Goal: Task Accomplishment & Management: Use online tool/utility

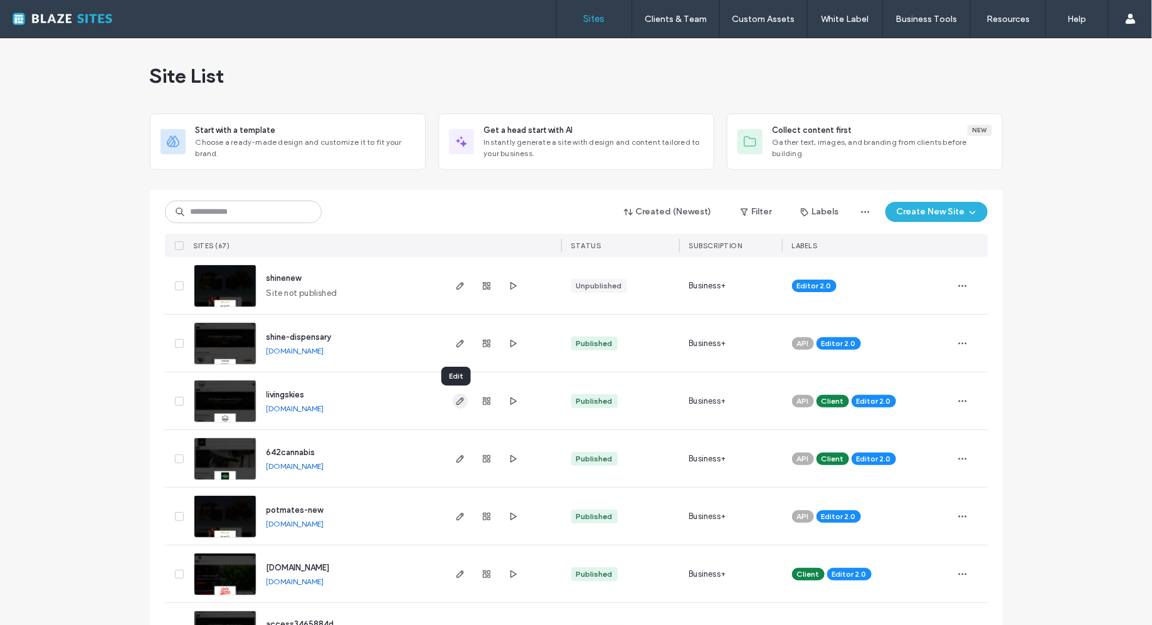
click at [456, 403] on use "button" at bounding box center [460, 402] width 8 height 8
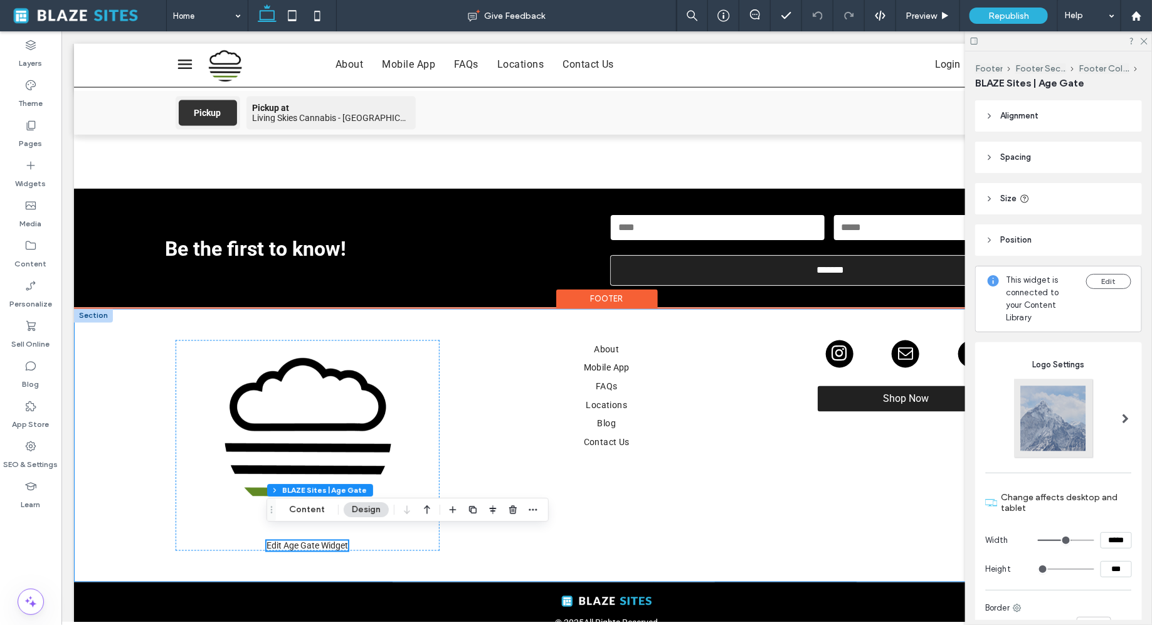
scroll to position [3189, 0]
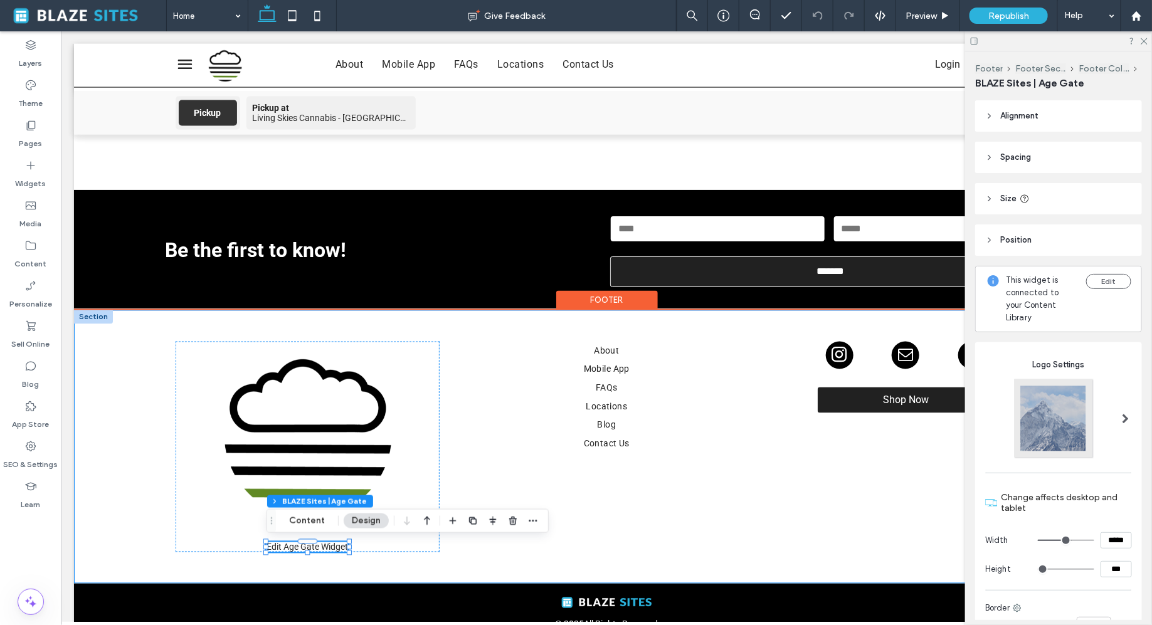
click at [358, 419] on img at bounding box center [306, 434] width 189 height 186
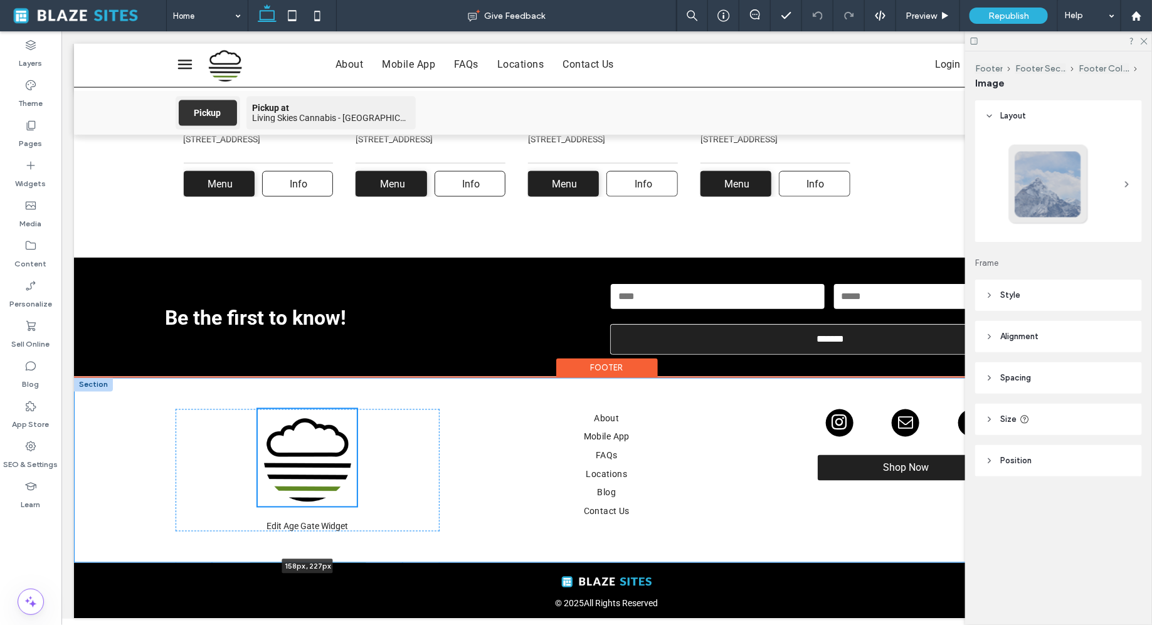
scroll to position [3120, 0]
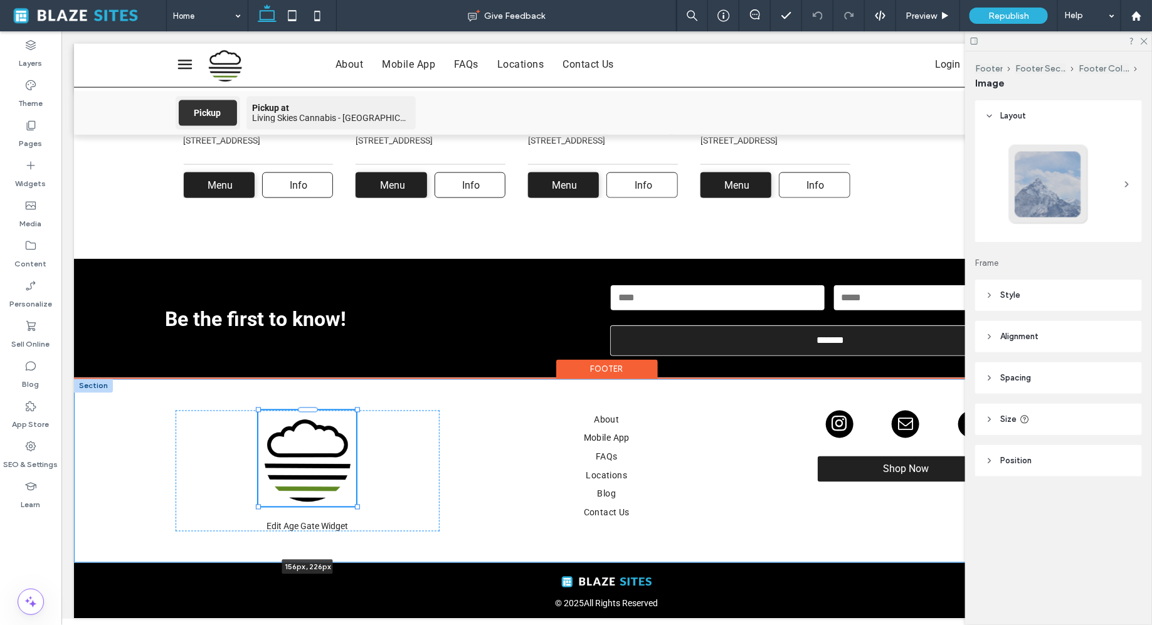
drag, startPoint x: 402, startPoint y: 337, endPoint x: 364, endPoint y: 389, distance: 64.6
click at [364, 389] on div "156px , 226px Edit Age Gate Widget Are you 21+? You must be at least 21 to ente…" at bounding box center [606, 471] width 903 height 184
type input "***"
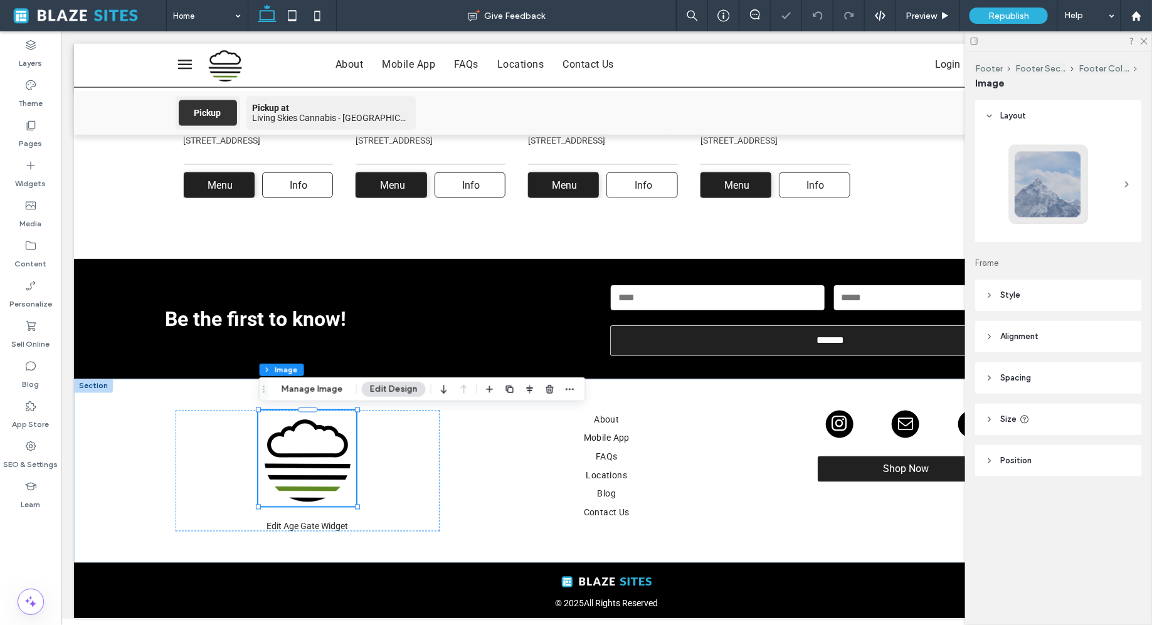
click at [398, 393] on button "Edit Design" at bounding box center [394, 389] width 64 height 15
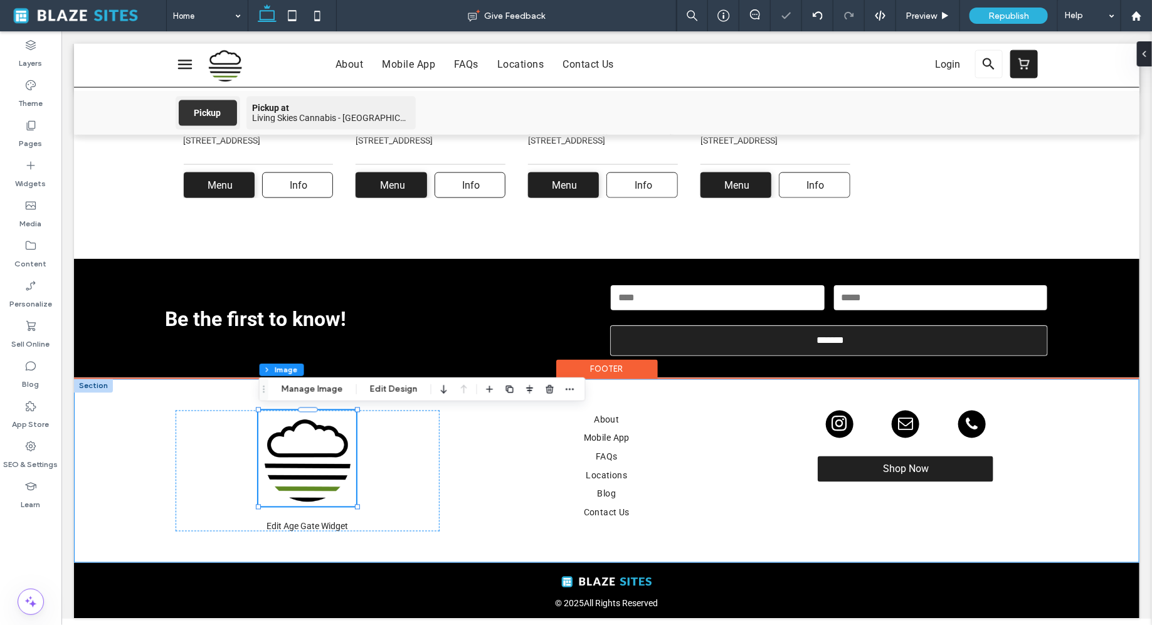
click at [458, 427] on div "156px , 226px Edit Age Gate Widget Are you 21+? You must be at least 21 to ente…" at bounding box center [606, 471] width 903 height 184
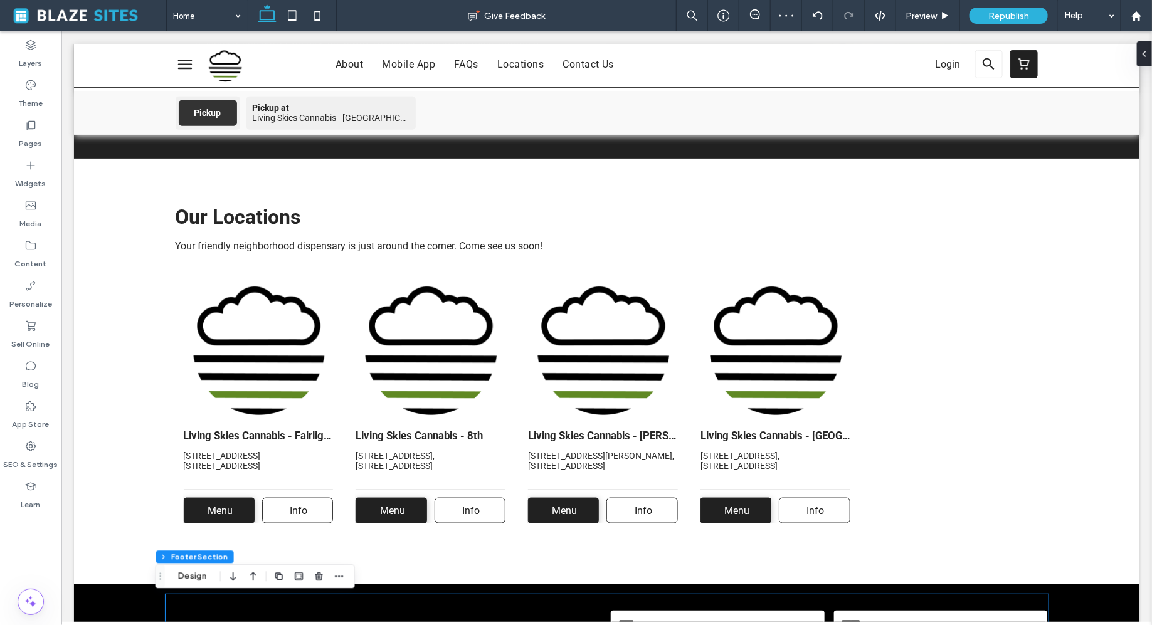
scroll to position [2770, 0]
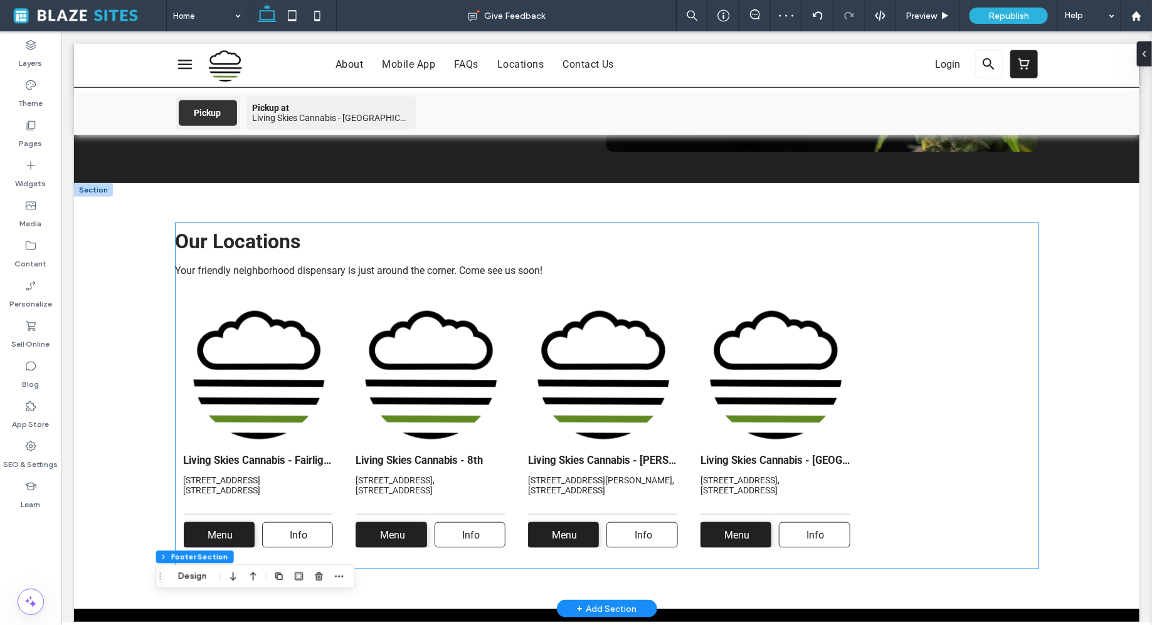
click at [583, 413] on img at bounding box center [602, 371] width 150 height 150
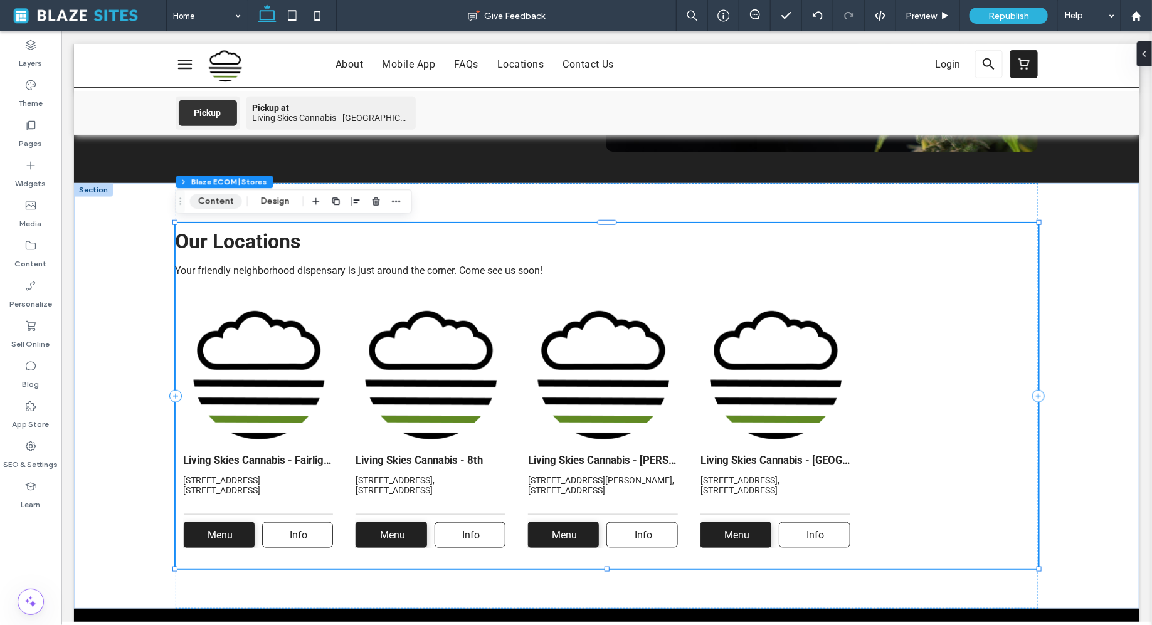
click at [219, 200] on button "Content" at bounding box center [216, 201] width 52 height 15
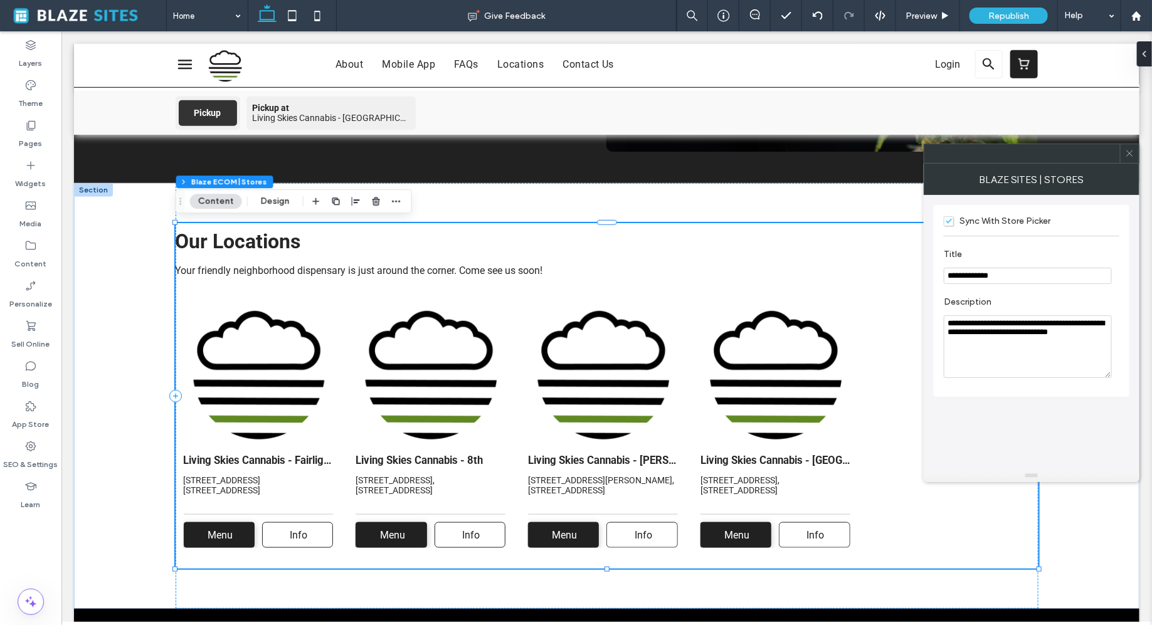
click at [1133, 155] on icon at bounding box center [1129, 153] width 9 height 9
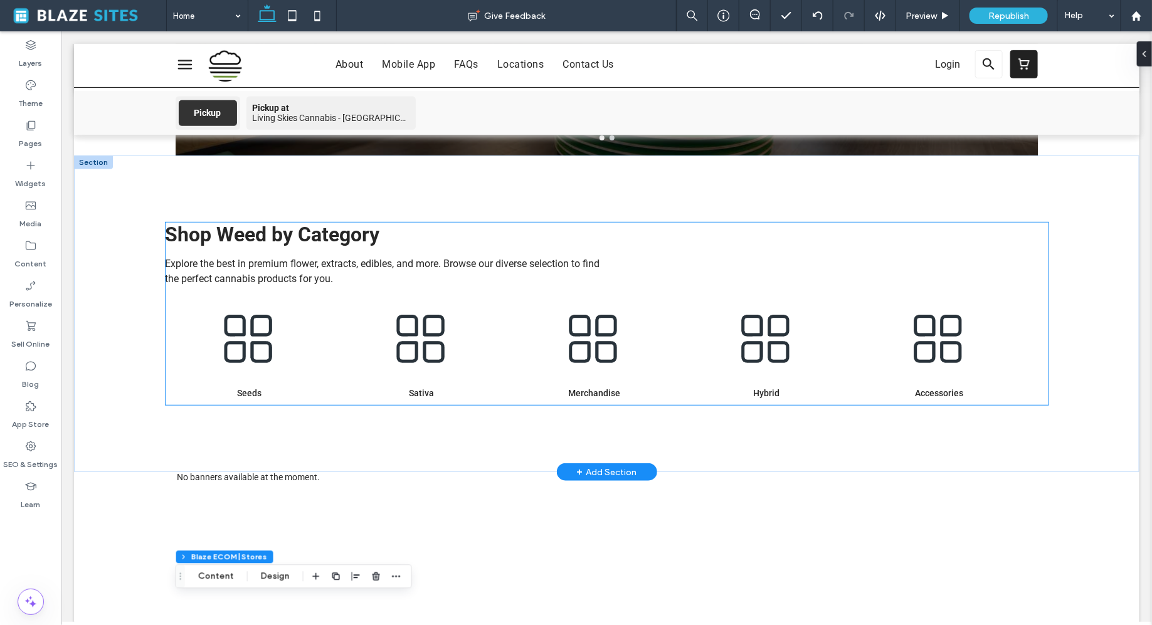
scroll to position [0, 0]
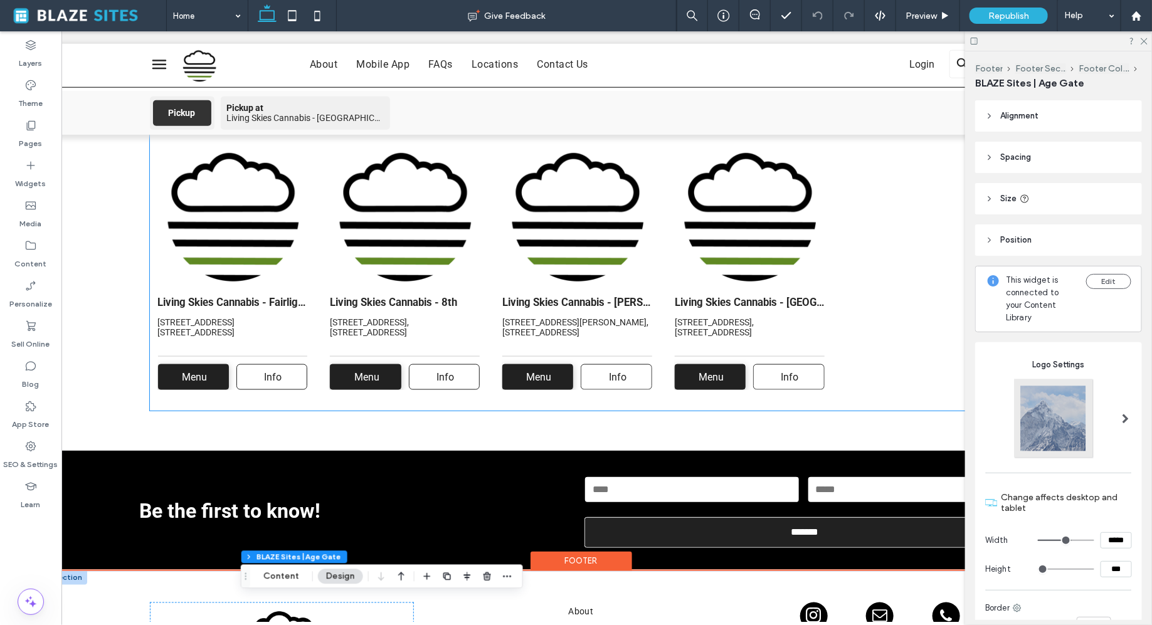
scroll to position [2854, 0]
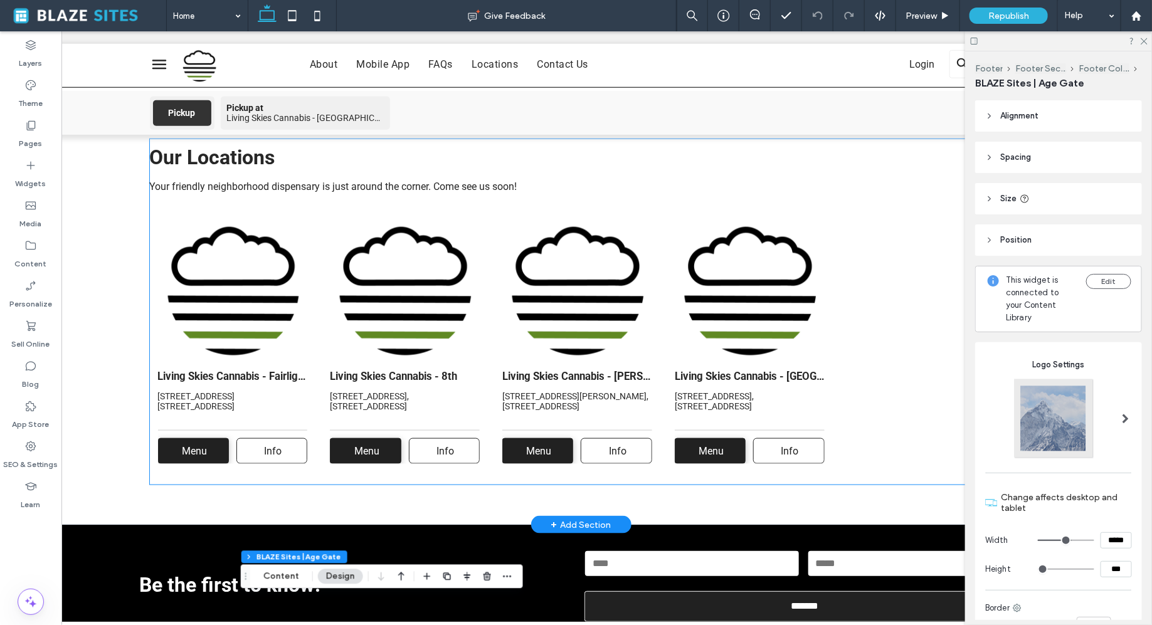
click at [866, 281] on ul "Living Skies Cannabis - Fairlight 3322 Fairlight Dr, Saskatoon, SK, CA, S7M 3Y4…" at bounding box center [580, 338] width 863 height 268
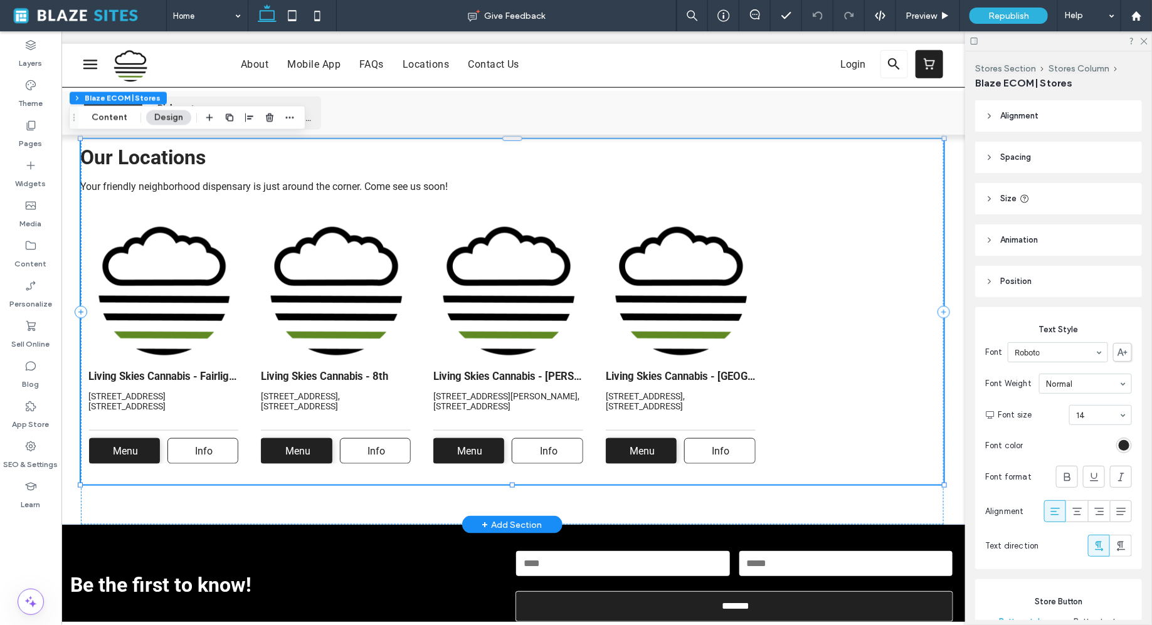
scroll to position [0, 187]
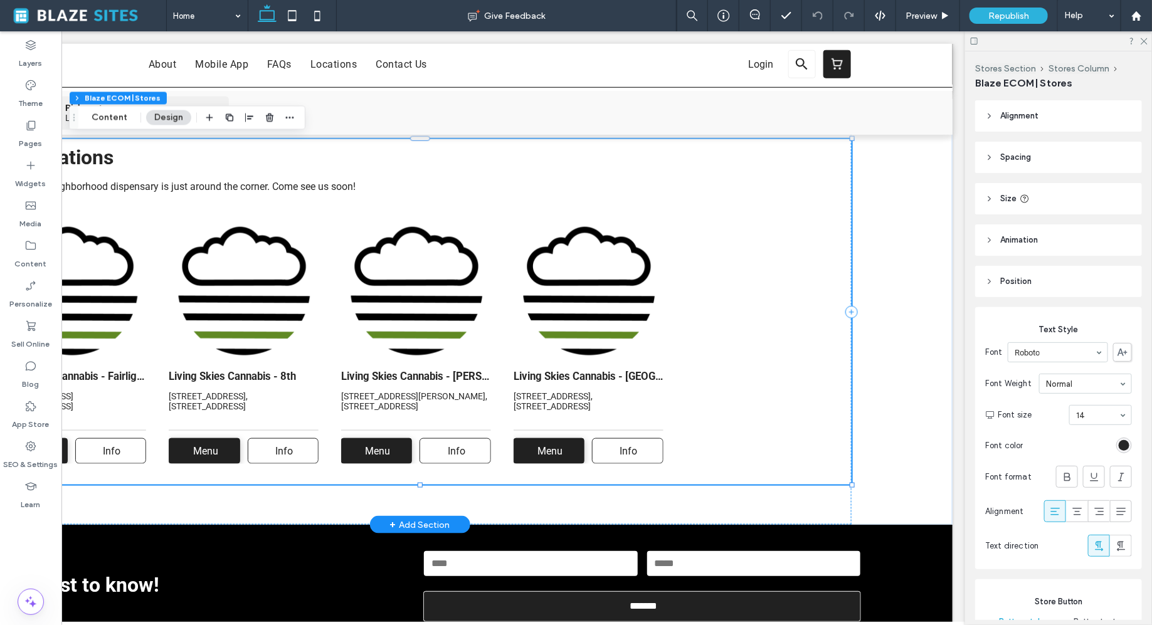
click at [661, 338] on img at bounding box center [589, 287] width 150 height 150
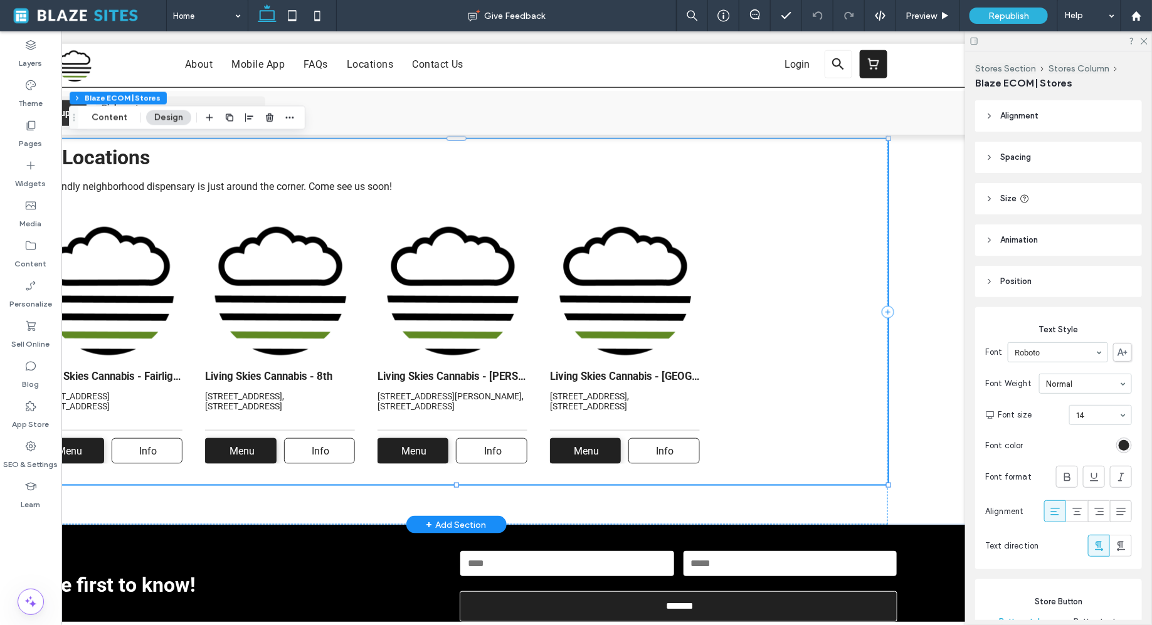
scroll to position [0, 151]
click at [983, 112] on header "Alignment" at bounding box center [1058, 115] width 167 height 31
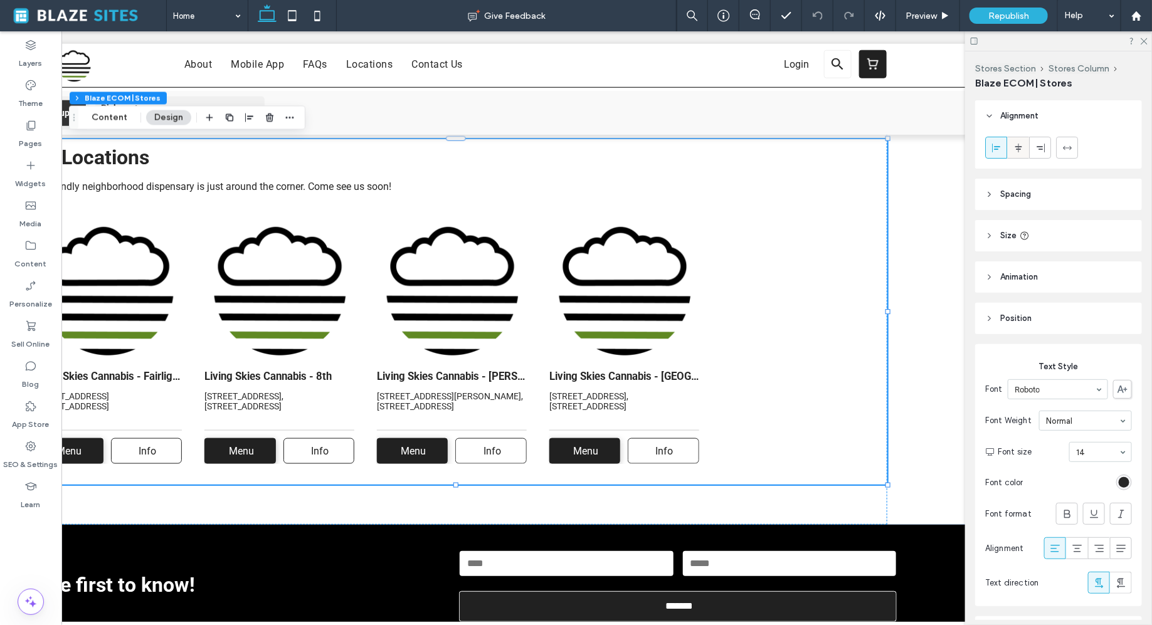
click at [1024, 146] on div at bounding box center [1018, 147] width 21 height 21
click at [1002, 154] on div at bounding box center [996, 147] width 21 height 21
click at [990, 191] on icon at bounding box center [989, 194] width 9 height 9
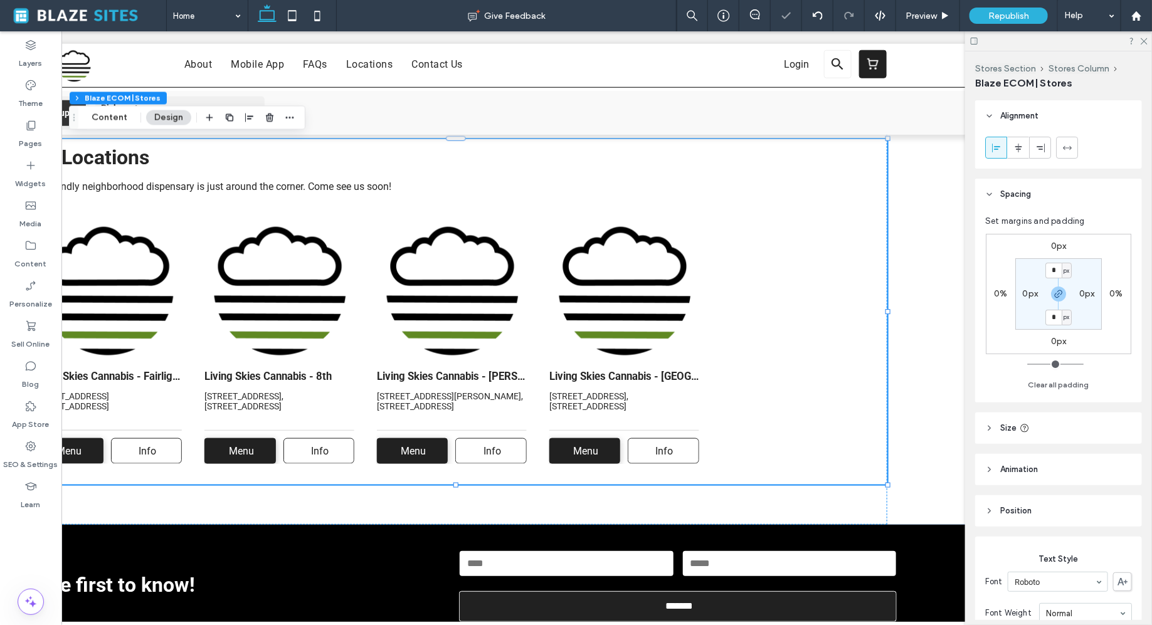
click at [990, 191] on icon at bounding box center [989, 194] width 9 height 9
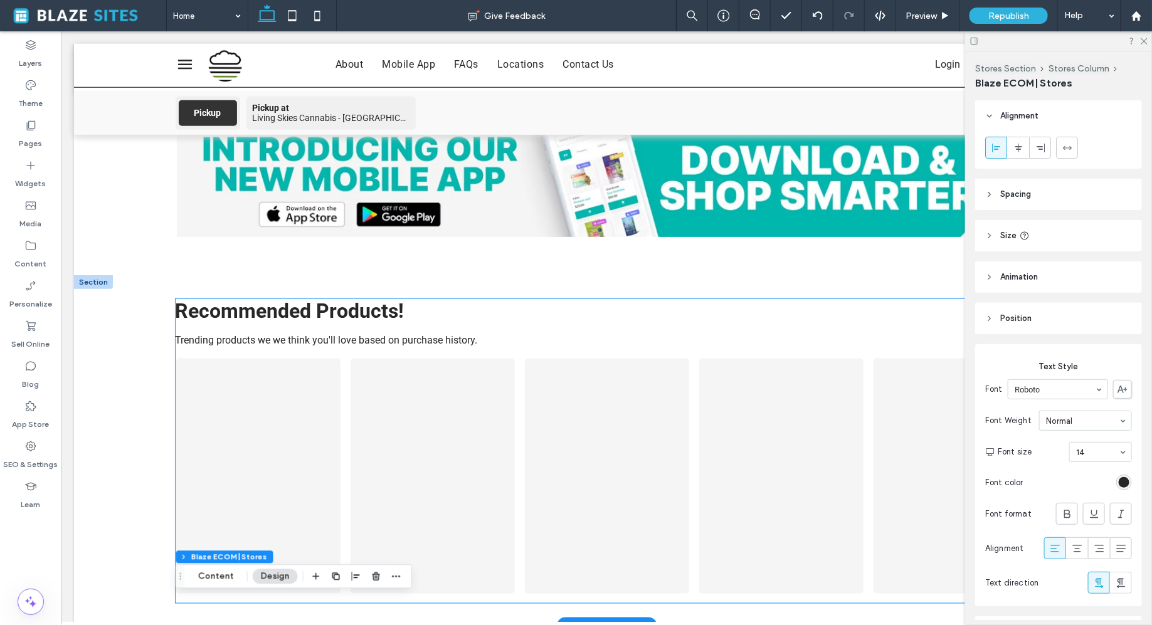
scroll to position [604, 0]
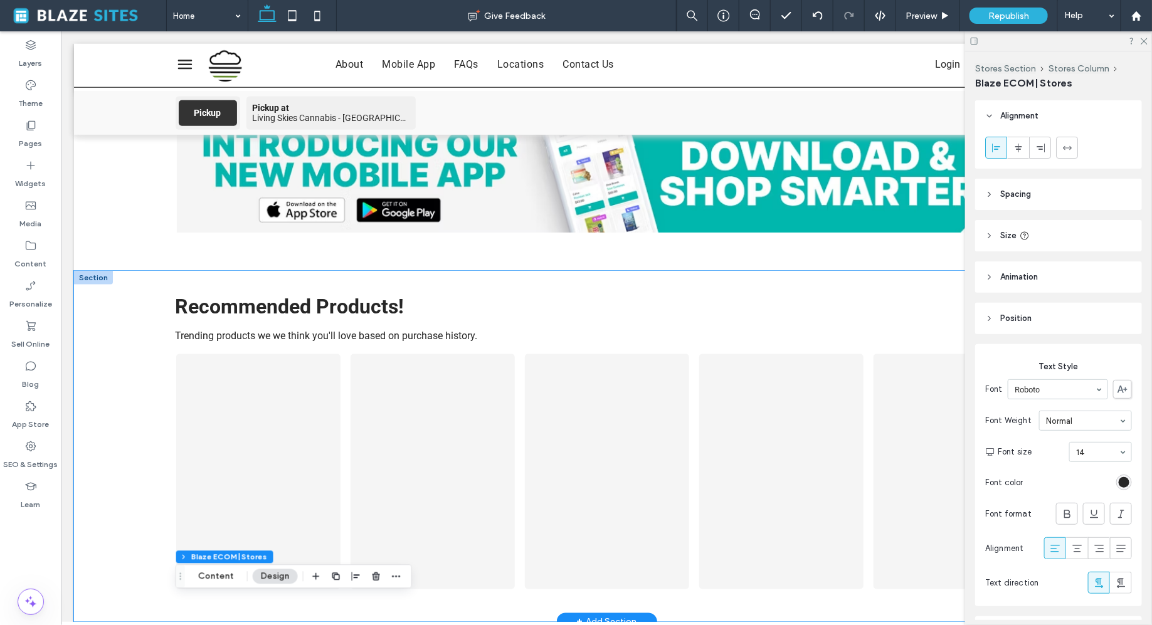
click at [101, 422] on div "Recommended Products! Trending products we we think you'll love based on purcha…" at bounding box center [606, 445] width 1066 height 351
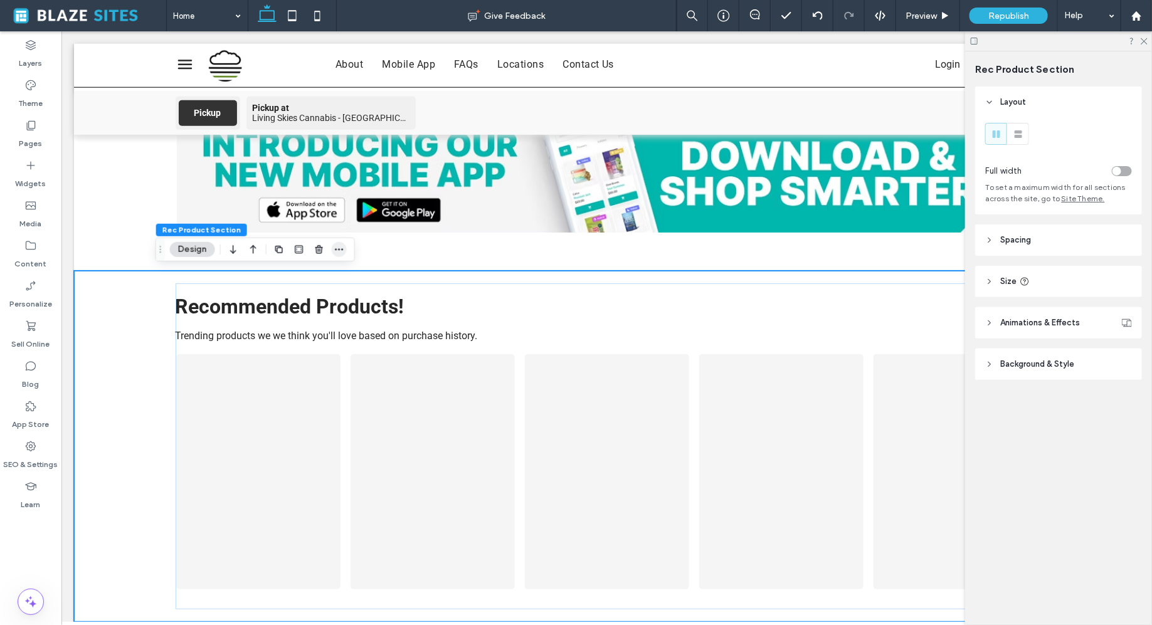
click at [341, 253] on icon "button" at bounding box center [339, 250] width 10 height 10
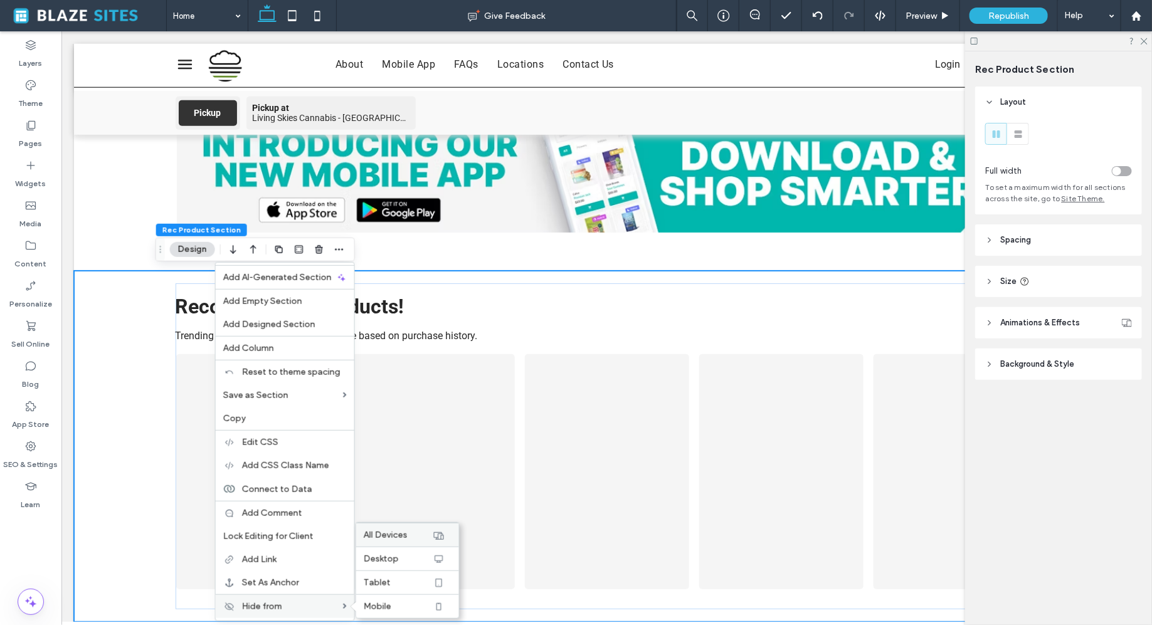
click at [421, 544] on div "All Devices" at bounding box center [407, 535] width 103 height 24
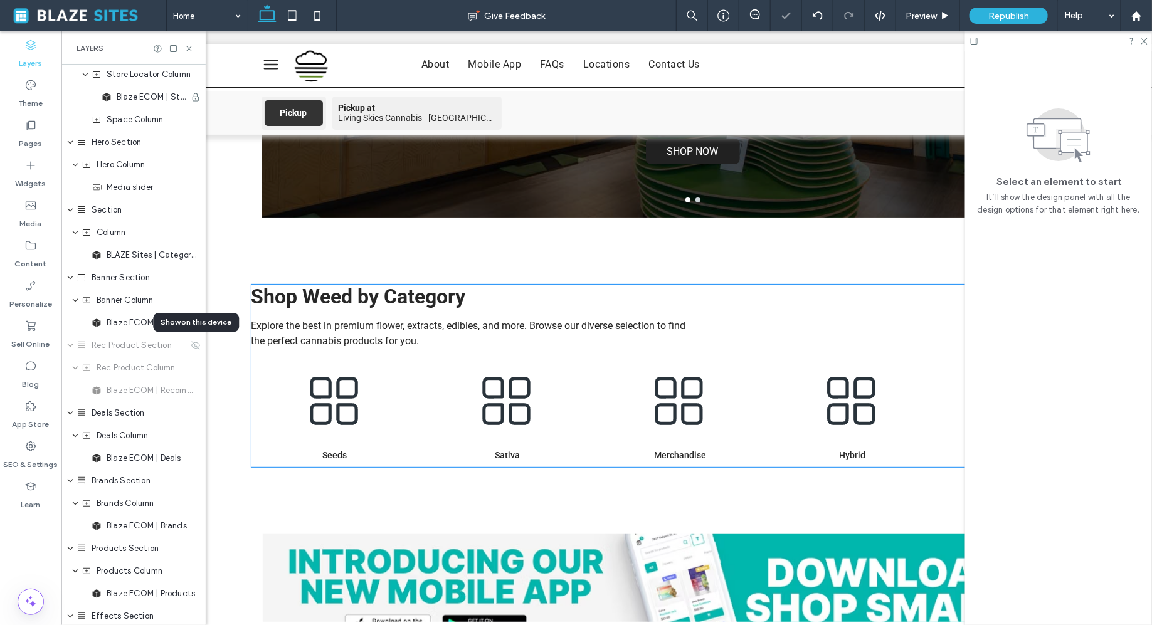
scroll to position [181, 0]
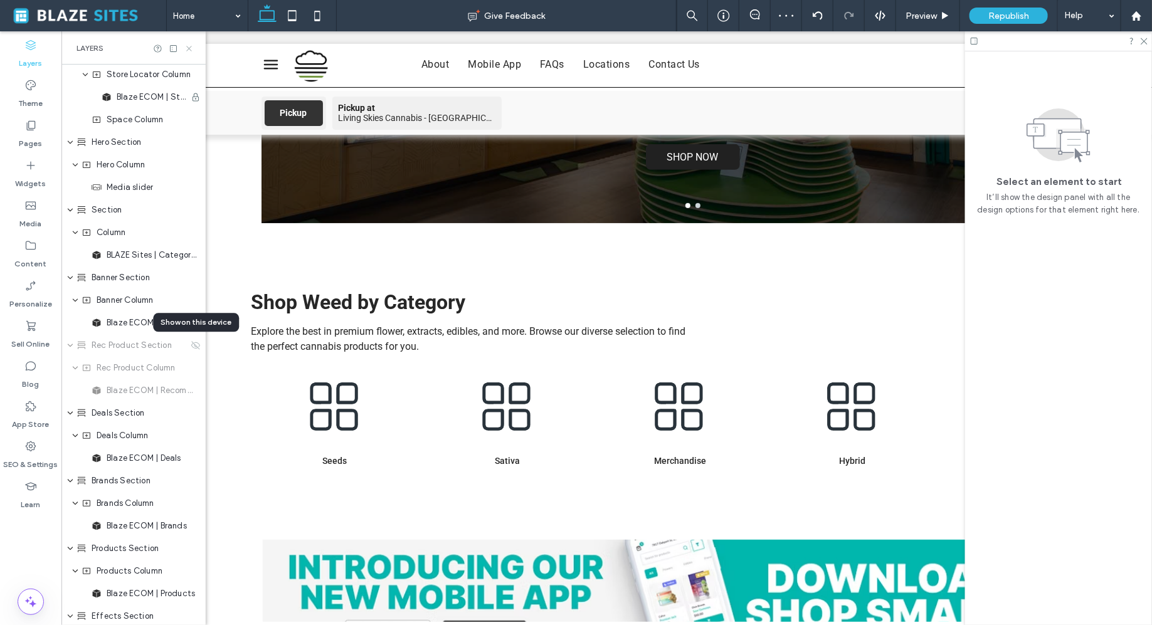
click at [189, 51] on icon at bounding box center [188, 48] width 9 height 9
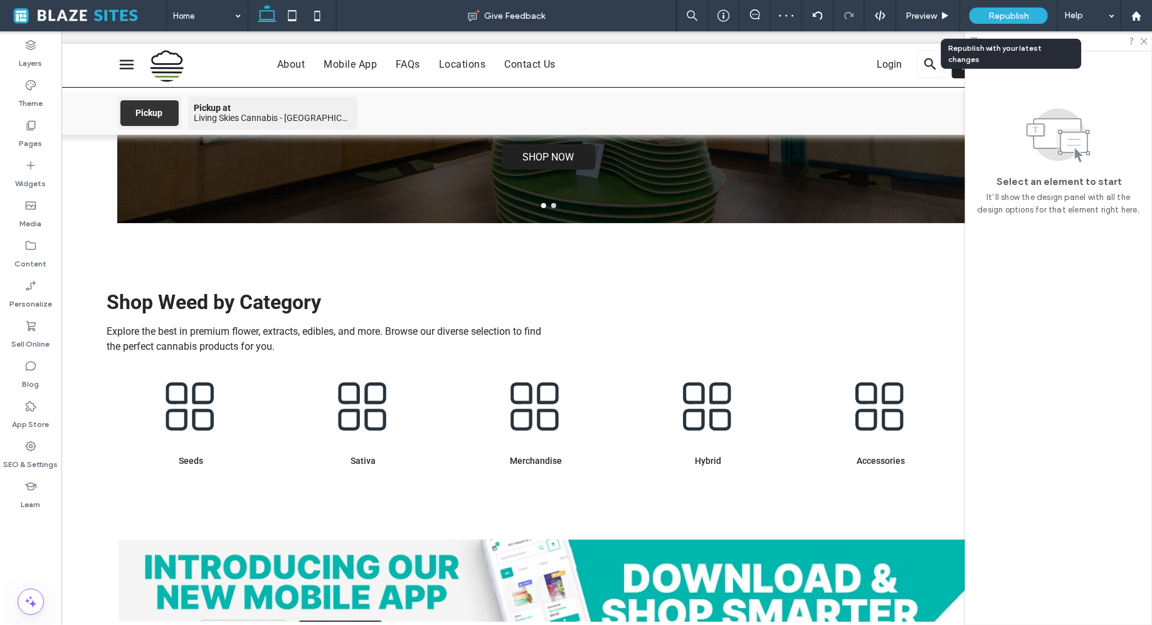
click at [1008, 20] on span "Republish" at bounding box center [1008, 16] width 41 height 11
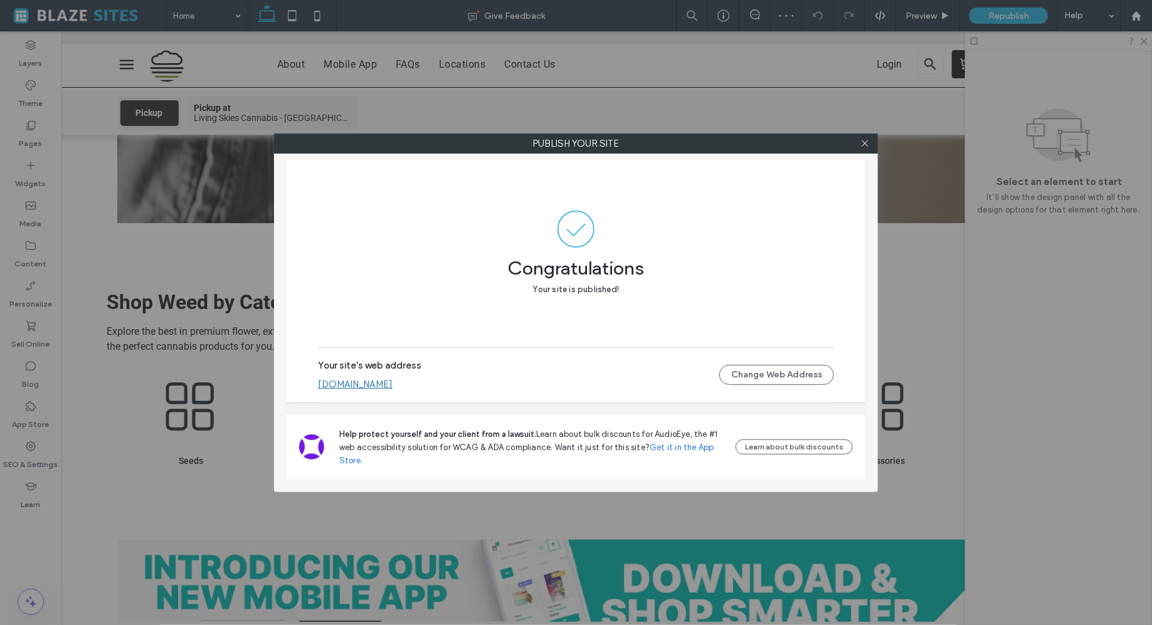
click at [393, 389] on link "livingskies.multiscreensite.com" at bounding box center [355, 384] width 75 height 11
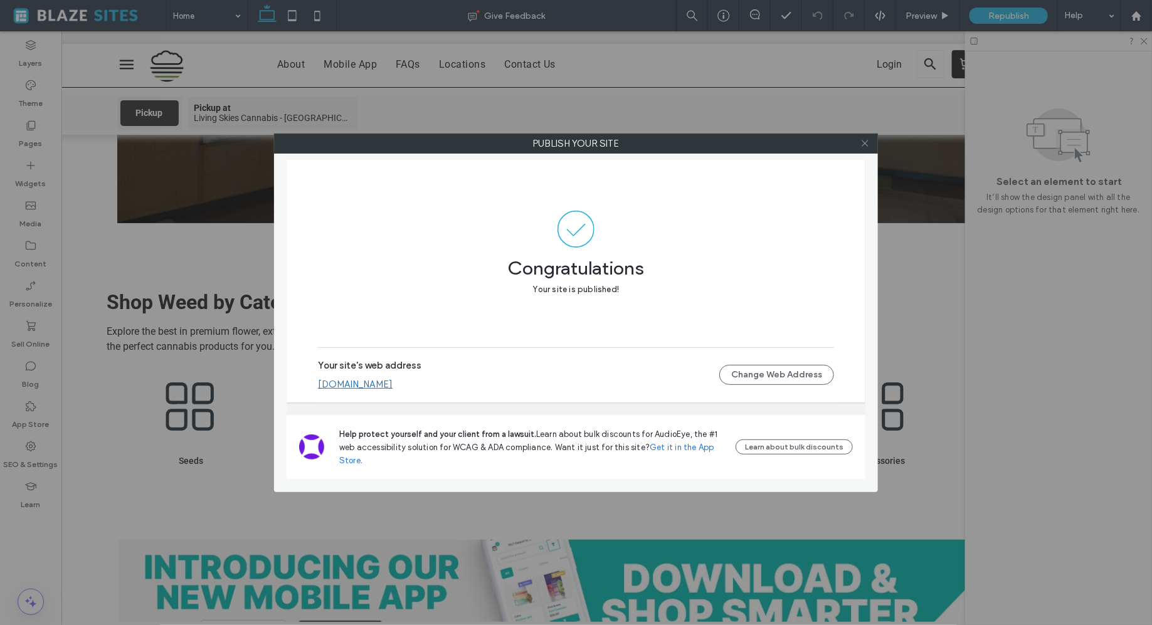
click at [862, 145] on icon at bounding box center [864, 143] width 9 height 9
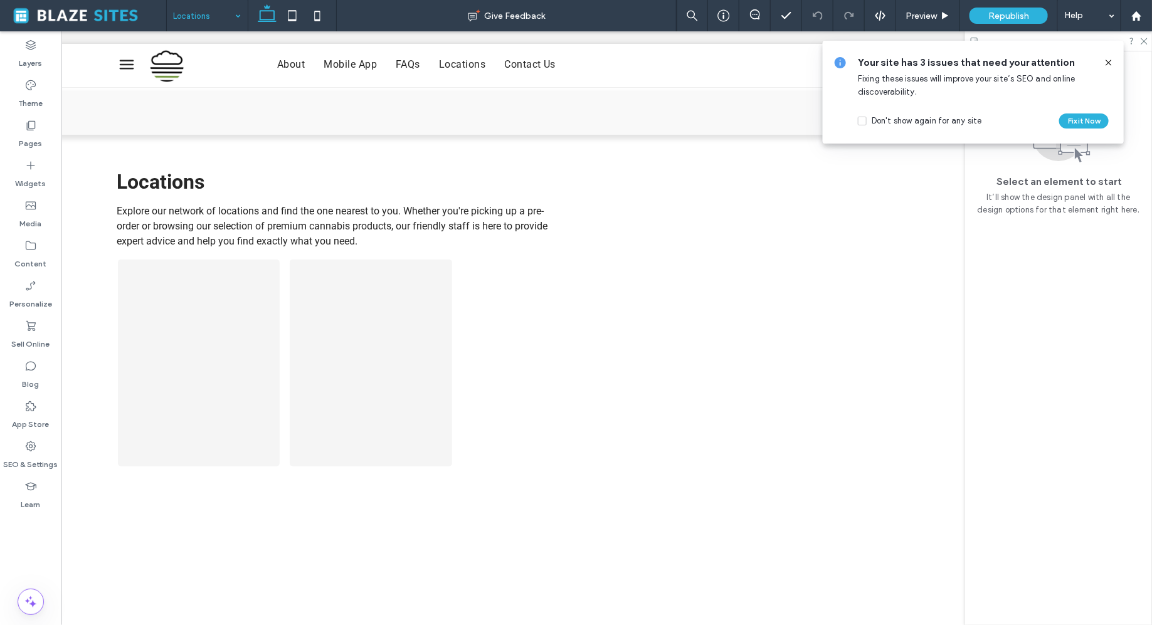
scroll to position [0, 0]
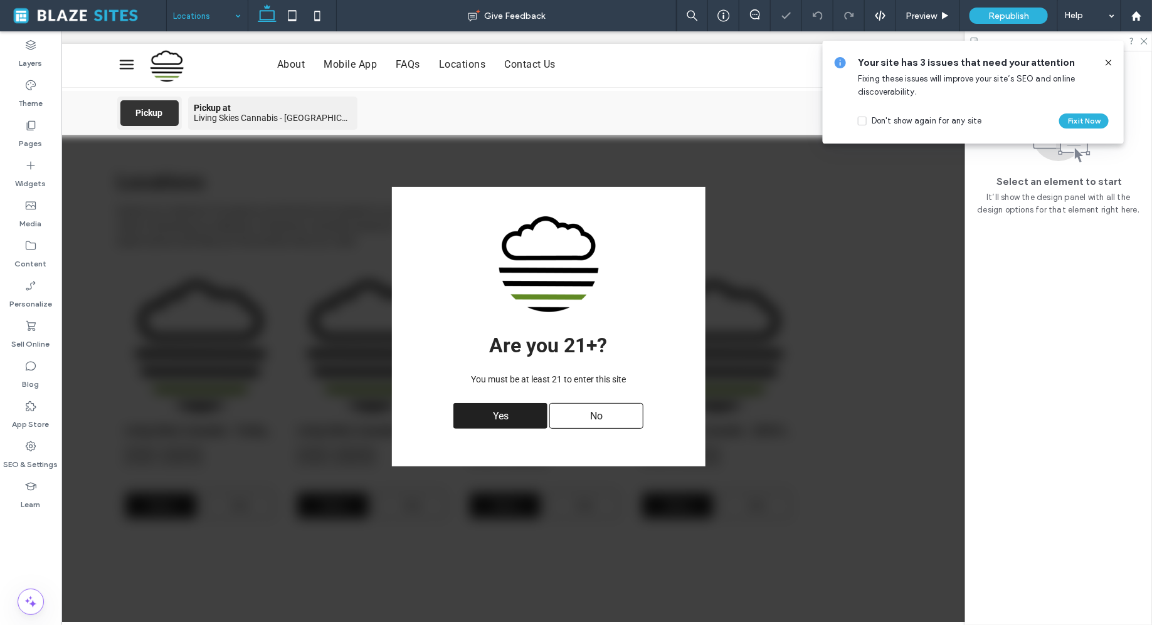
click at [1109, 63] on use at bounding box center [1109, 63] width 6 height 6
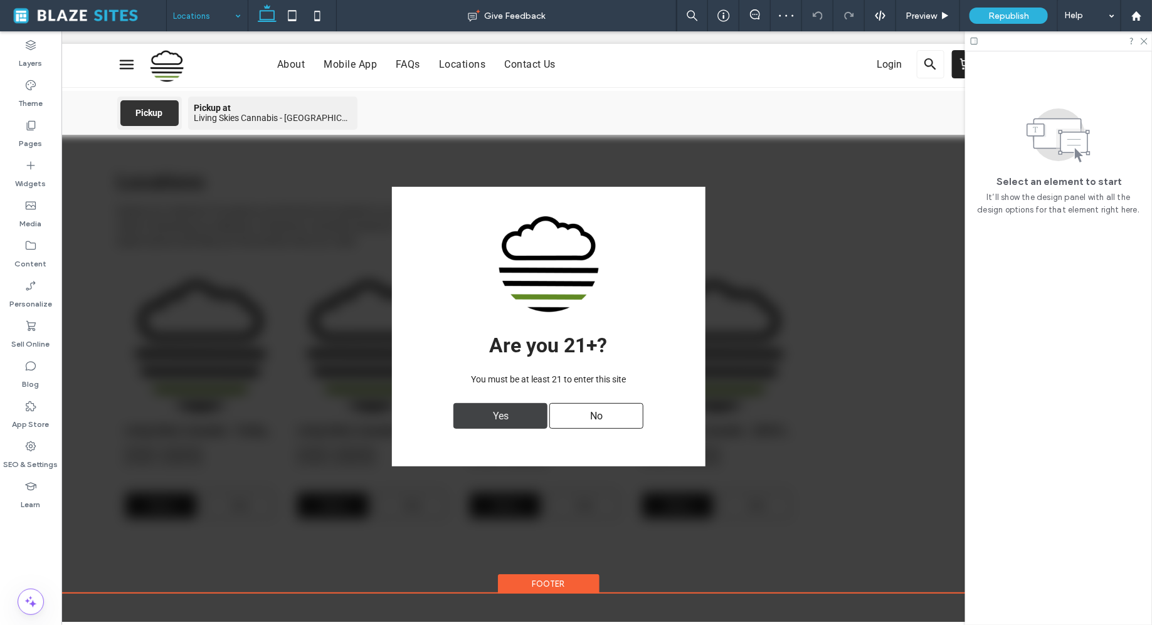
click at [523, 411] on div "Yes" at bounding box center [500, 416] width 94 height 26
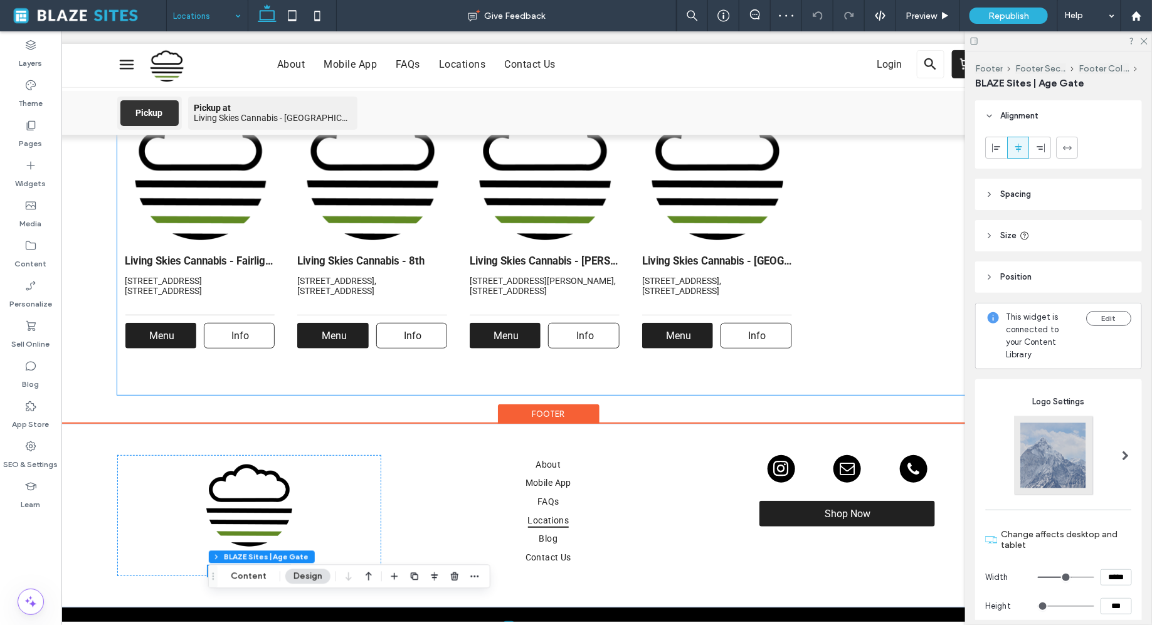
scroll to position [216, 0]
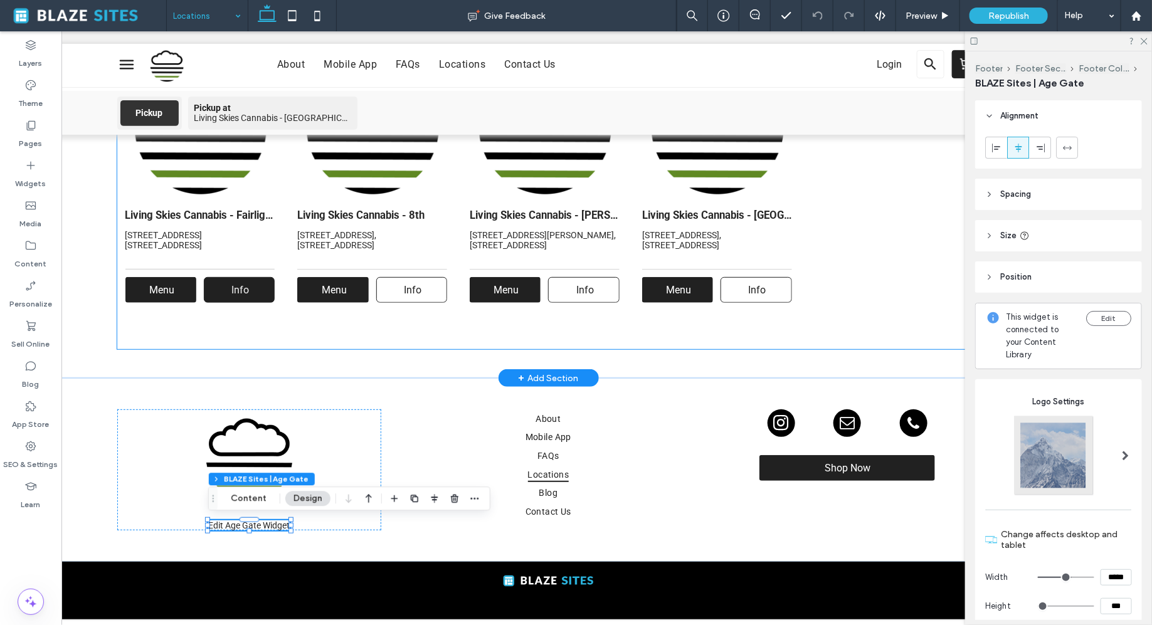
click at [257, 291] on link "Info" at bounding box center [239, 290] width 71 height 26
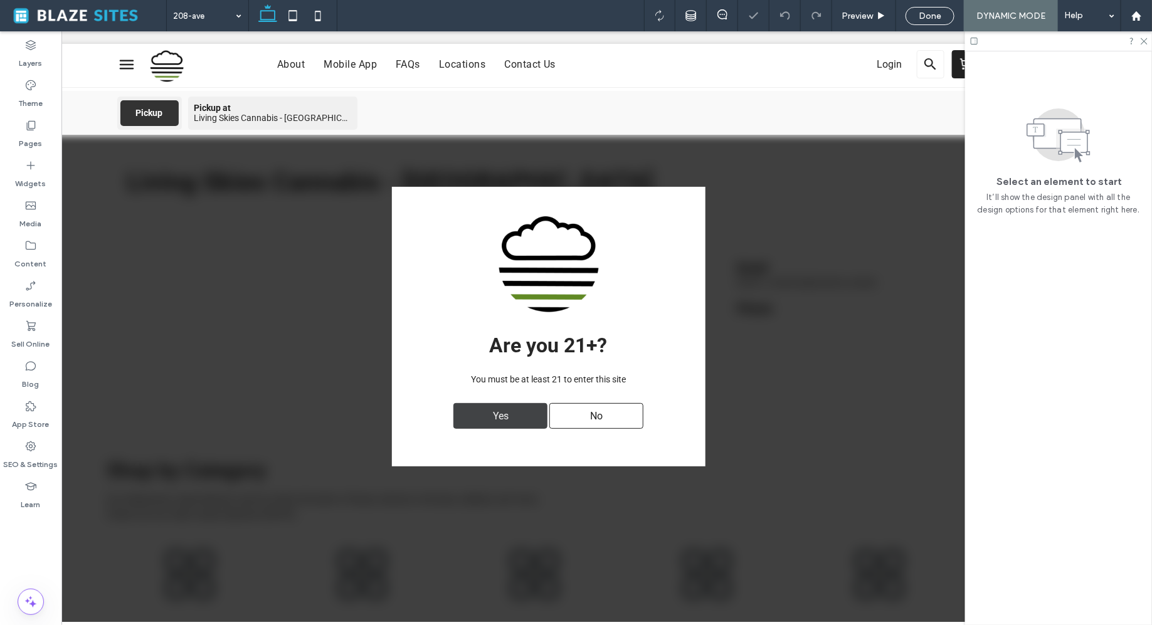
click at [492, 418] on span "Yes" at bounding box center [501, 415] width 24 height 24
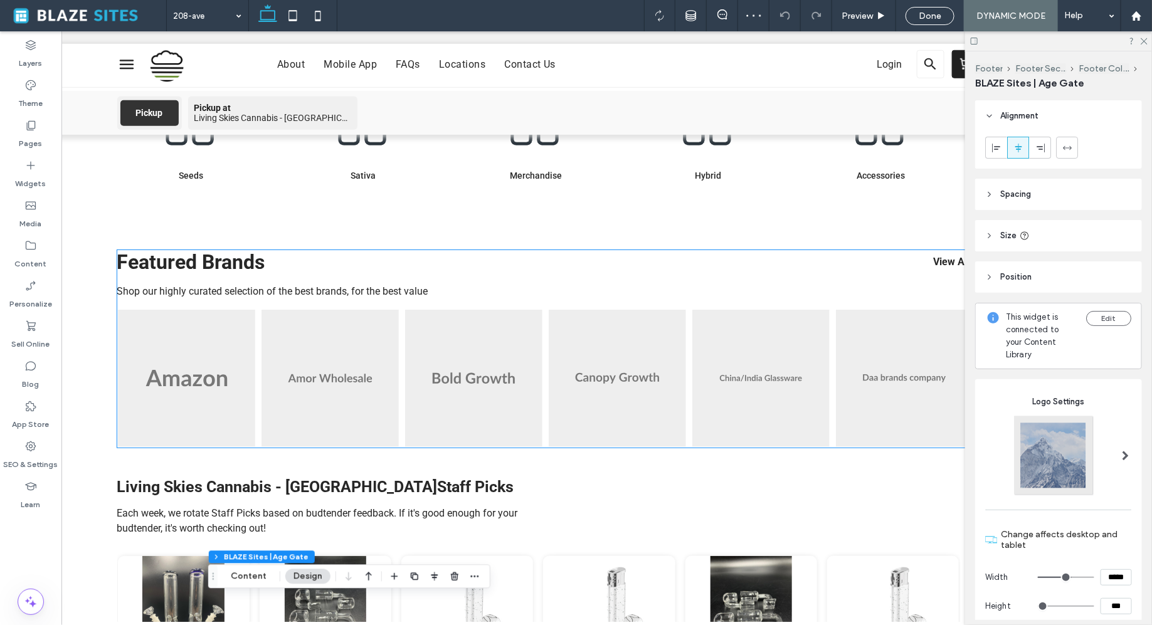
scroll to position [452, 0]
click at [492, 418] on img at bounding box center [473, 379] width 137 height 137
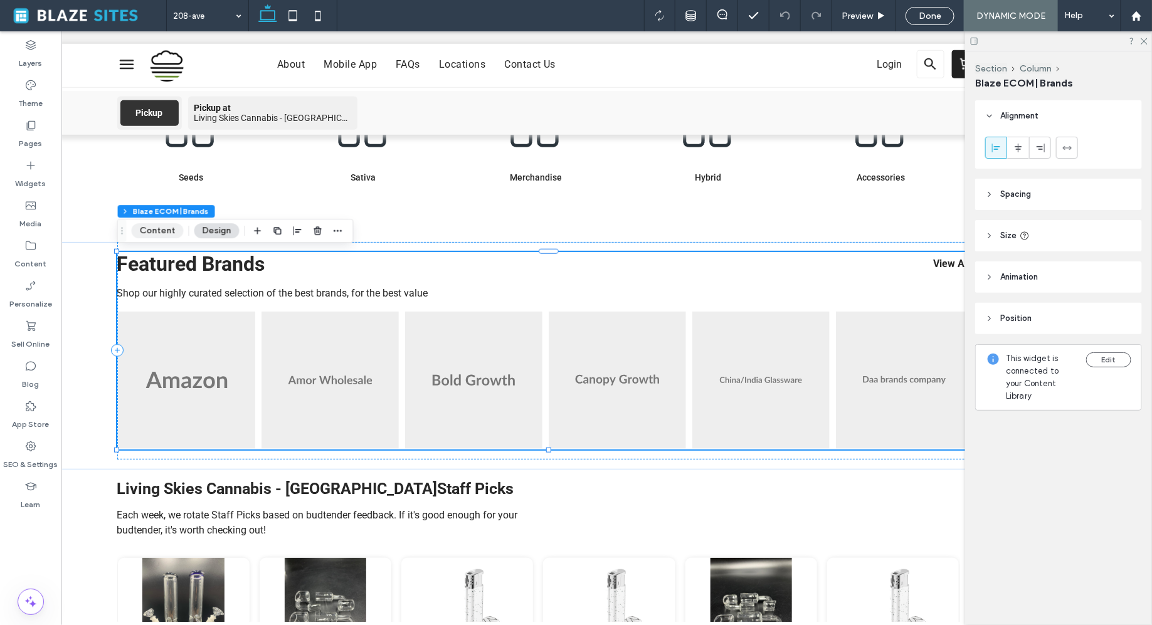
click at [163, 230] on button "Content" at bounding box center [158, 230] width 52 height 15
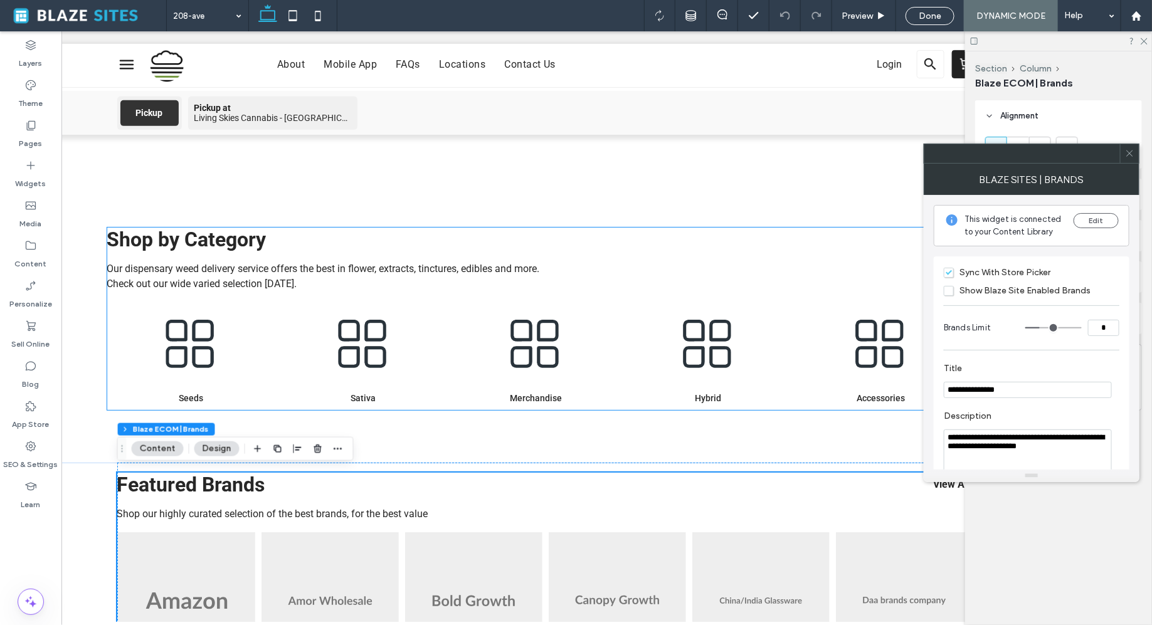
scroll to position [230, 0]
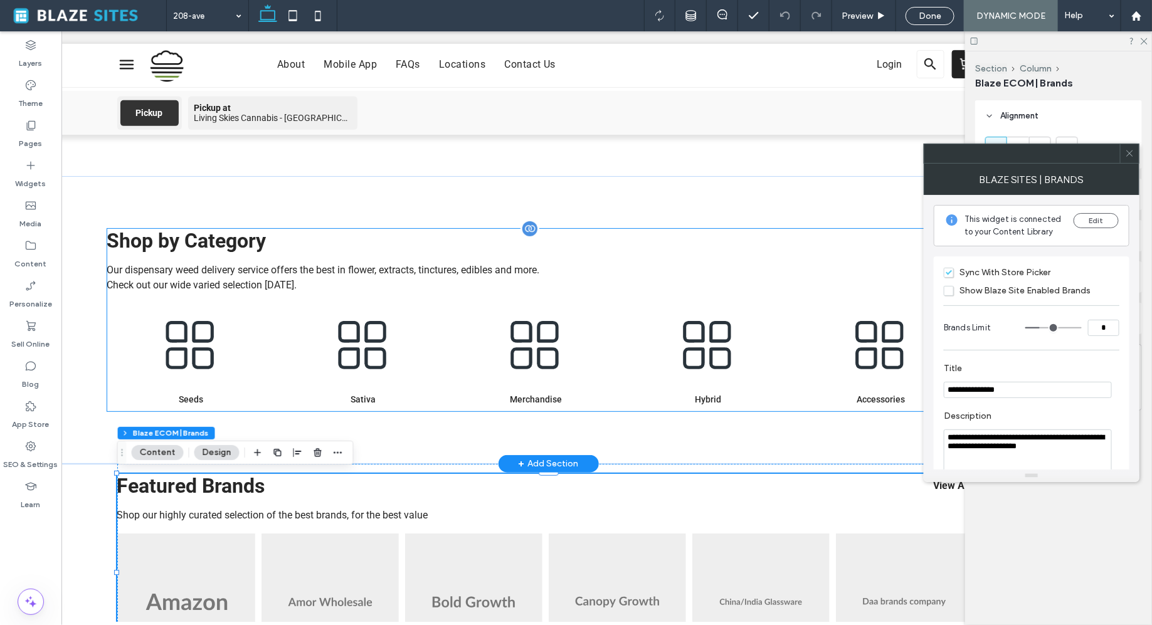
click at [733, 371] on img at bounding box center [708, 345] width 166 height 85
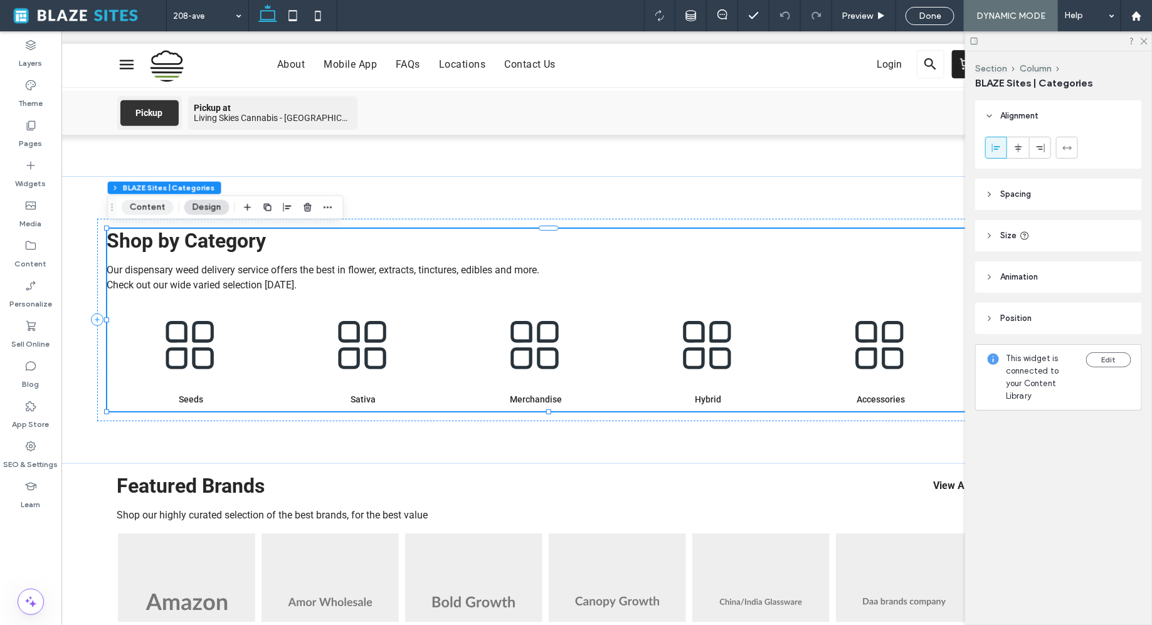
click at [147, 209] on button "Content" at bounding box center [148, 207] width 52 height 15
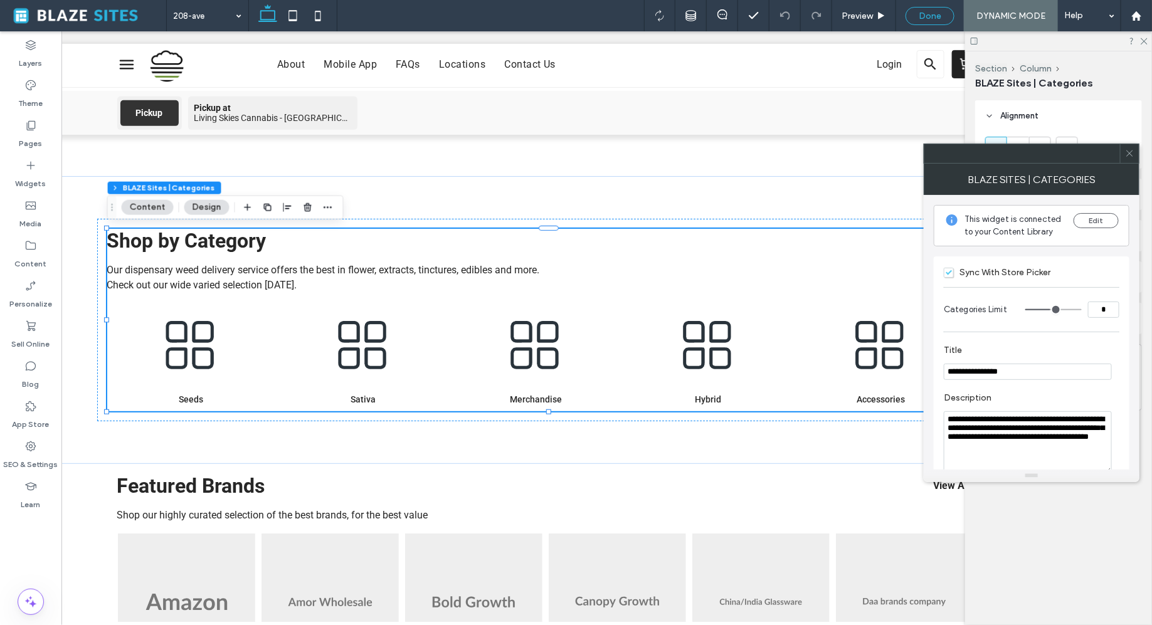
click at [913, 15] on div "Done" at bounding box center [930, 16] width 48 height 11
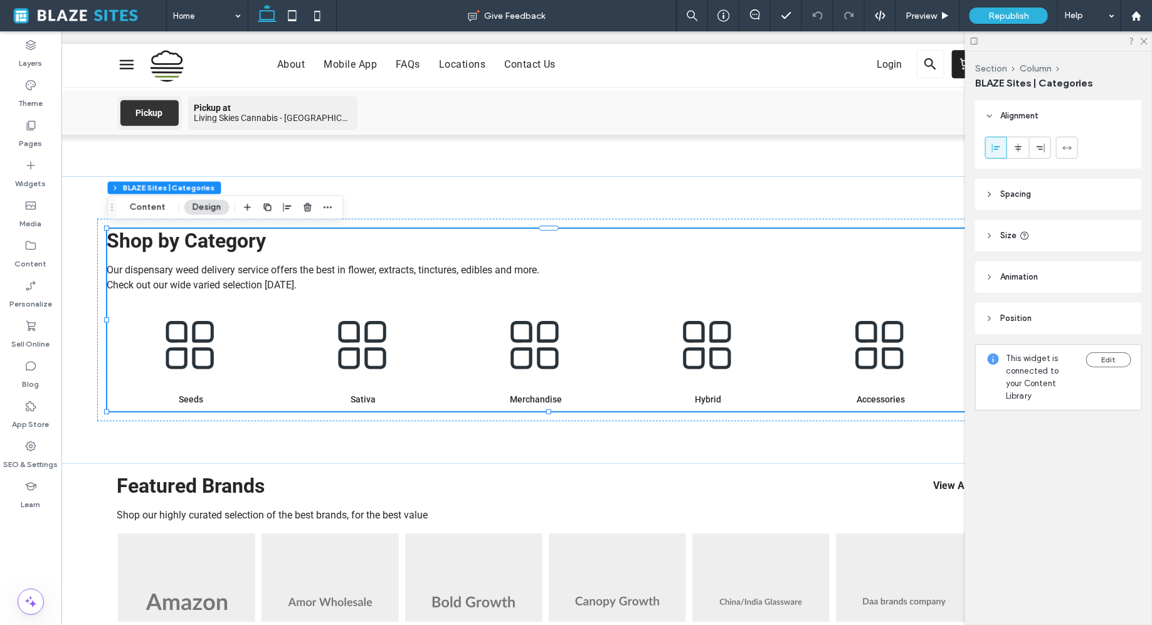
click at [725, 18] on div at bounding box center [576, 312] width 1152 height 625
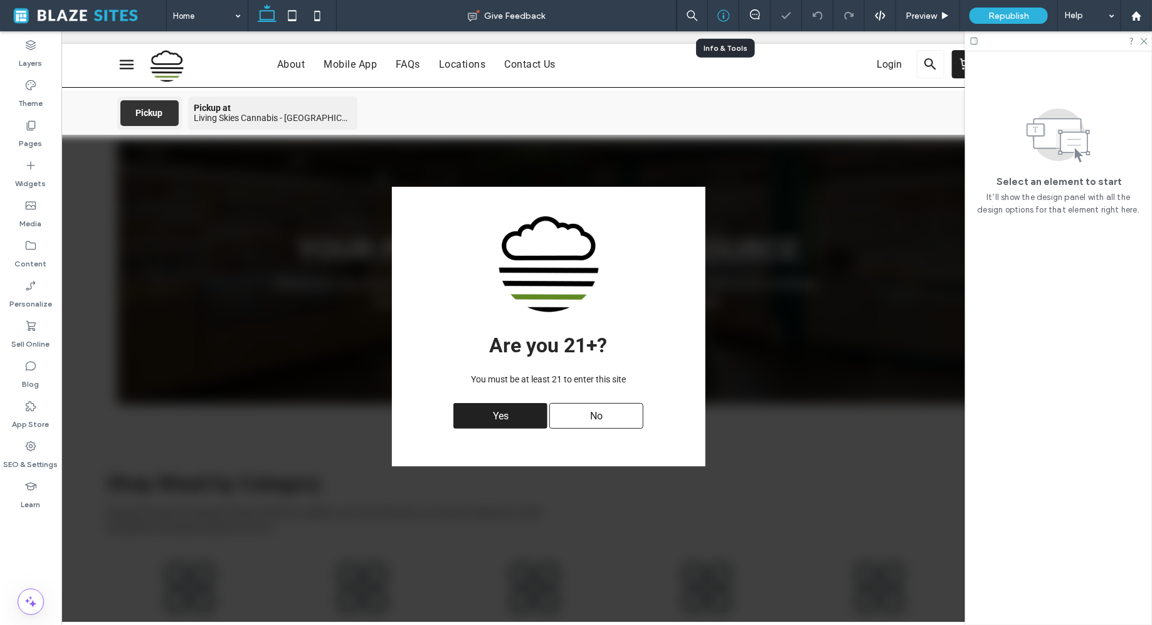
click at [723, 26] on div at bounding box center [723, 15] width 31 height 31
click at [721, 19] on icon at bounding box center [723, 15] width 13 height 13
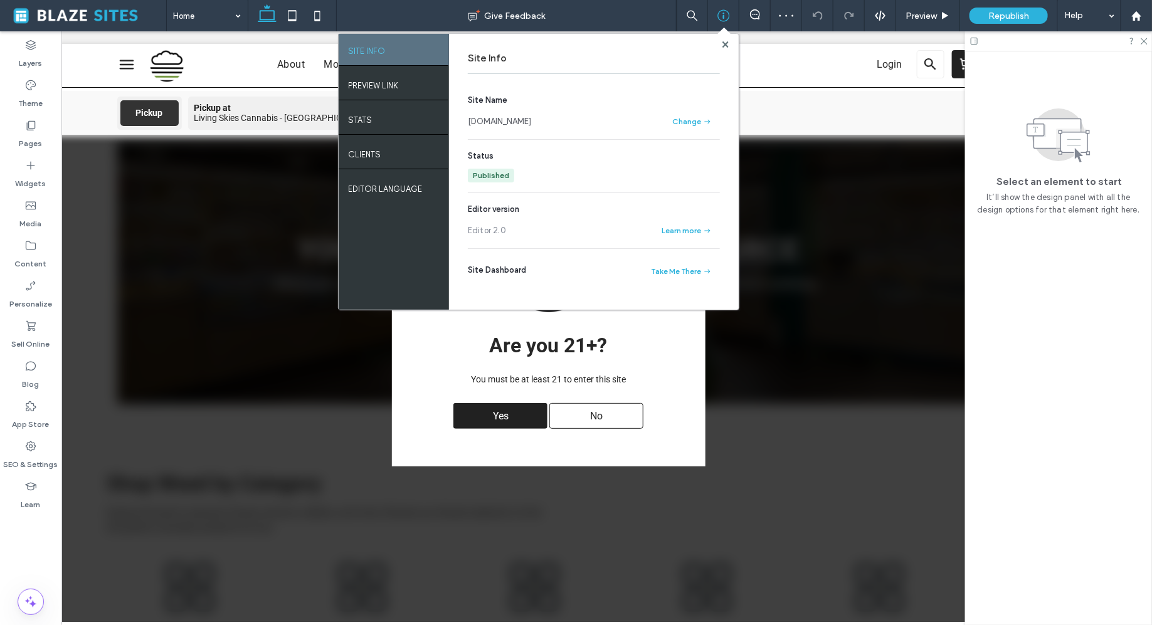
click at [504, 119] on link "livingskies.multiscreensite.com" at bounding box center [499, 121] width 63 height 13
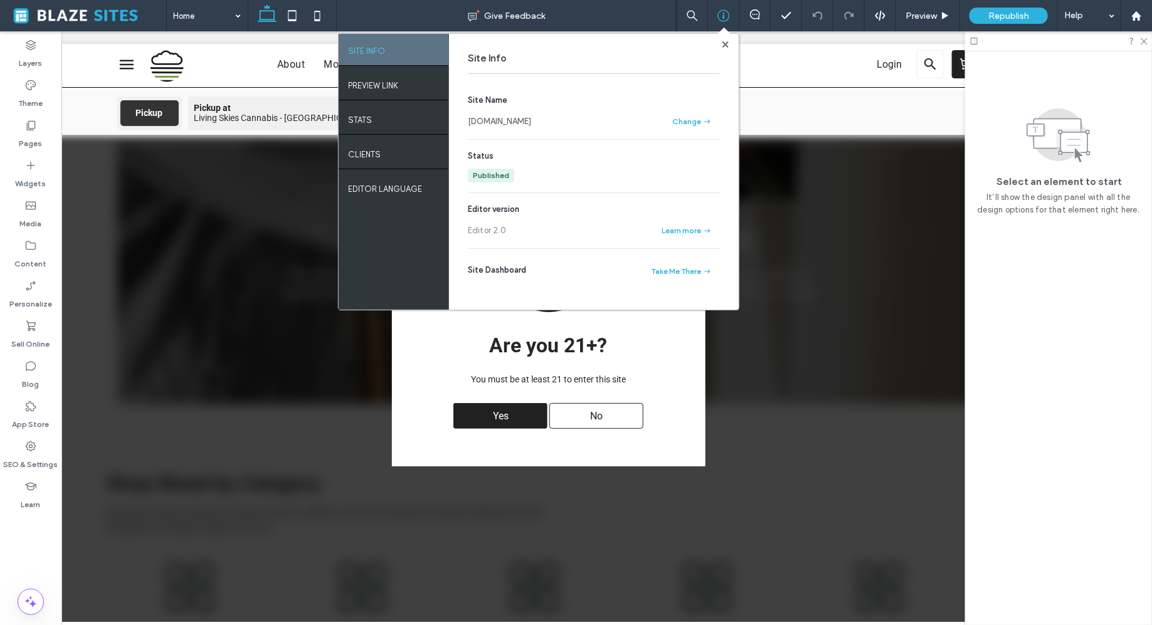
click at [731, 40] on div "Site Info Site Name livingskies.multiscreensite.com Change Status Published Edi…" at bounding box center [594, 172] width 290 height 276
click at [728, 41] on use at bounding box center [725, 44] width 6 height 6
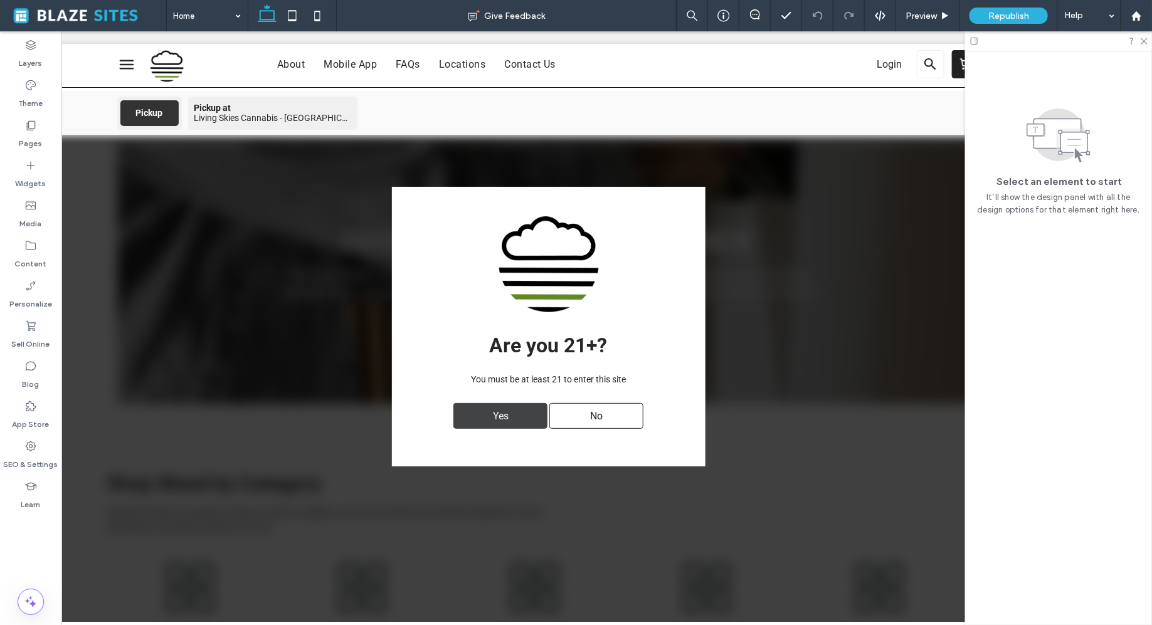
click at [480, 425] on div "Yes" at bounding box center [500, 416] width 94 height 26
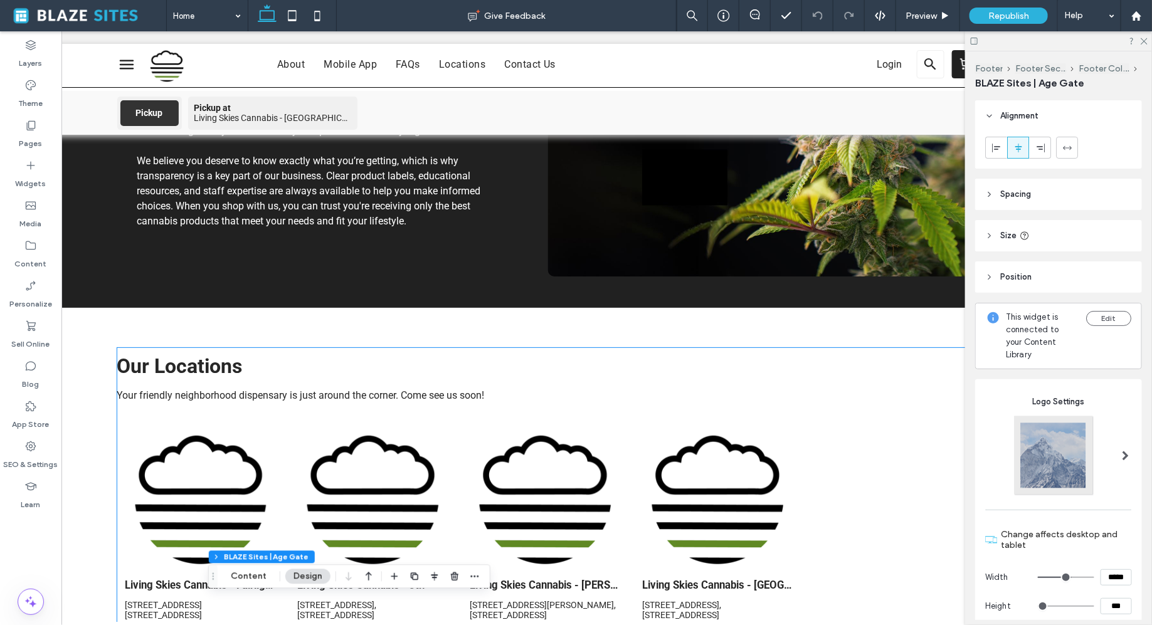
scroll to position [2768, 0]
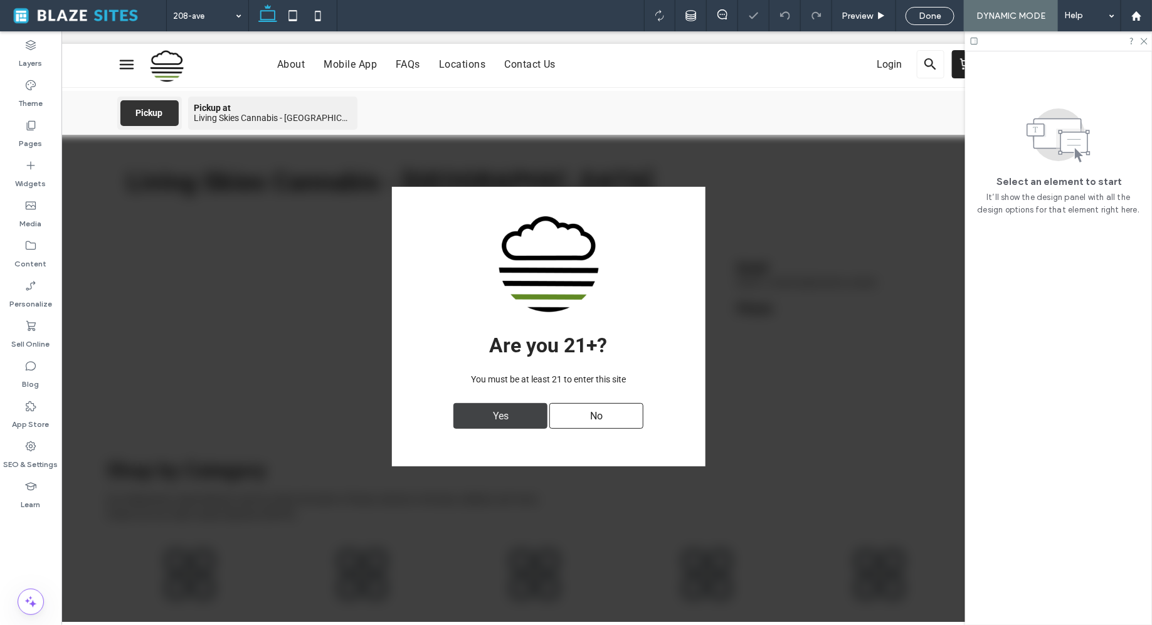
click at [502, 410] on span "Yes" at bounding box center [501, 415] width 24 height 24
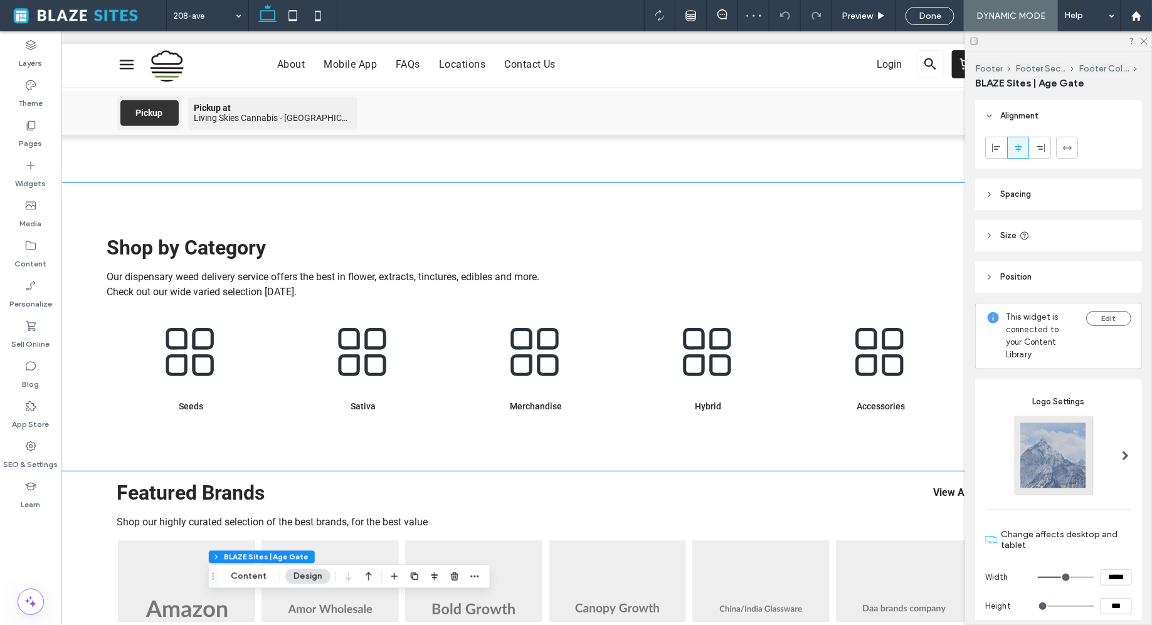
scroll to position [248, 0]
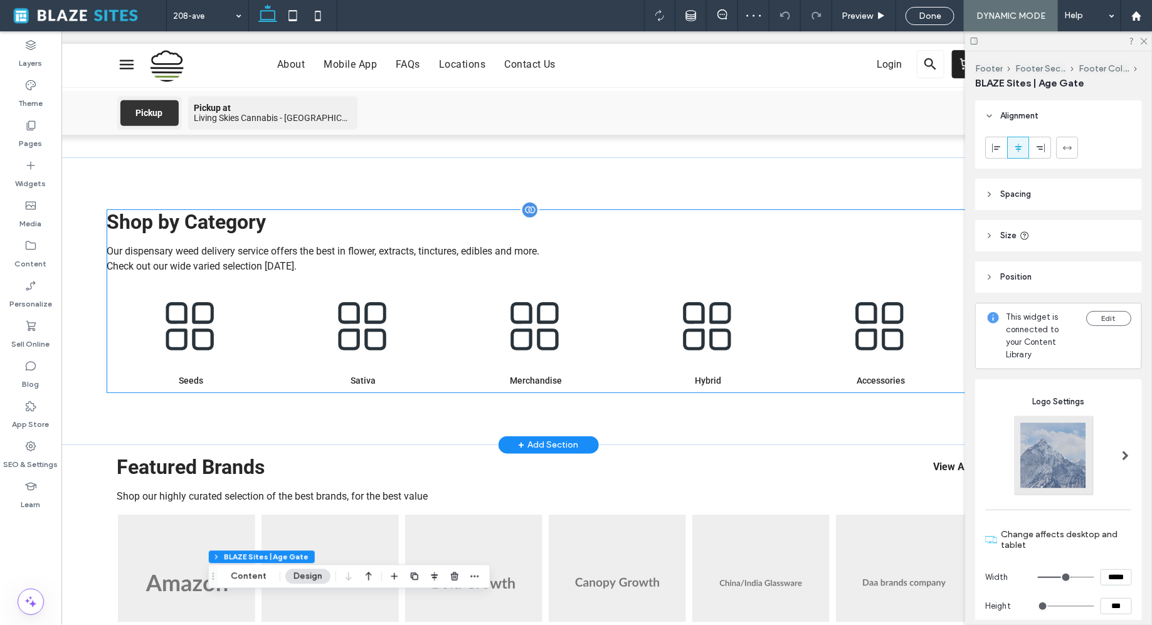
click at [477, 350] on img at bounding box center [536, 326] width 166 height 85
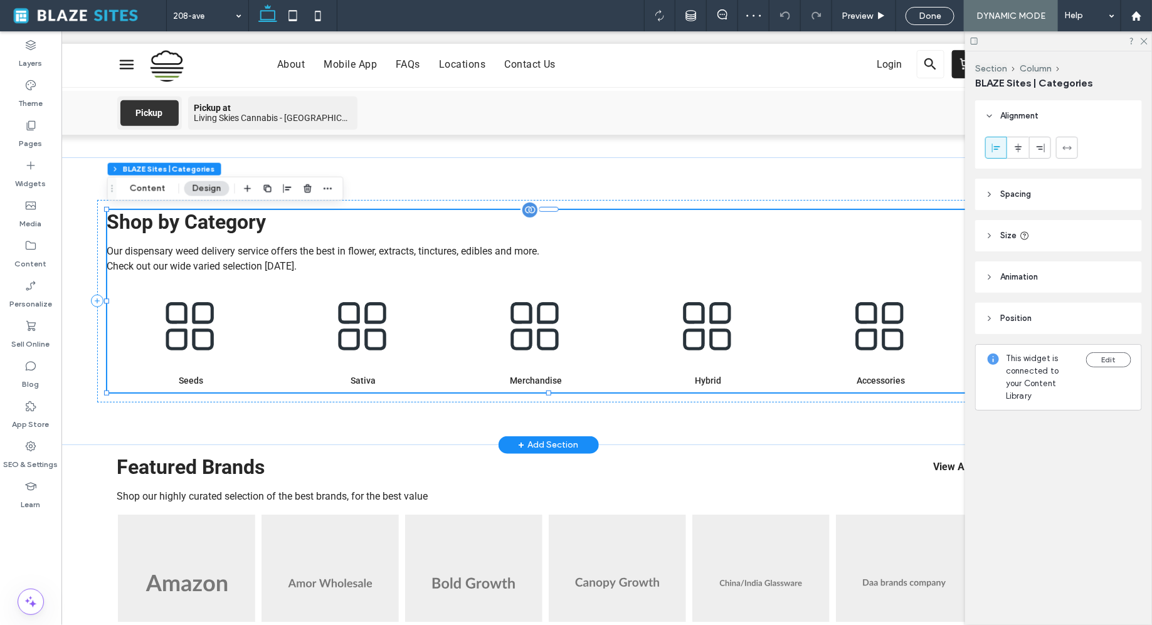
click at [477, 350] on img at bounding box center [536, 326] width 166 height 85
click at [588, 271] on div "Shop by Category Our dispensary weed delivery service offers the best in flower…" at bounding box center [548, 300] width 883 height 183
click at [153, 183] on button "Content" at bounding box center [148, 188] width 52 height 15
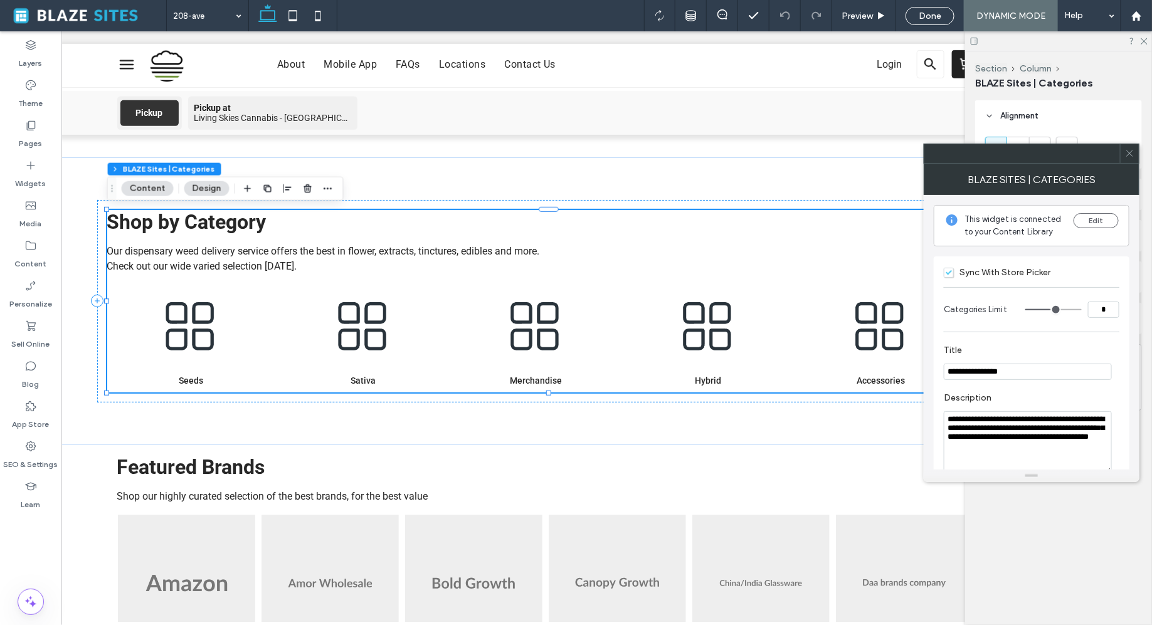
click at [949, 272] on span "Sync With Store Picker" at bounding box center [997, 272] width 107 height 11
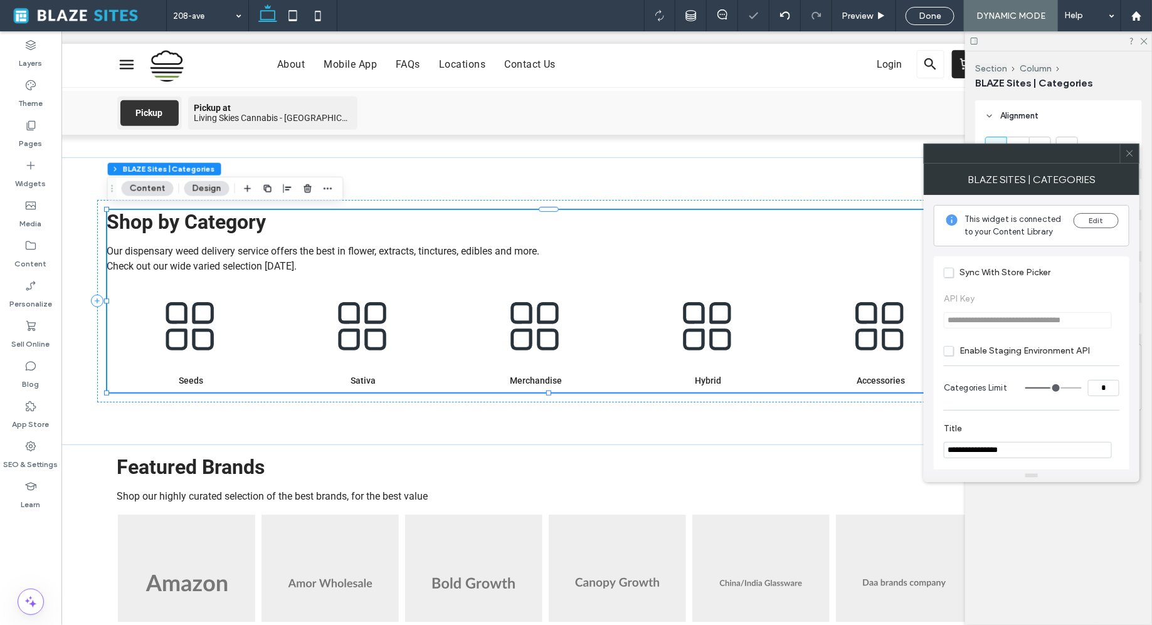
click at [953, 249] on div "**********" at bounding box center [1032, 424] width 196 height 356
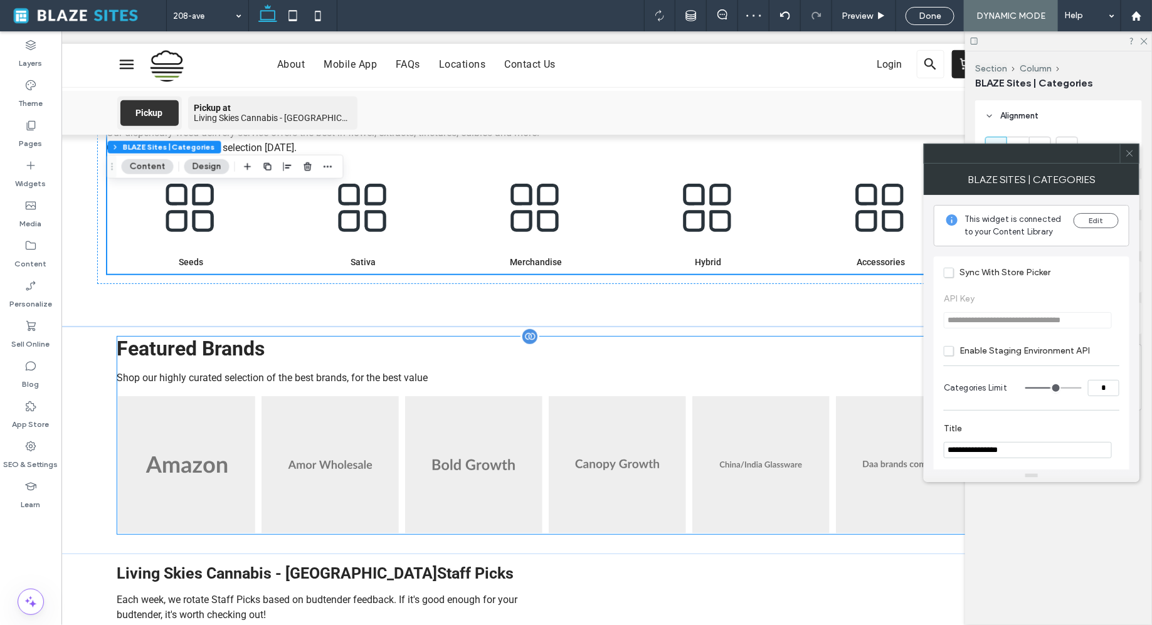
scroll to position [406, 0]
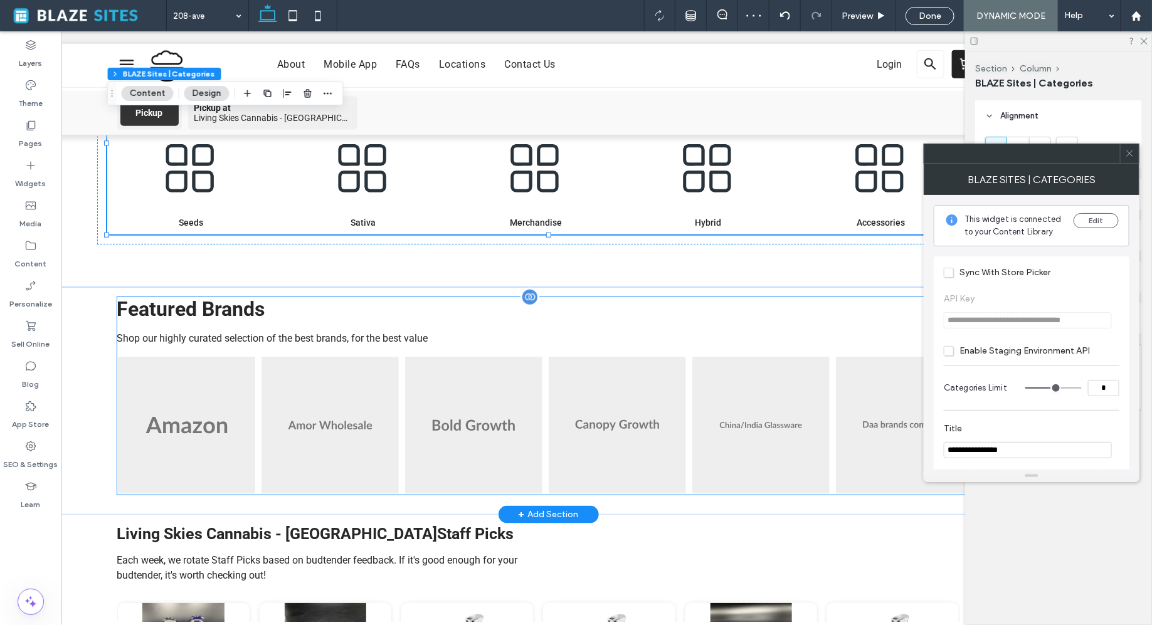
click at [655, 346] on div "Featured Brands View All View all Shop our highly curated selection of the best…" at bounding box center [548, 396] width 863 height 198
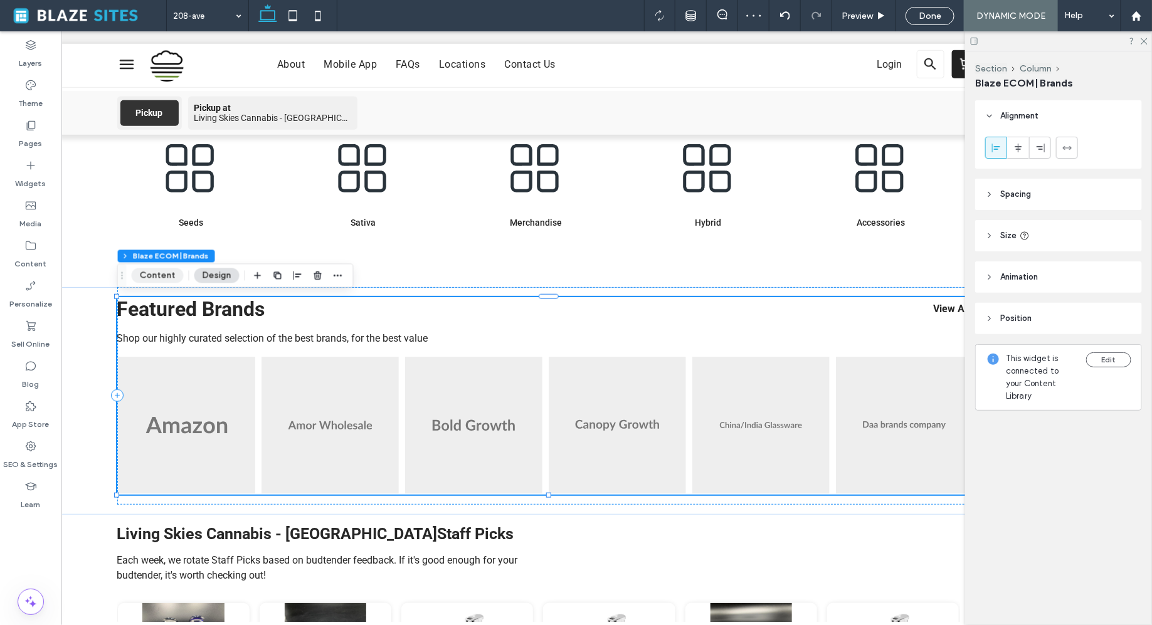
click at [170, 275] on button "Content" at bounding box center [158, 275] width 52 height 15
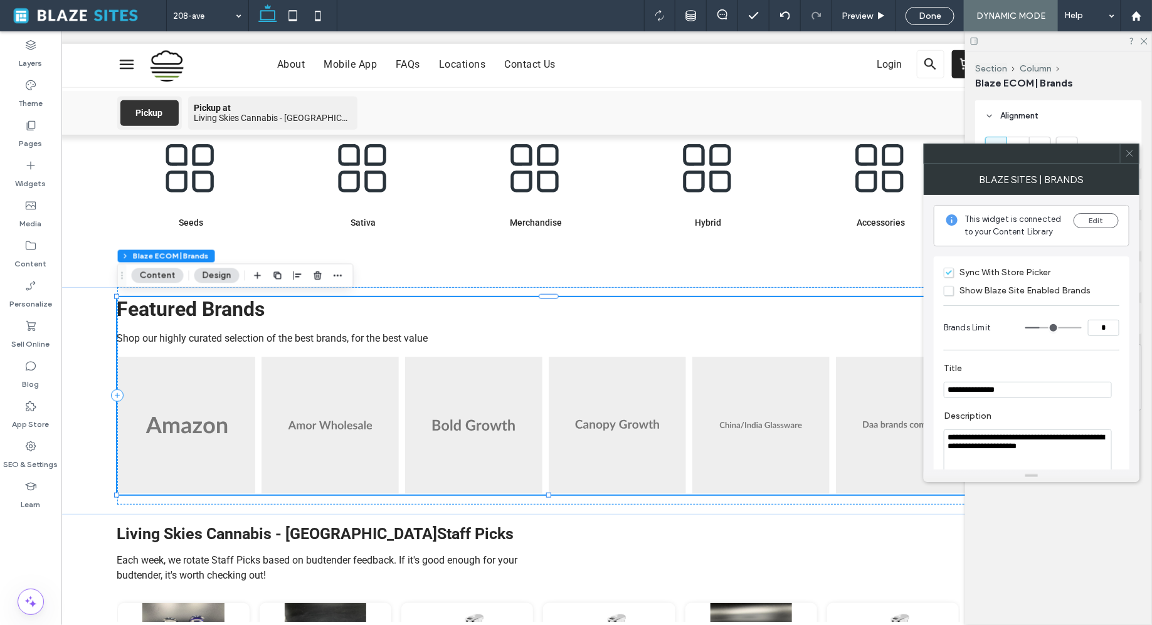
click at [951, 272] on span "Sync With Store Picker" at bounding box center [997, 272] width 107 height 11
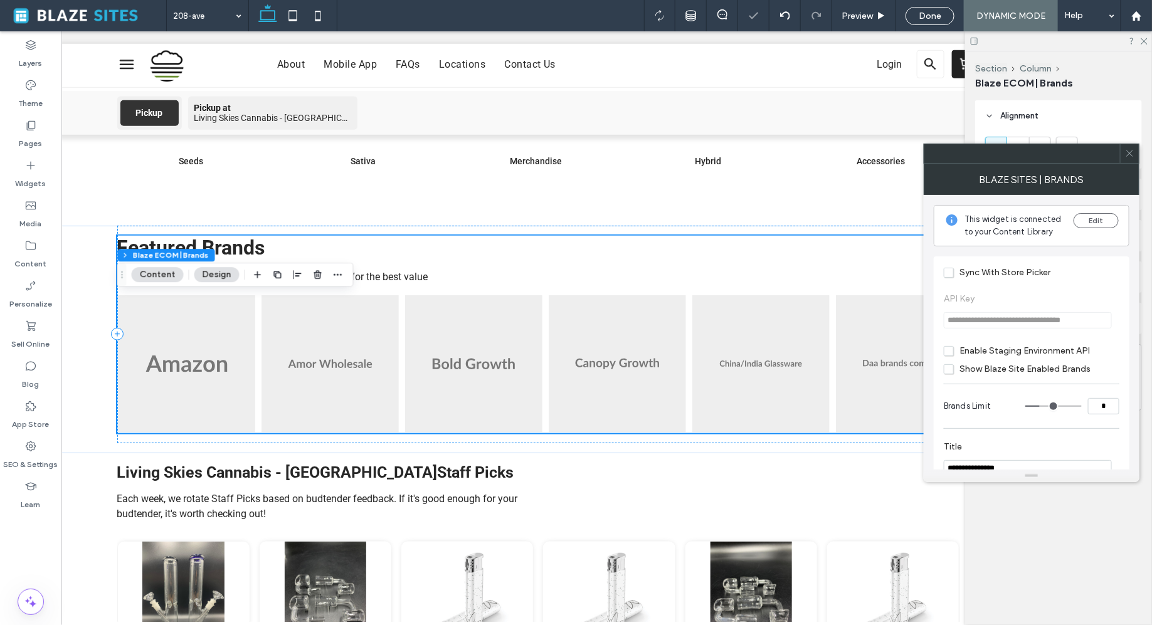
scroll to position [718, 0]
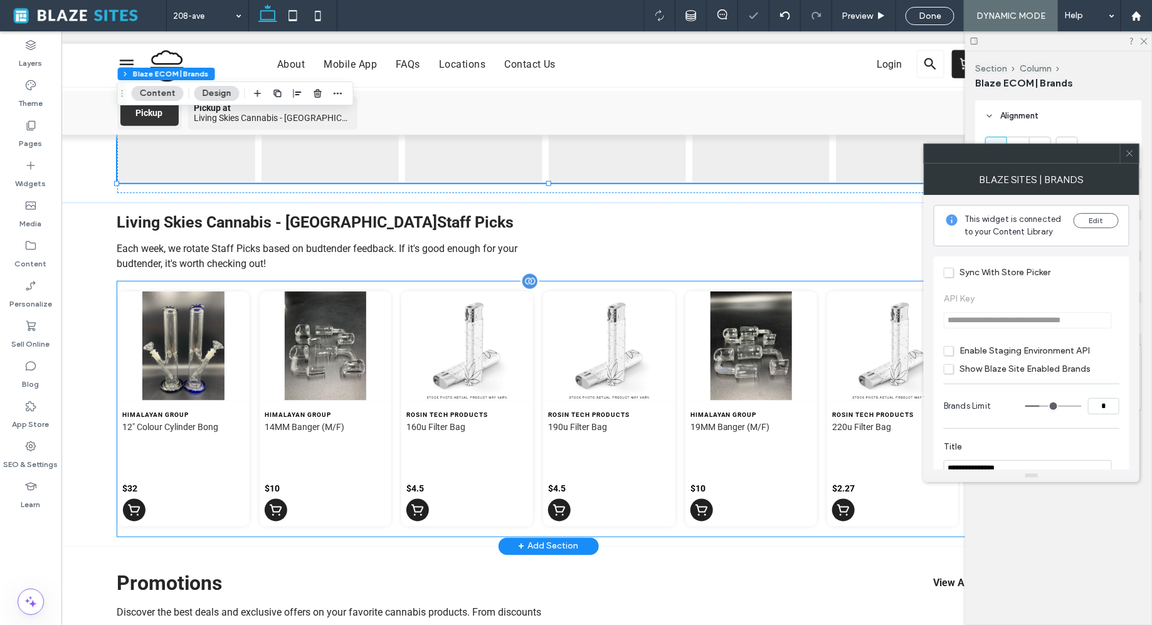
click at [561, 297] on img at bounding box center [609, 346] width 132 height 110
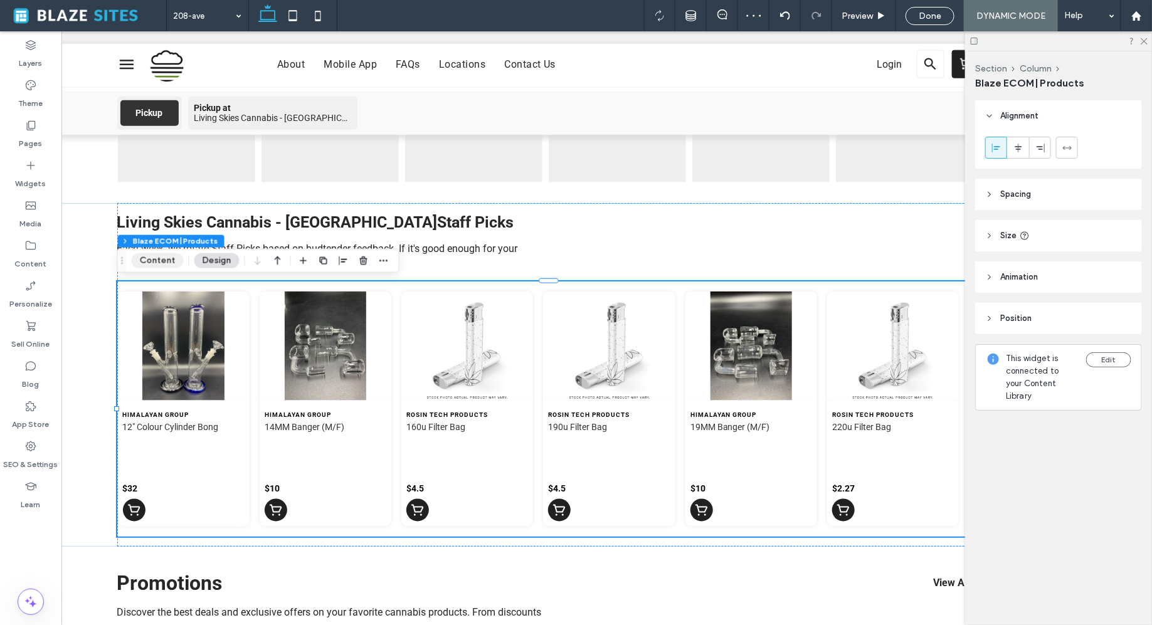
click at [172, 260] on button "Content" at bounding box center [158, 260] width 52 height 15
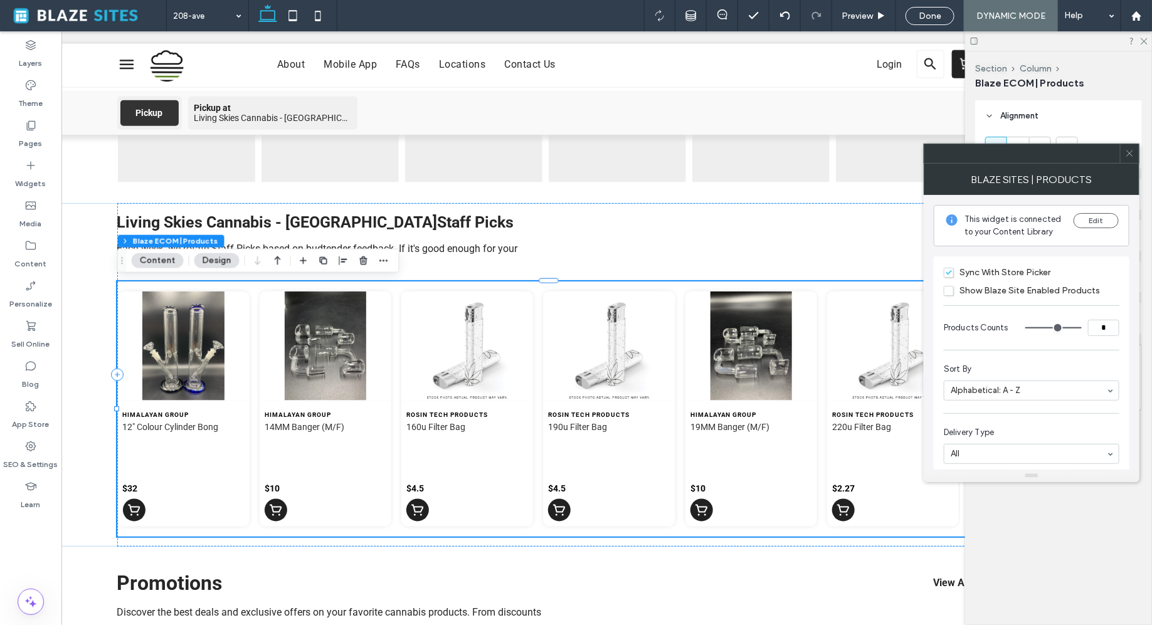
click at [948, 269] on span "Sync With Store Picker" at bounding box center [997, 272] width 107 height 11
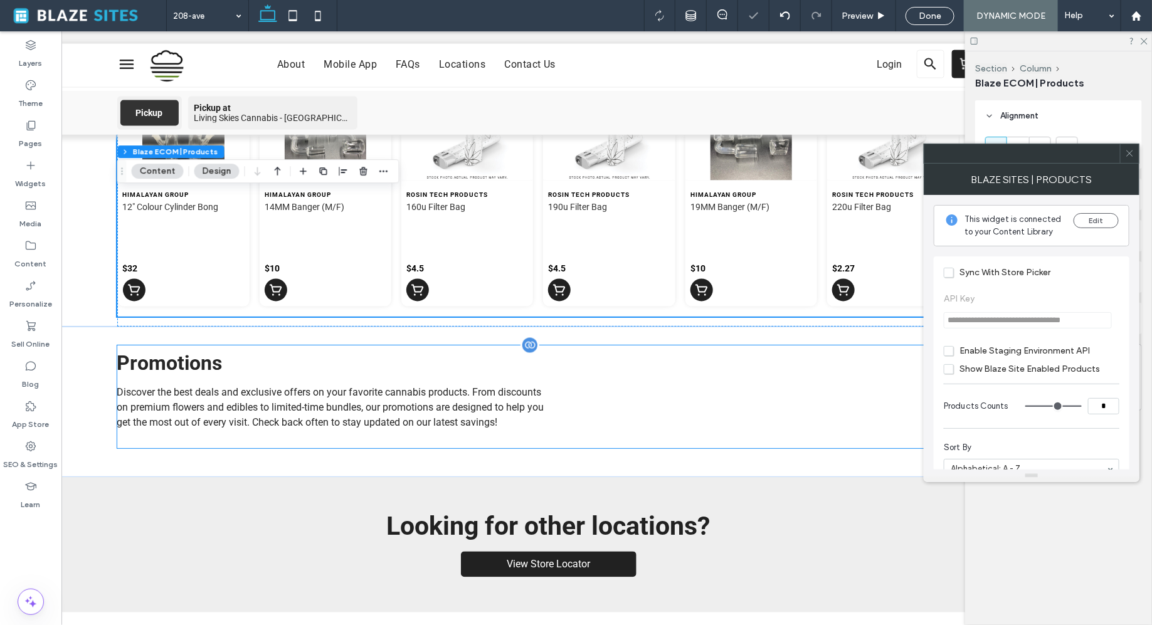
scroll to position [983, 0]
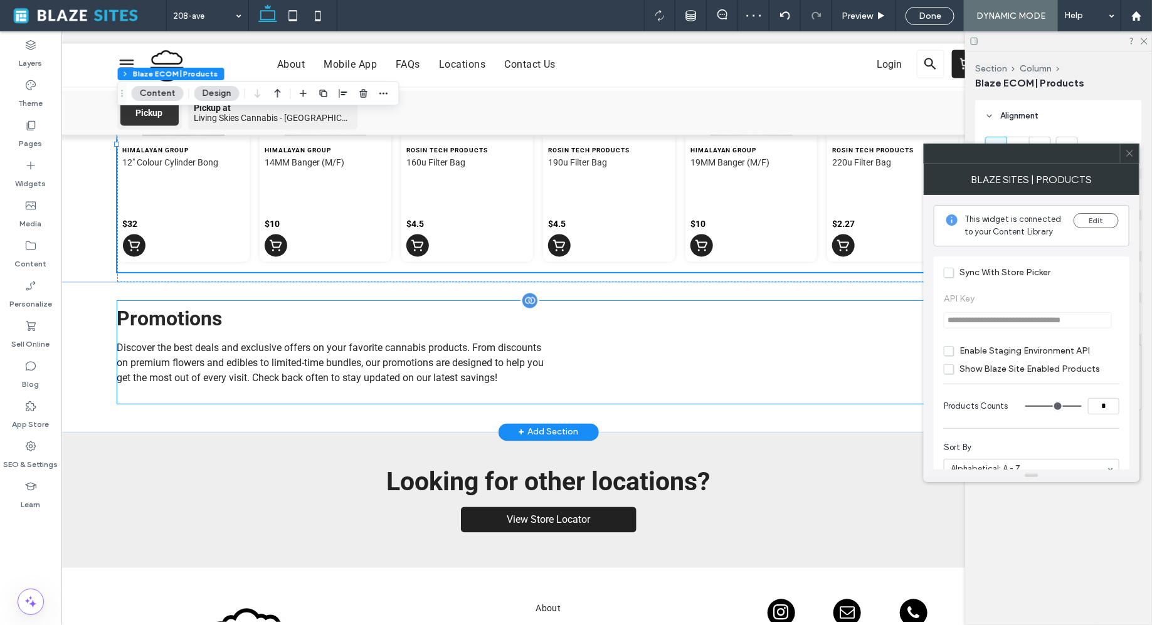
click at [539, 353] on span "Discover the best deals and exclusive offers on your favorite cannabis products…" at bounding box center [330, 363] width 427 height 42
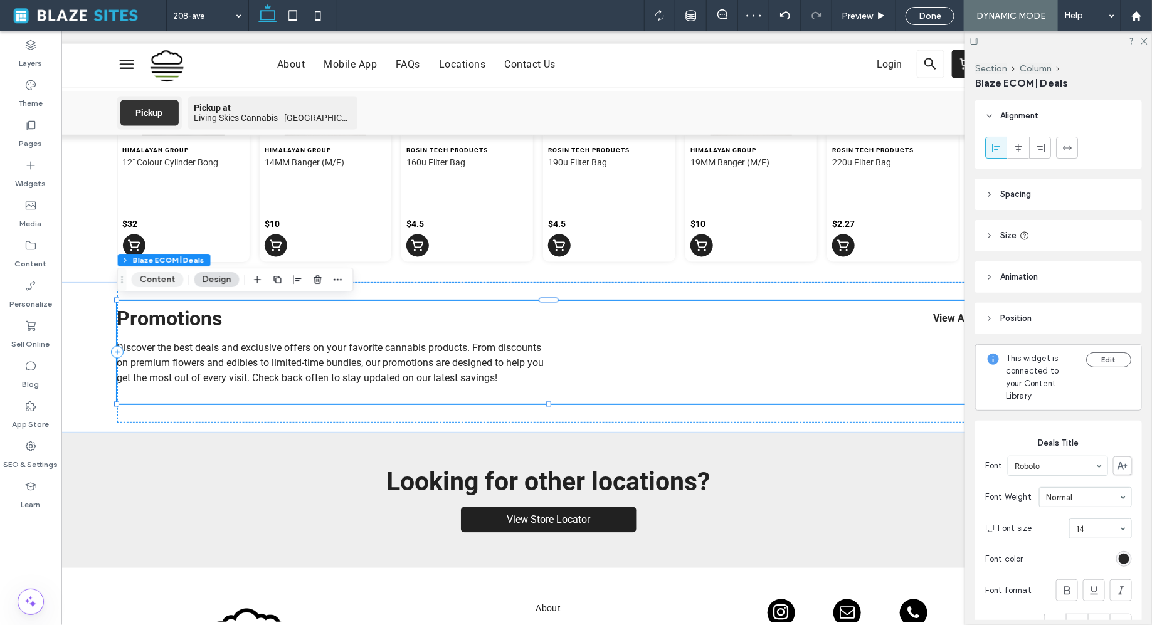
click at [170, 277] on button "Content" at bounding box center [158, 279] width 52 height 15
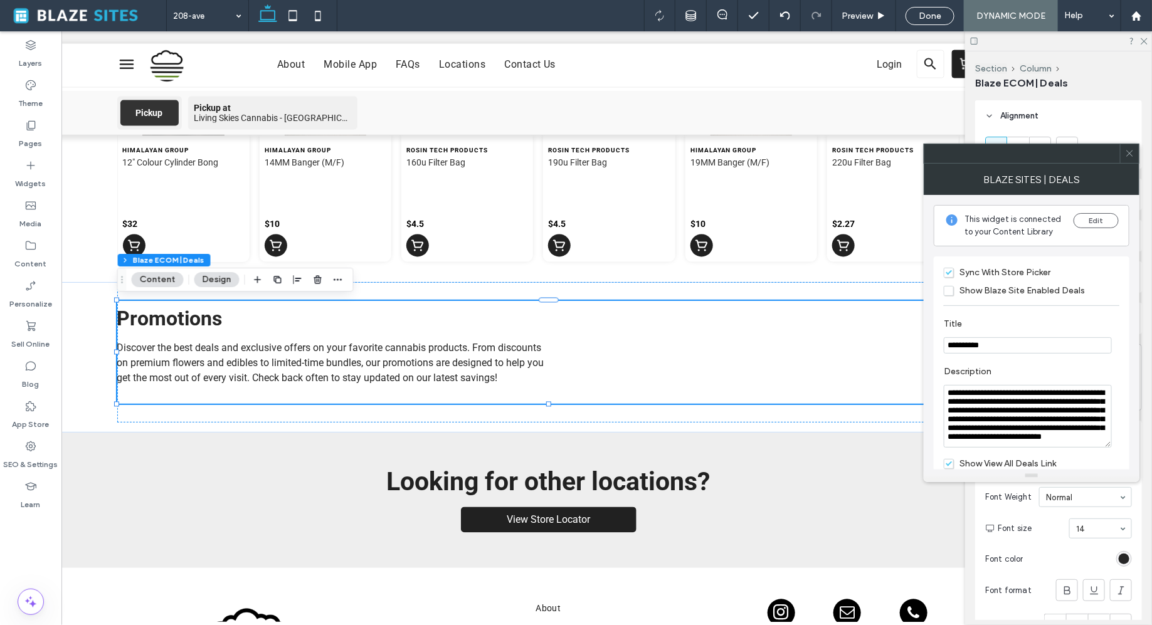
click at [946, 272] on span "Sync With Store Picker" at bounding box center [997, 272] width 107 height 11
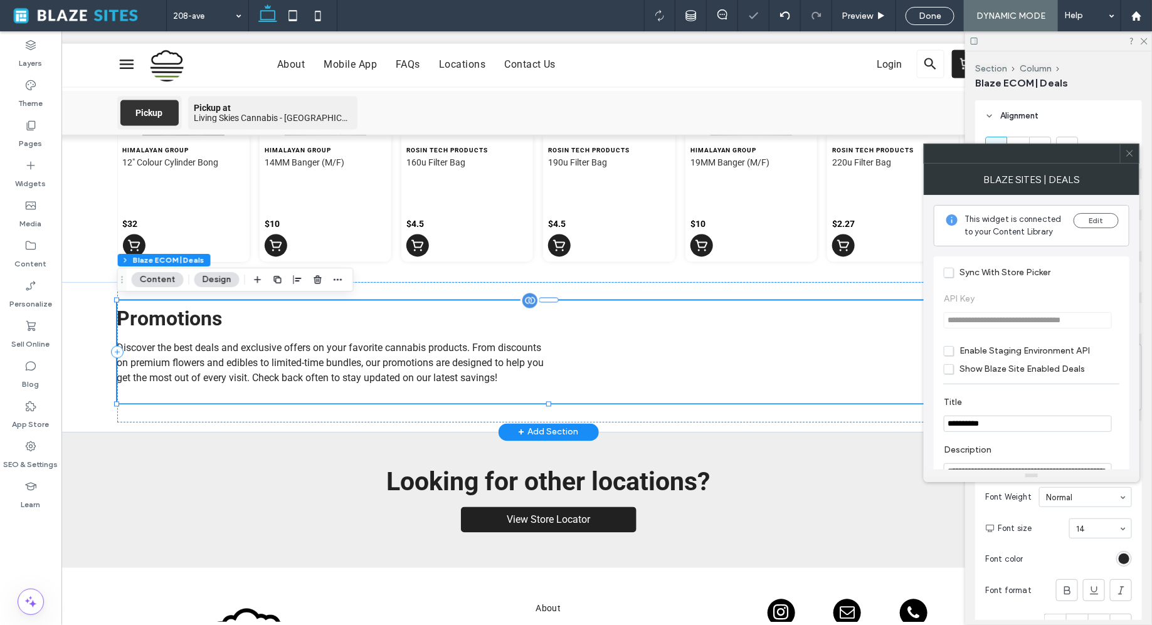
click at [819, 336] on div "Promotions View All View all Discover the best deals and exclusive offers on yo…" at bounding box center [548, 351] width 863 height 103
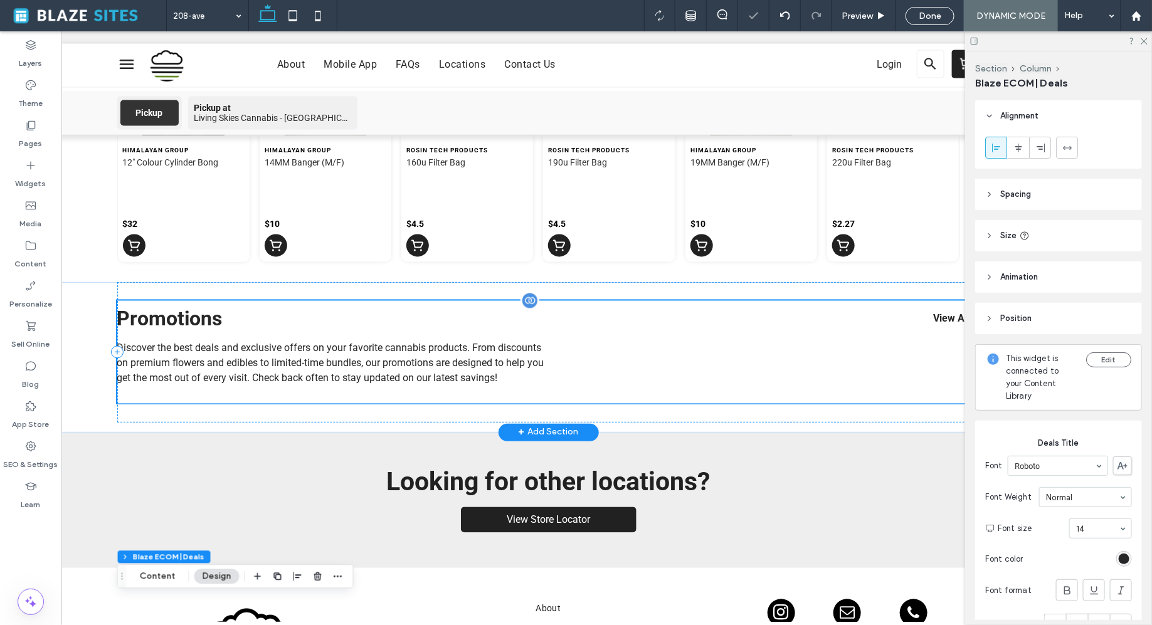
scroll to position [0, 0]
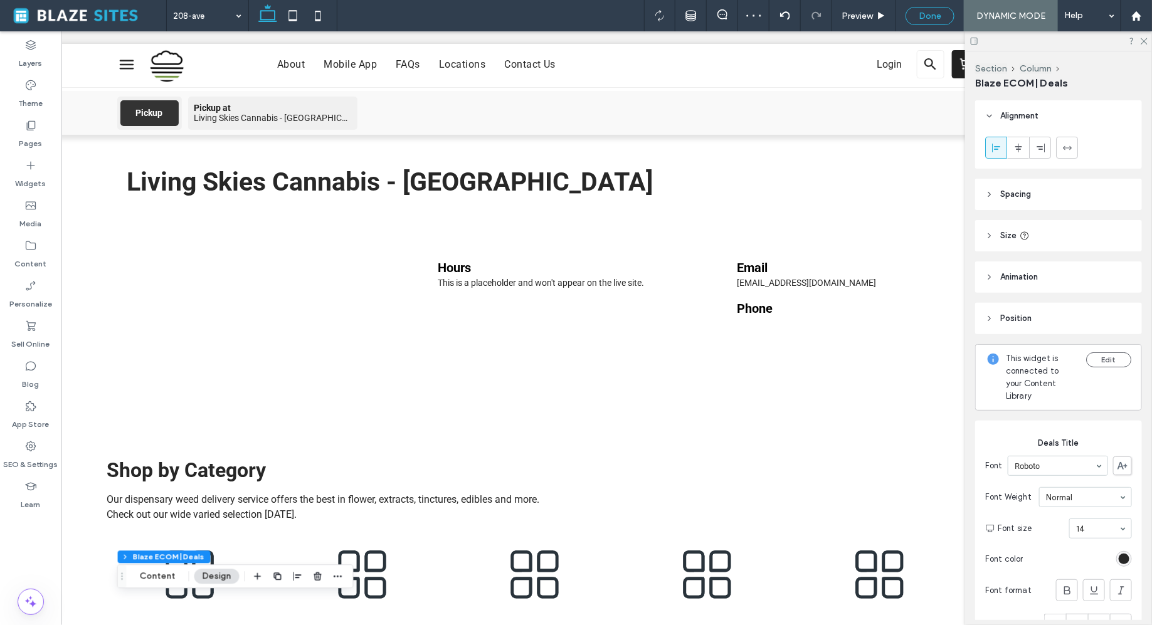
click at [921, 16] on span "Done" at bounding box center [930, 16] width 23 height 11
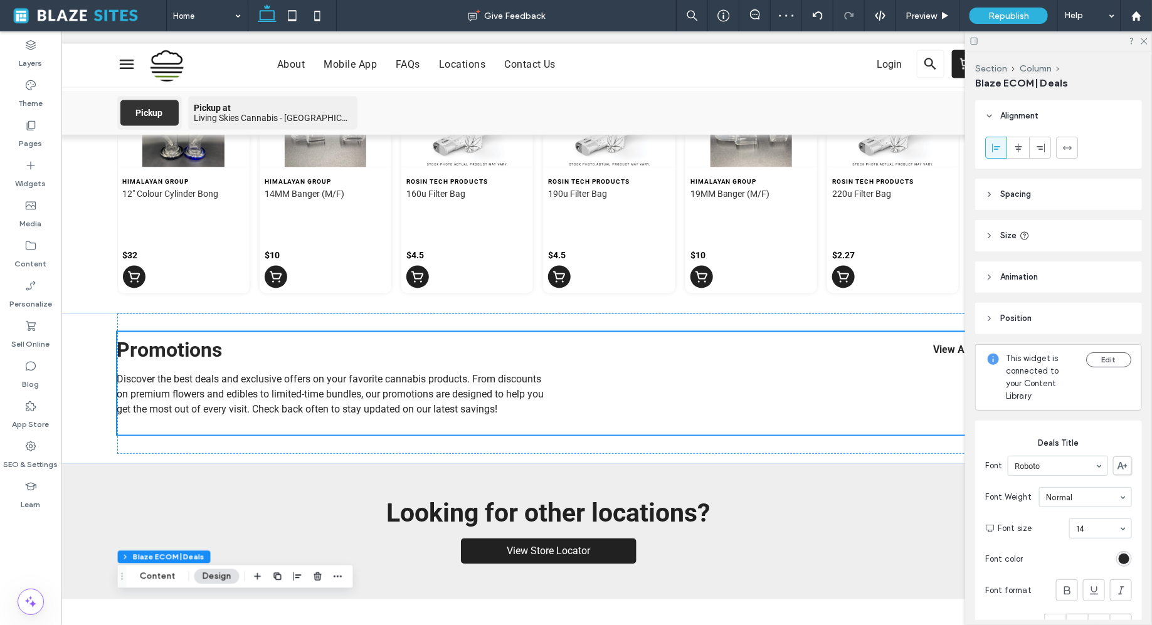
scroll to position [1008, 0]
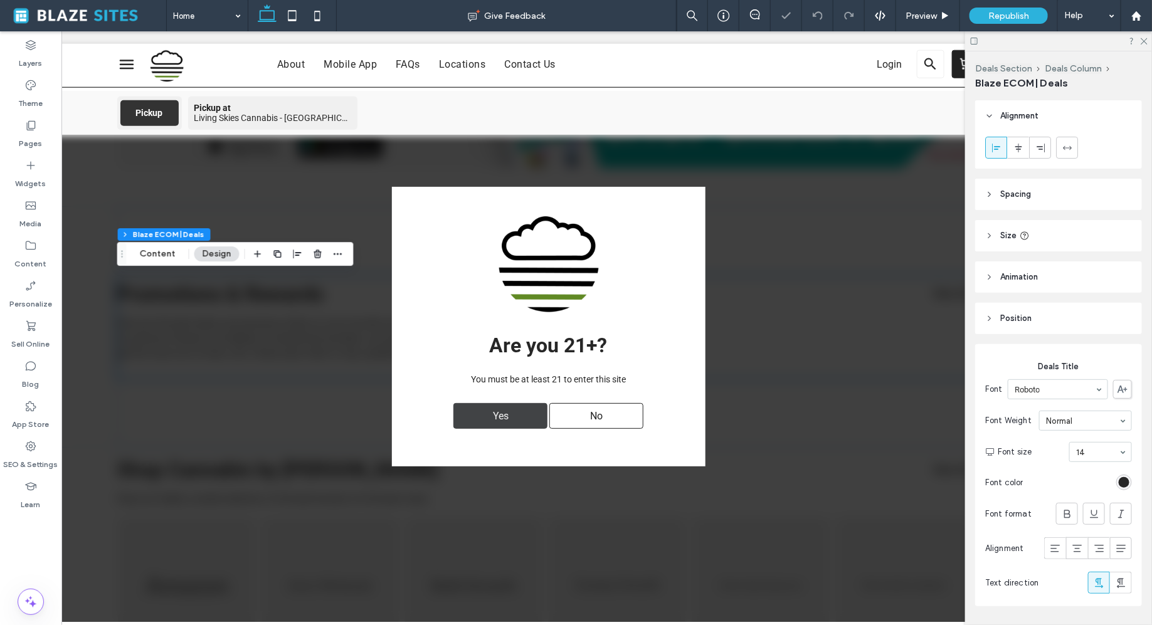
click at [521, 410] on div "Yes" at bounding box center [500, 416] width 94 height 26
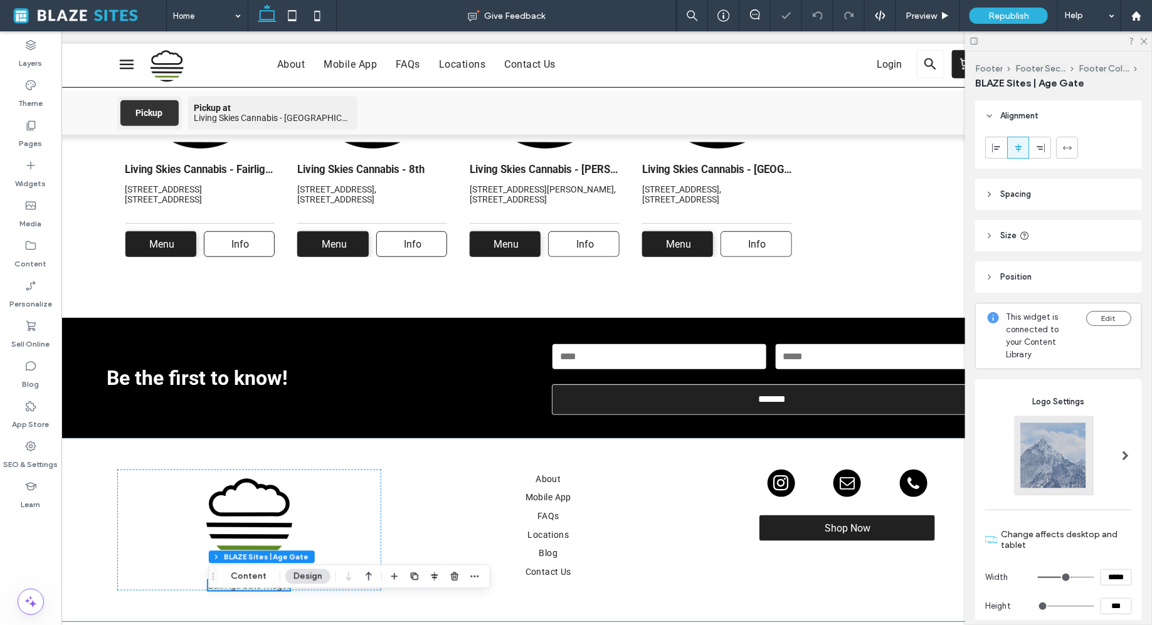
scroll to position [2768, 0]
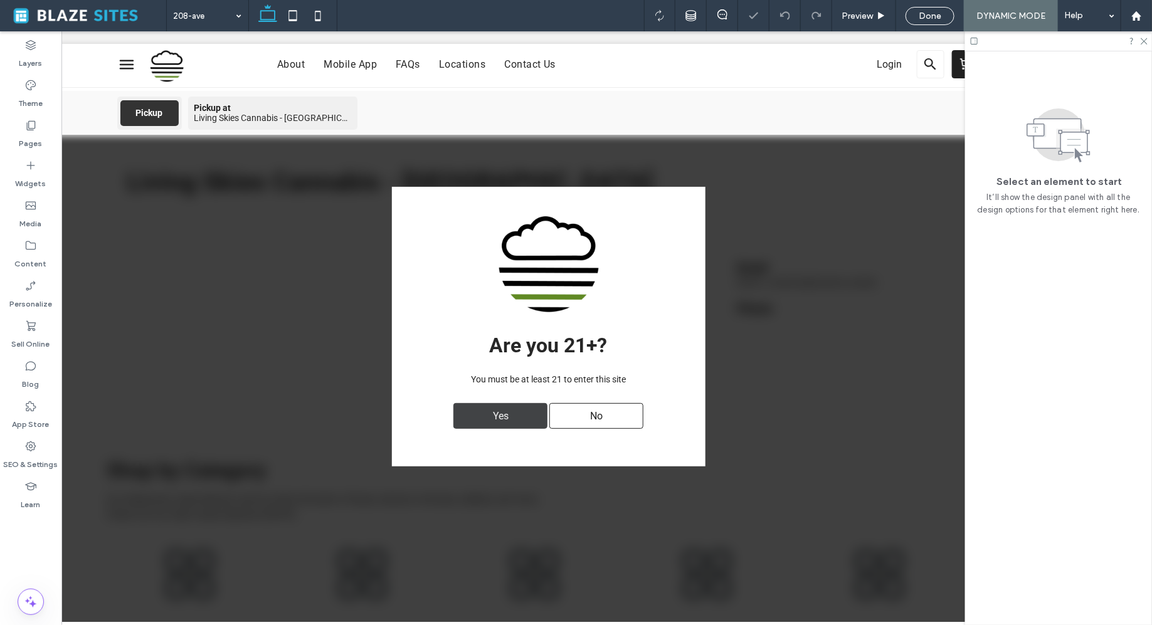
click at [492, 414] on span "Yes" at bounding box center [501, 415] width 24 height 24
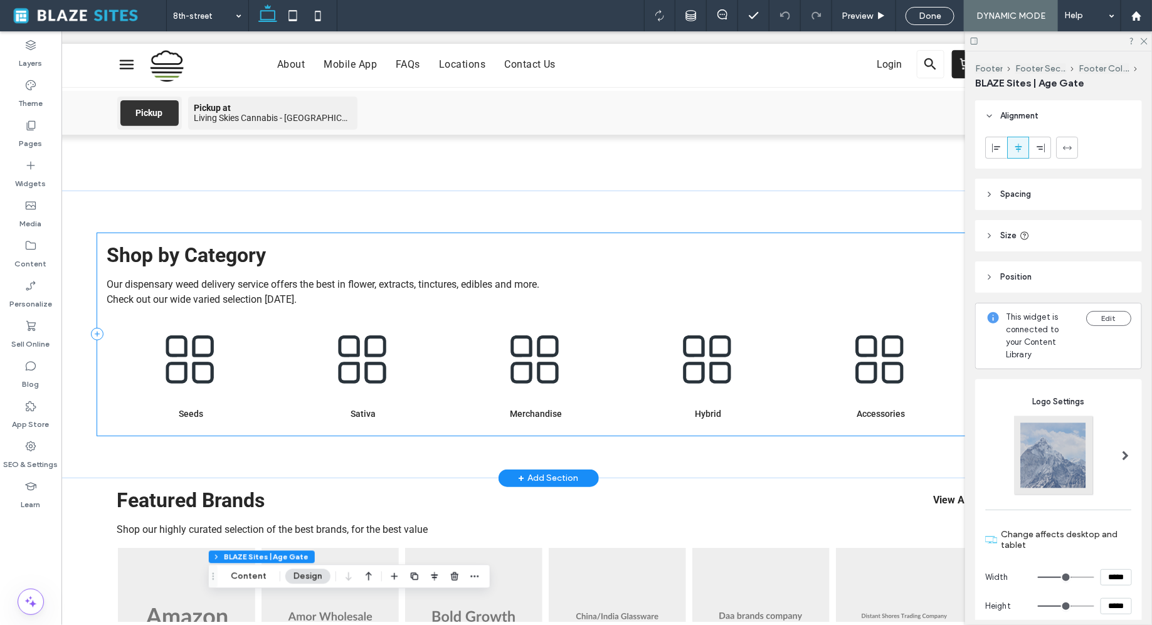
scroll to position [230, 0]
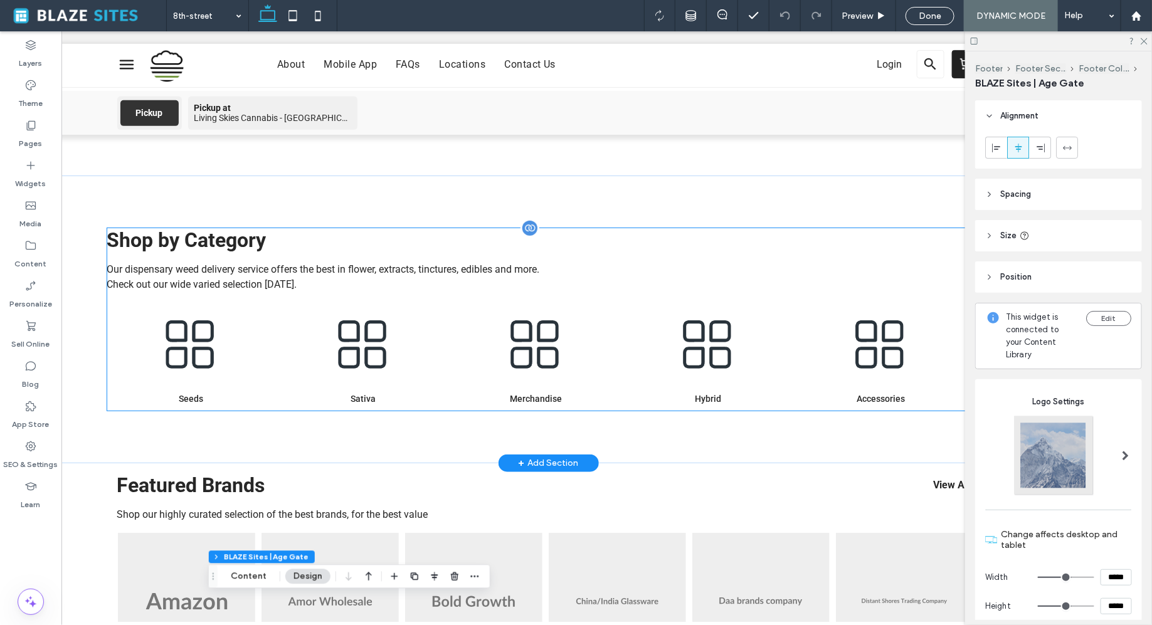
click at [520, 345] on img at bounding box center [536, 344] width 166 height 85
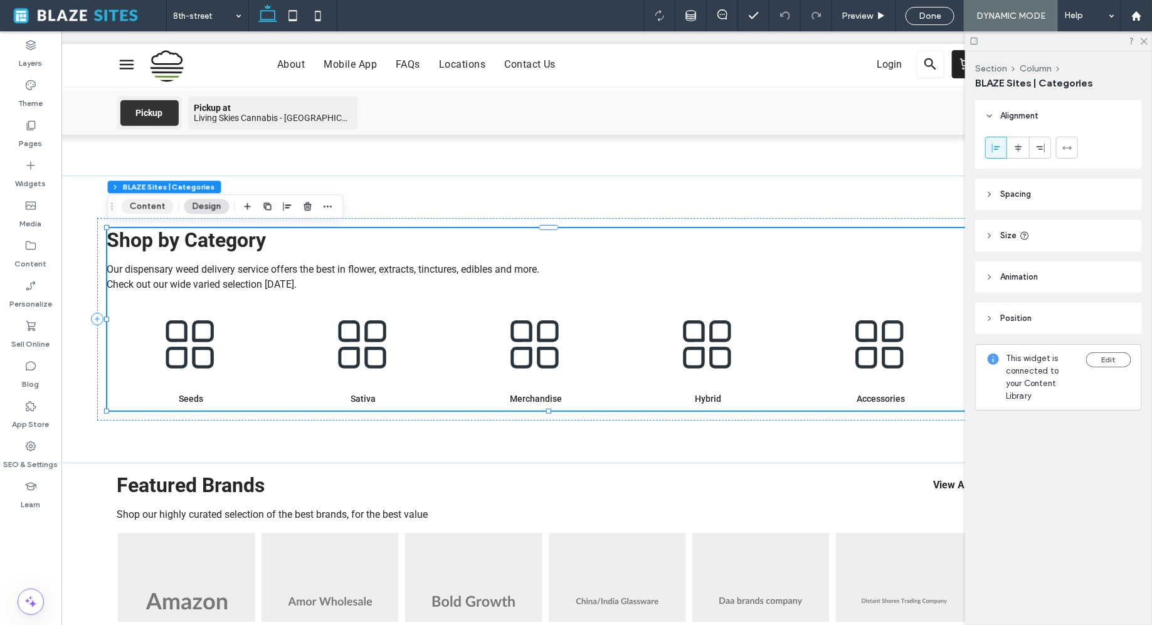
click at [154, 209] on button "Content" at bounding box center [148, 206] width 52 height 15
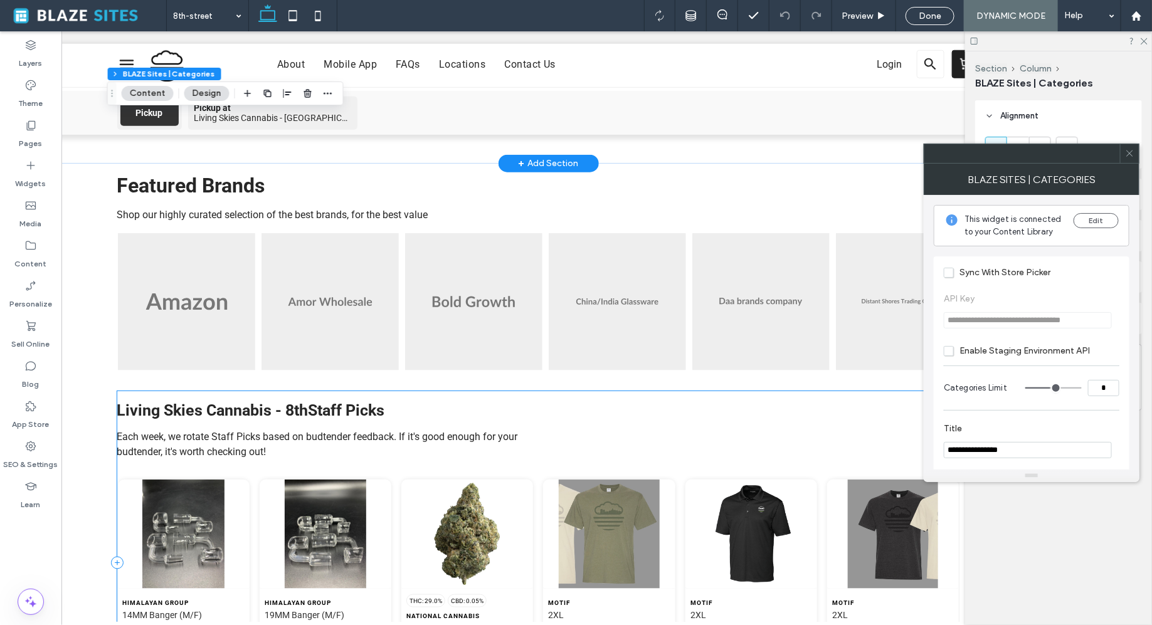
scroll to position [610, 0]
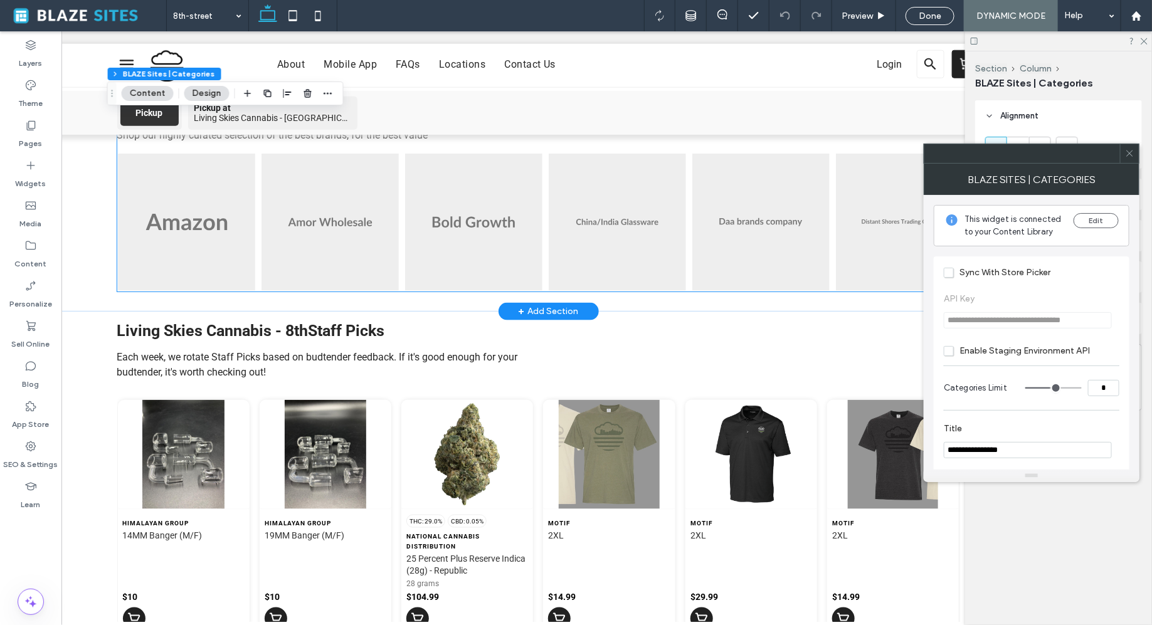
click at [525, 257] on img at bounding box center [473, 221] width 137 height 137
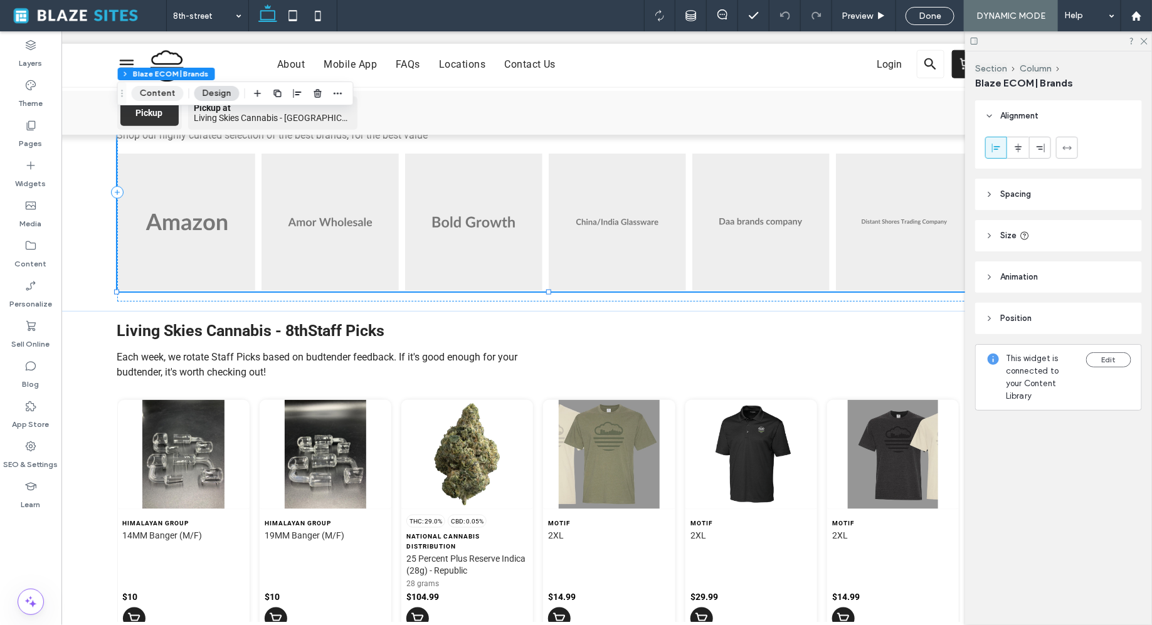
click at [165, 90] on button "Content" at bounding box center [158, 93] width 52 height 15
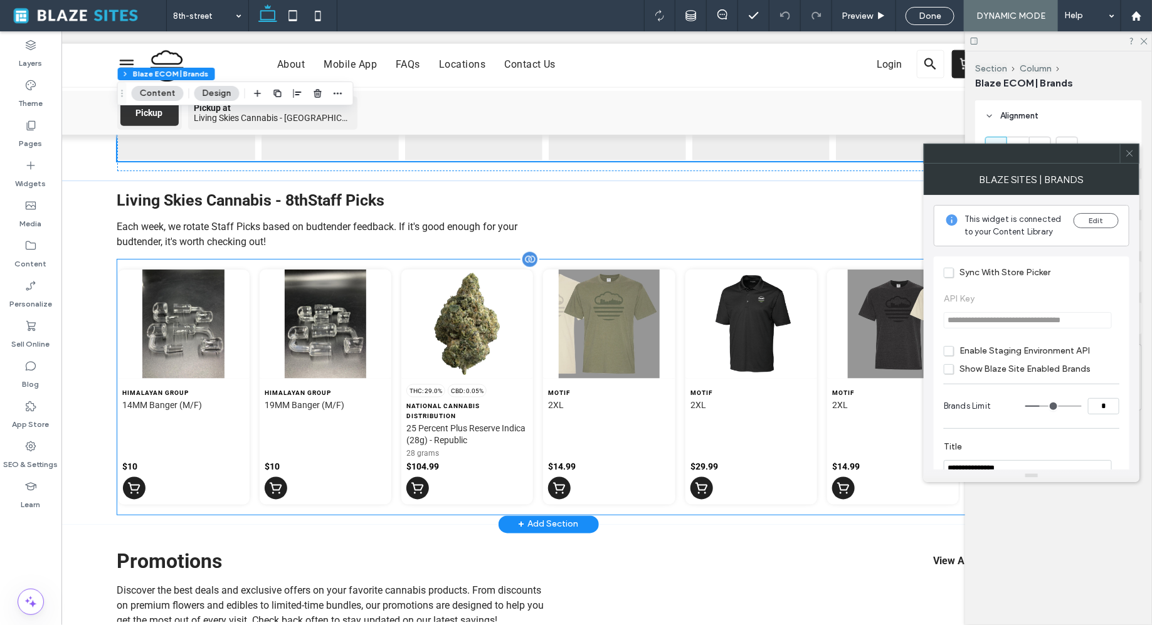
scroll to position [744, 0]
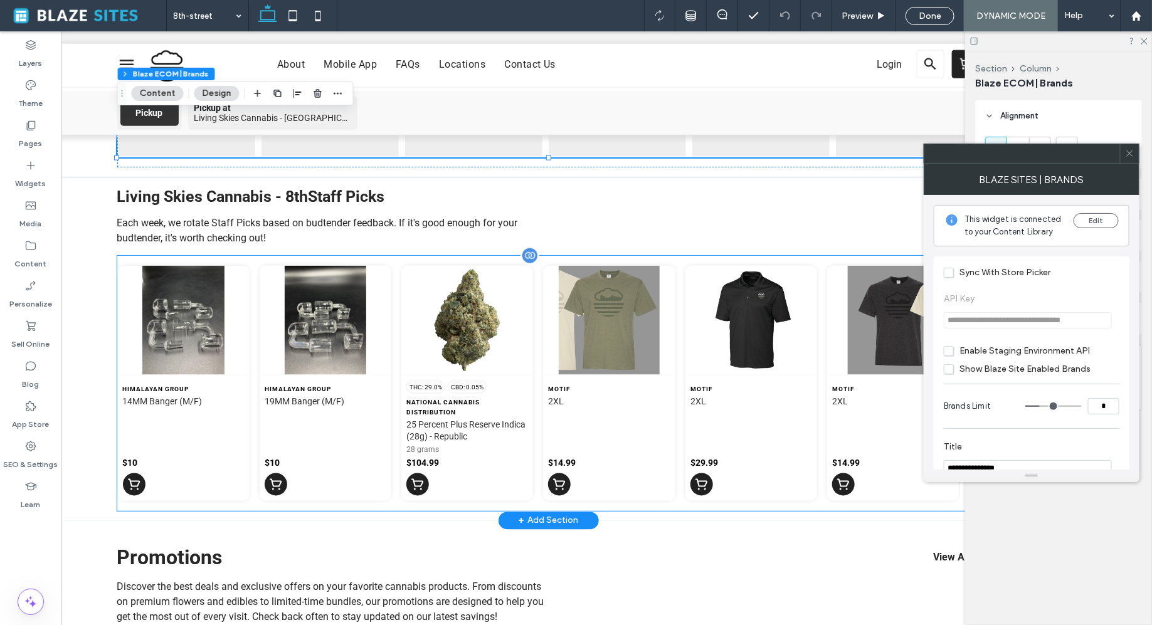
click at [458, 389] on div "CBD: 0.05%" at bounding box center [467, 386] width 39 height 13
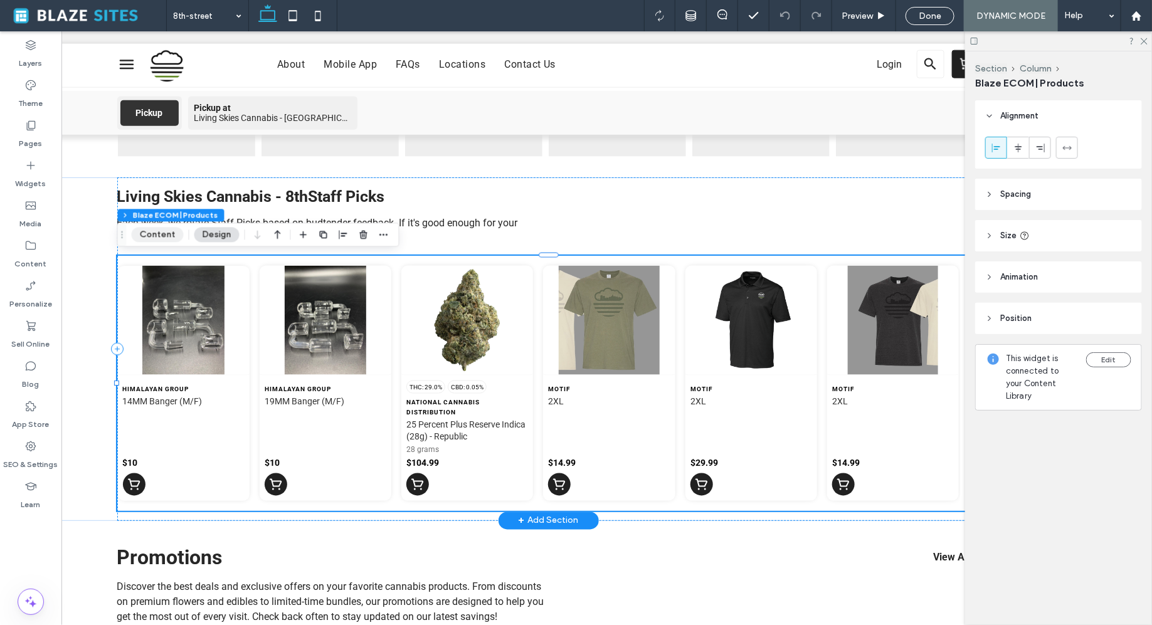
click at [168, 230] on button "Content" at bounding box center [158, 234] width 52 height 15
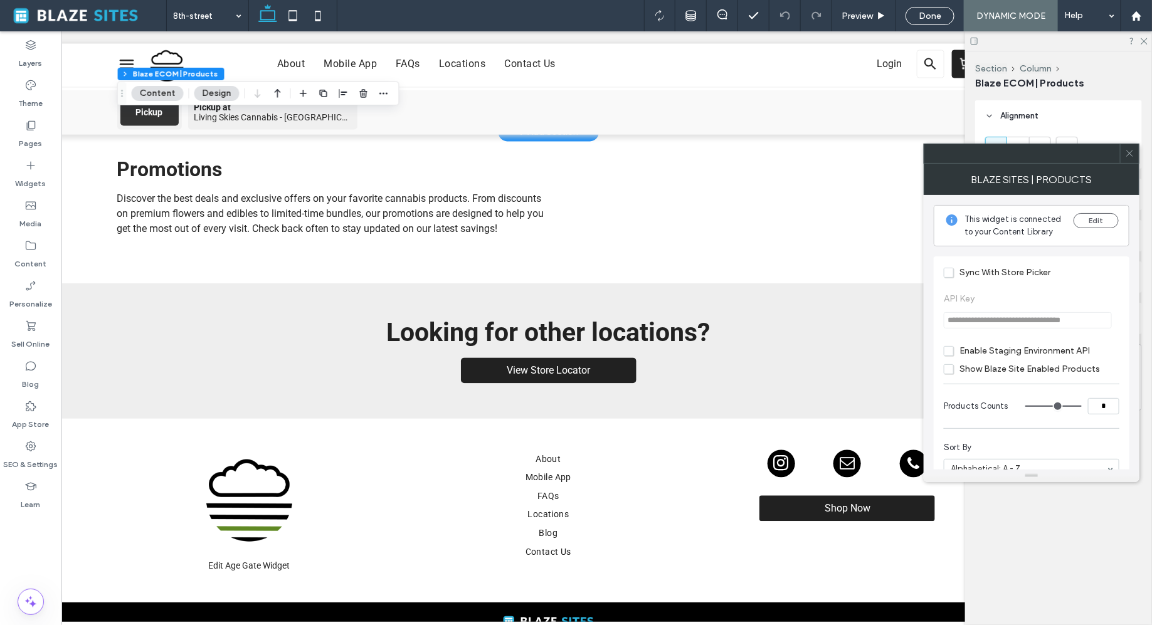
scroll to position [1173, 0]
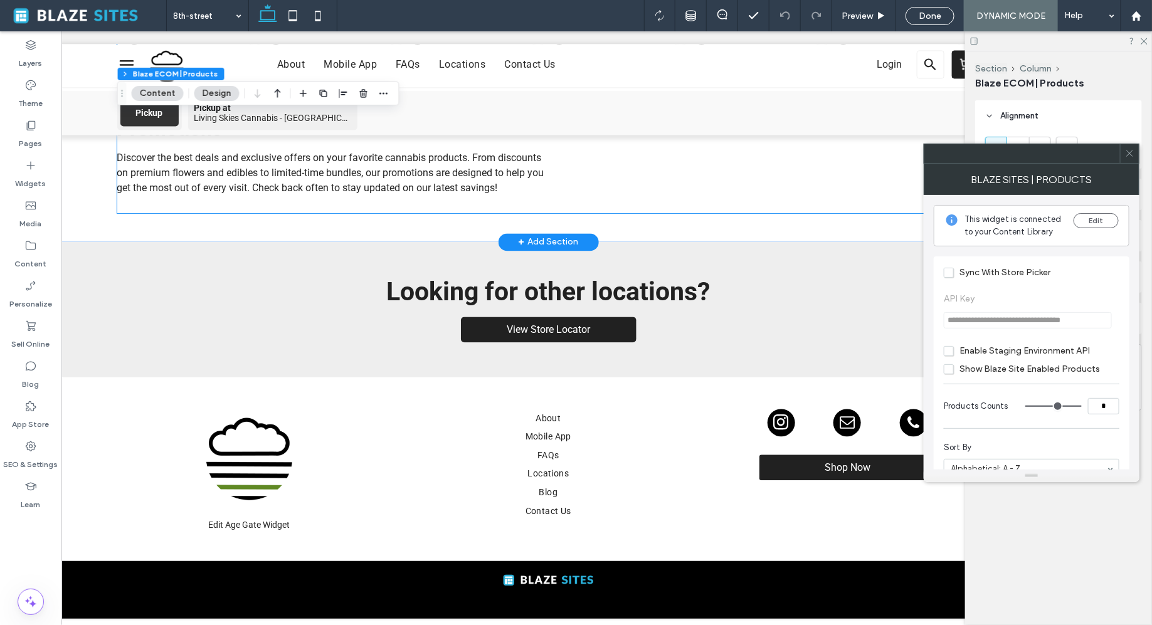
click at [329, 196] on div "Promotions View All View all Discover the best deals and exclusive offers on yo…" at bounding box center [548, 161] width 863 height 103
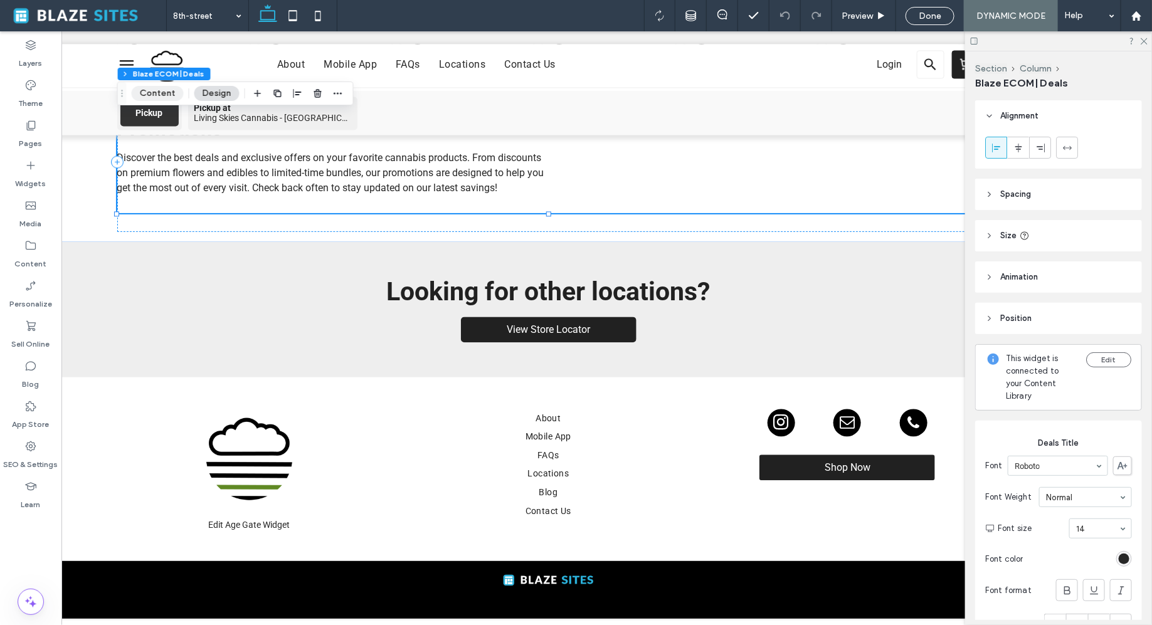
click at [169, 94] on button "Content" at bounding box center [158, 93] width 52 height 15
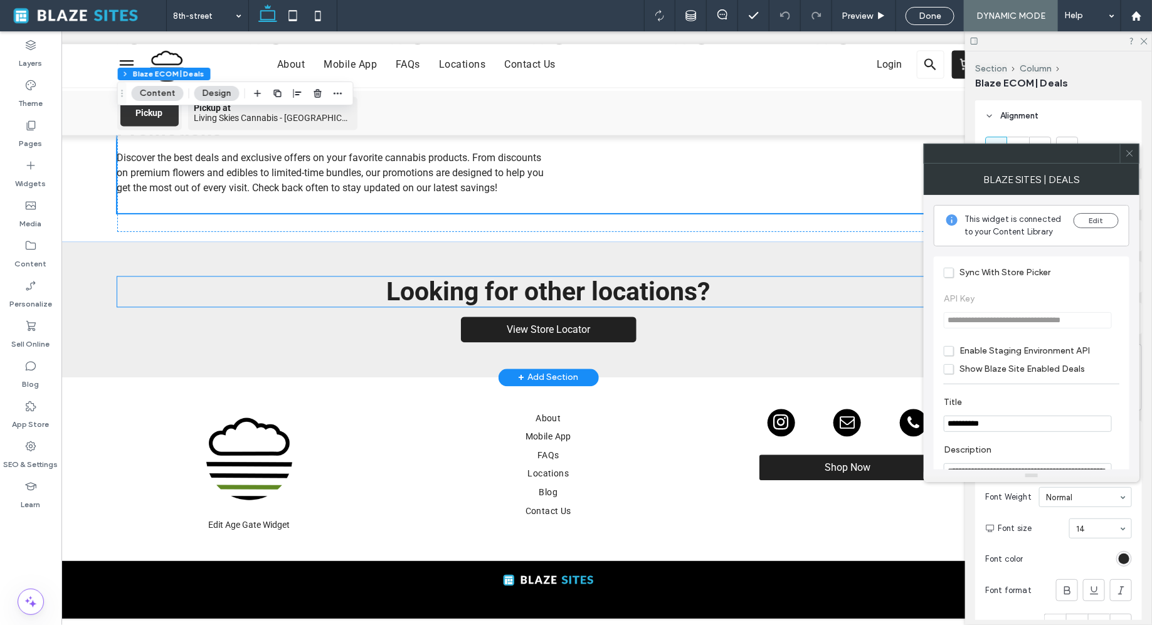
scroll to position [0, 0]
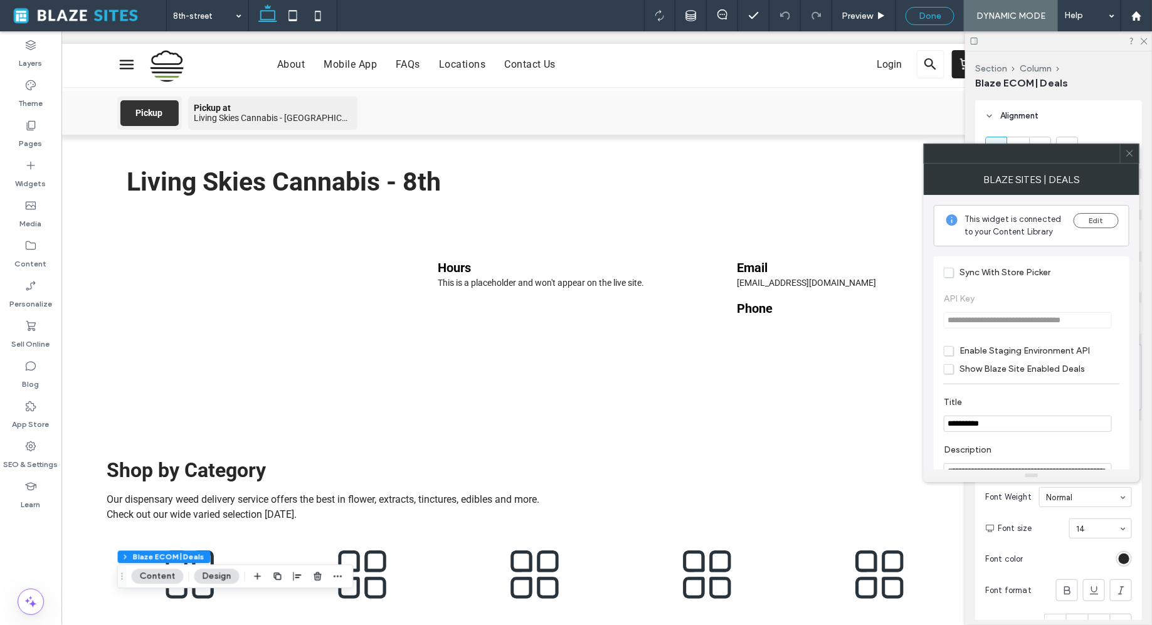
click at [938, 8] on div "Done" at bounding box center [930, 16] width 49 height 18
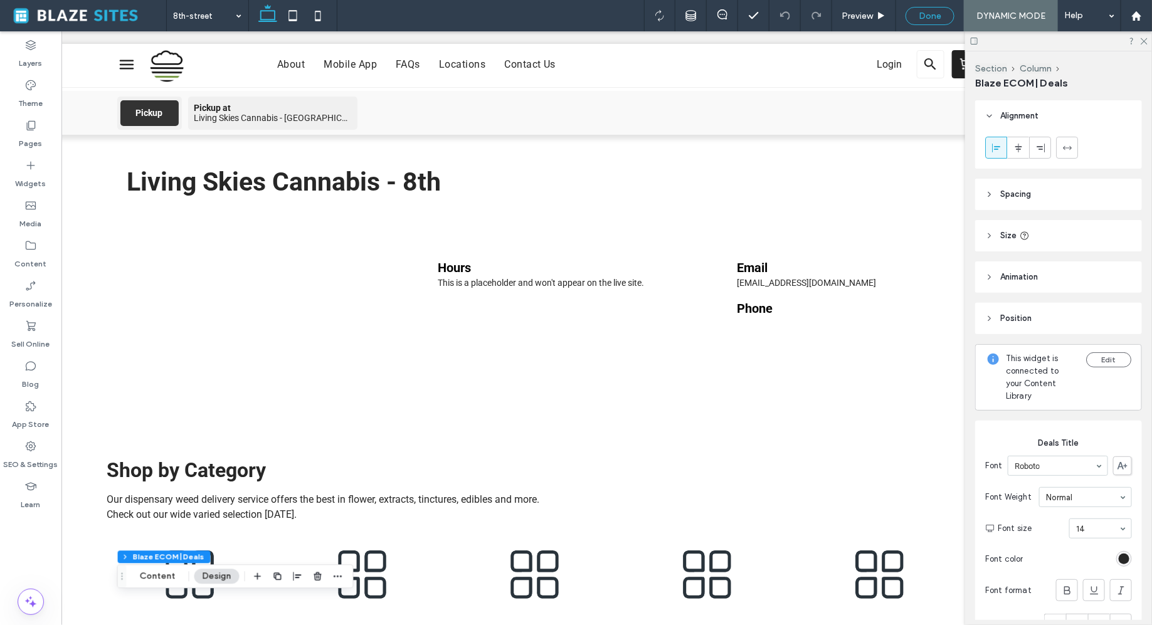
click at [934, 20] on span "Done" at bounding box center [930, 16] width 23 height 11
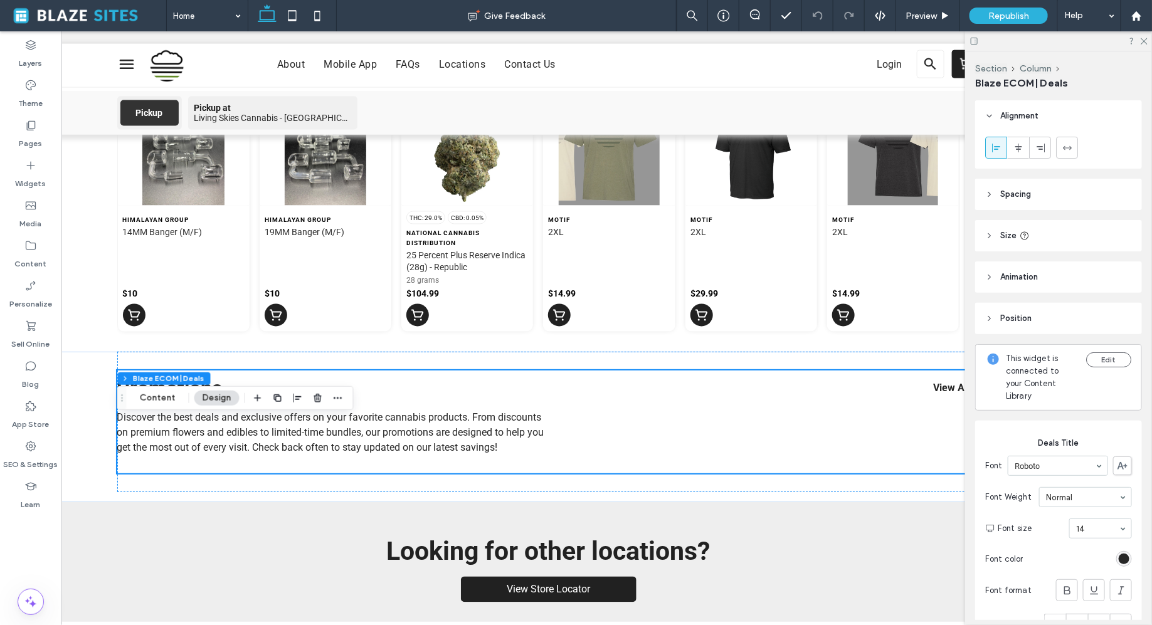
scroll to position [1004, 0]
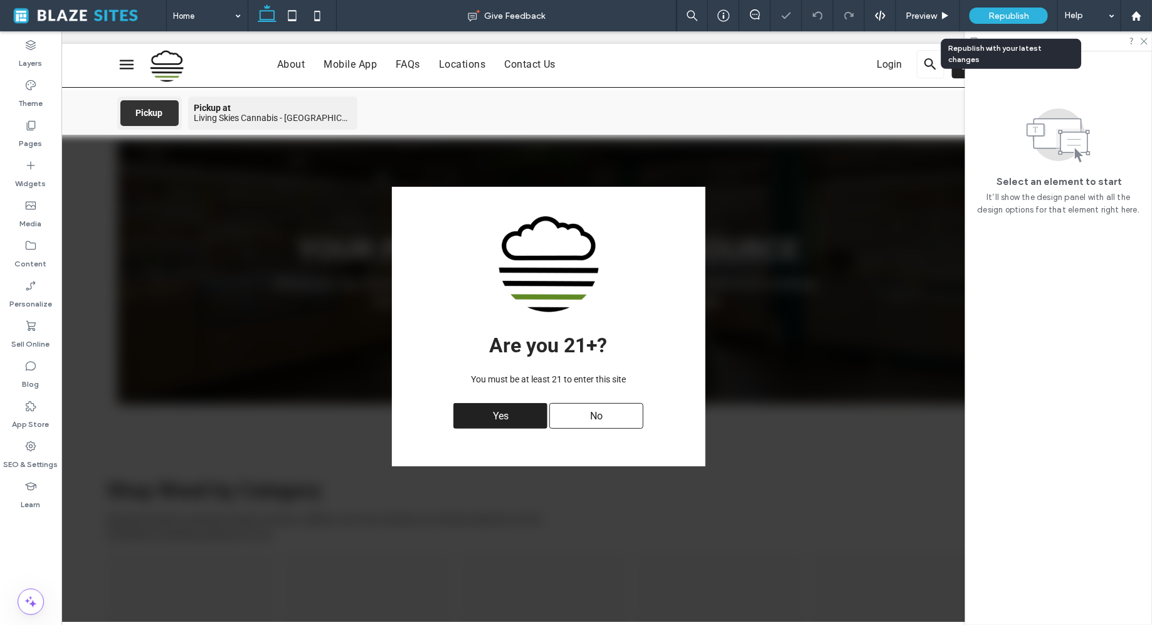
click at [995, 17] on span "Republish" at bounding box center [1008, 16] width 41 height 11
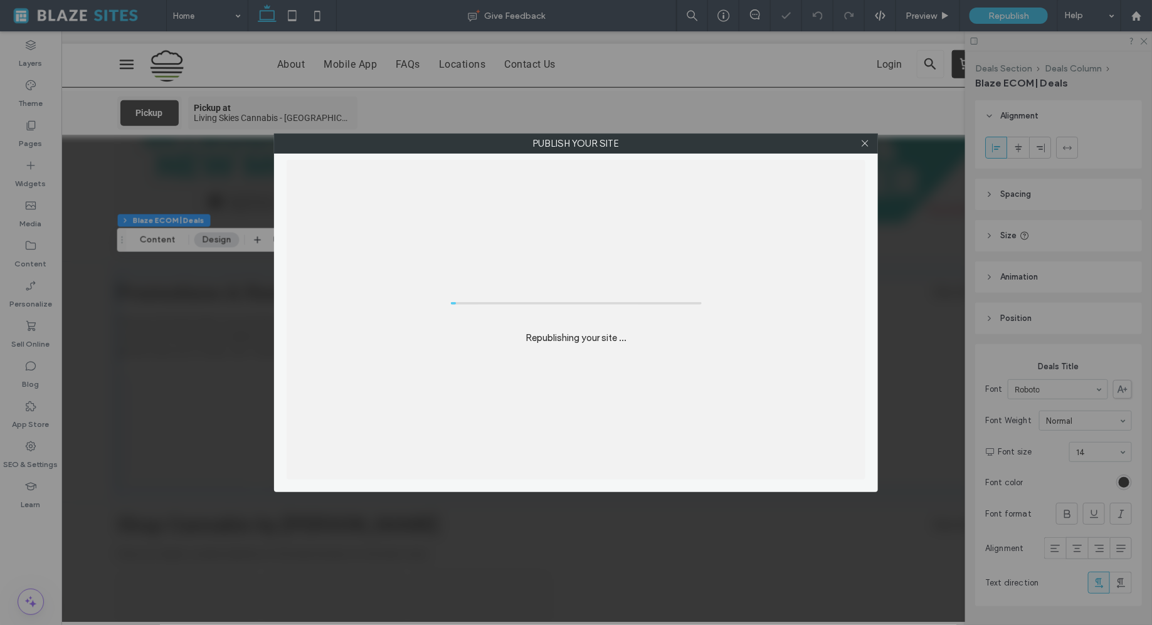
scroll to position [669, 0]
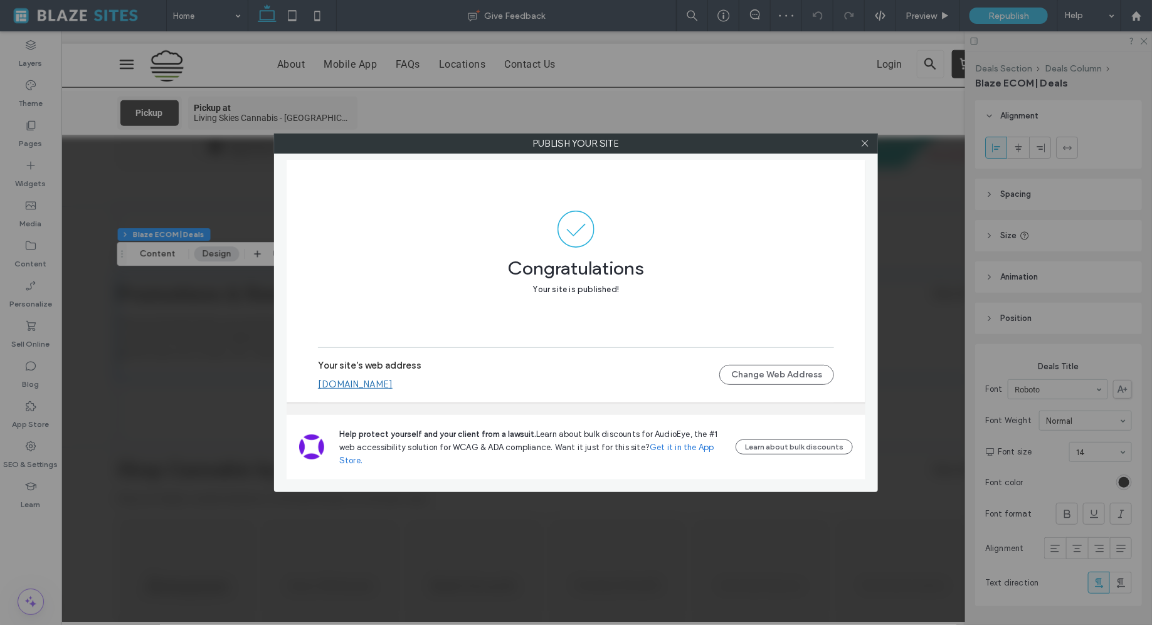
click at [393, 381] on link "livingskies.multiscreensite.com" at bounding box center [355, 384] width 75 height 11
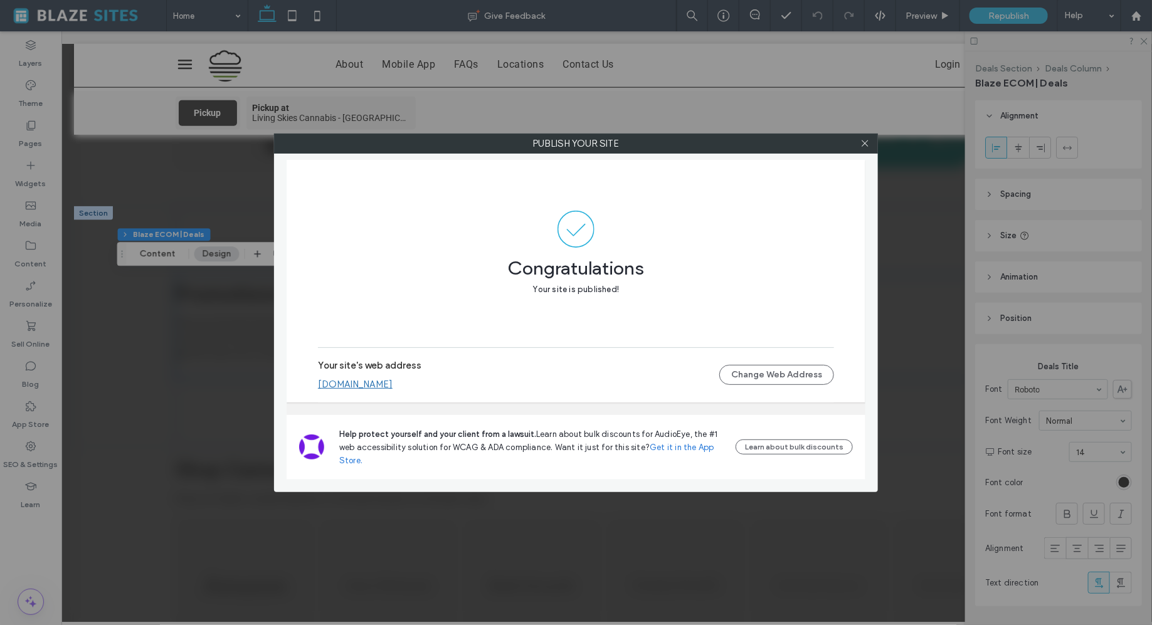
scroll to position [0, 58]
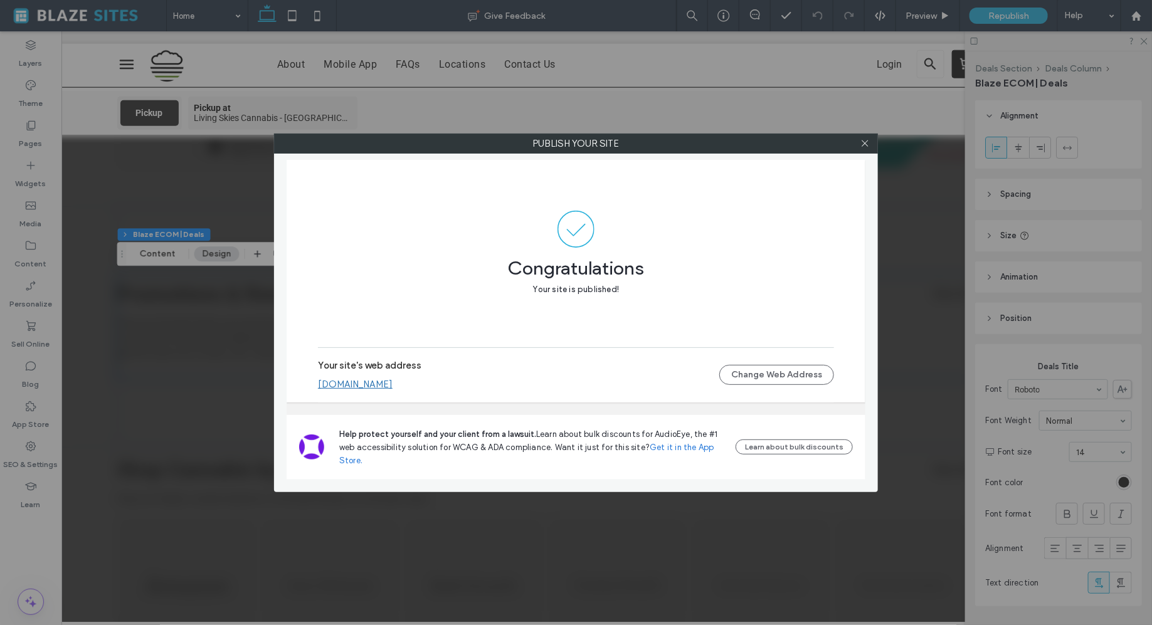
click at [871, 146] on div at bounding box center [864, 143] width 19 height 19
click at [864, 146] on icon at bounding box center [864, 143] width 9 height 9
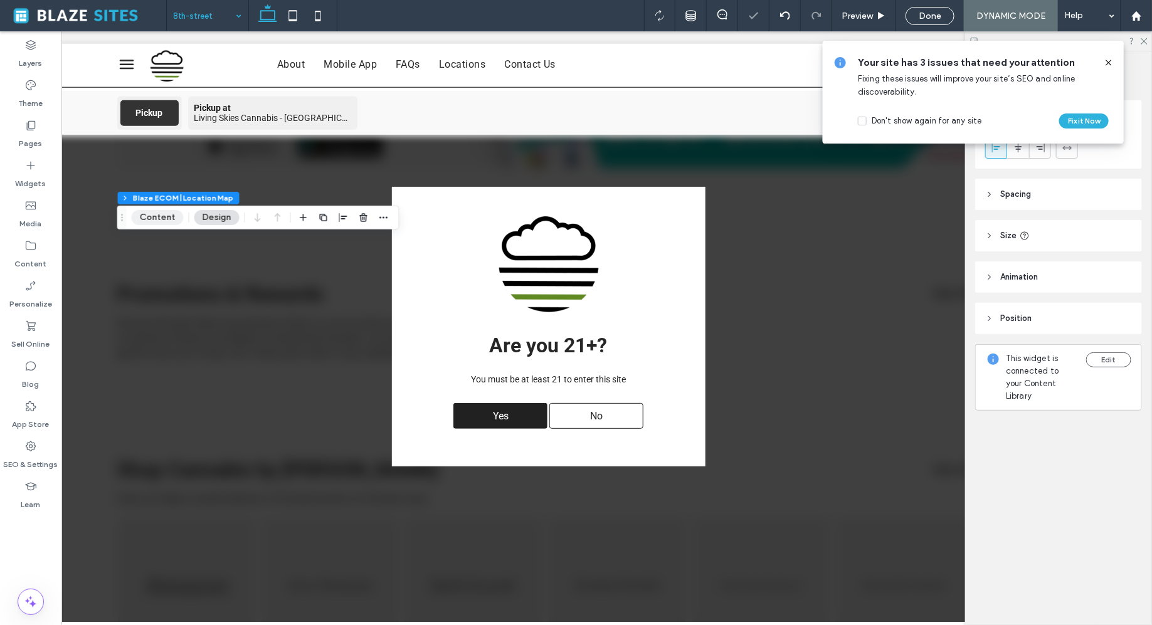
click at [162, 218] on button "Content" at bounding box center [158, 217] width 52 height 15
click at [174, 223] on button "Content" at bounding box center [158, 217] width 52 height 15
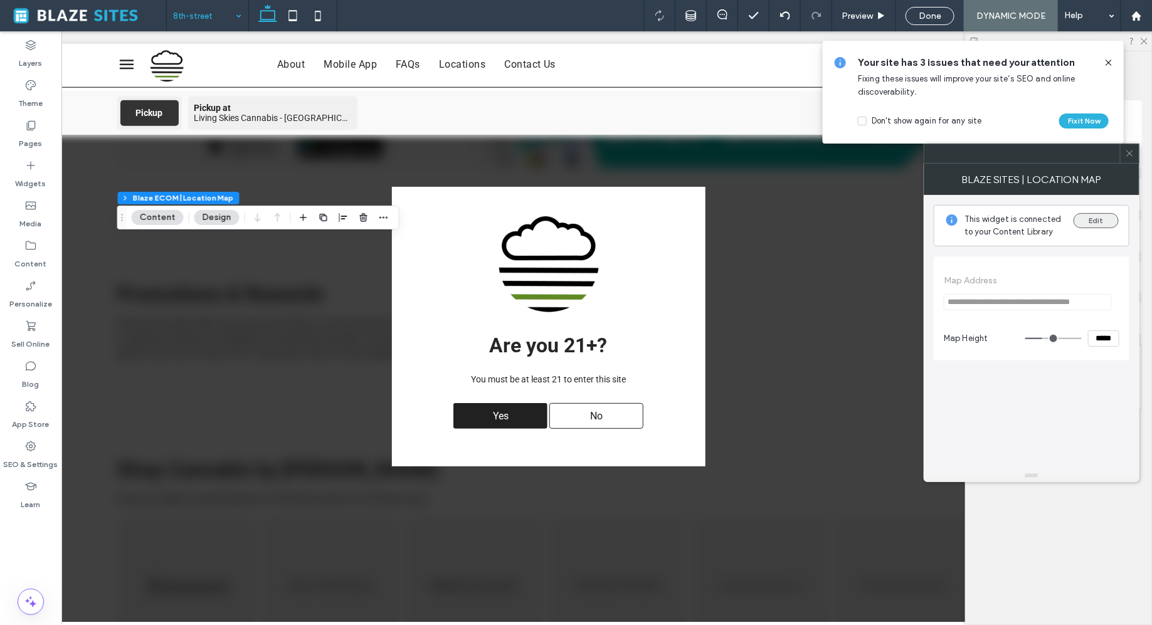
click at [1108, 216] on button "Edit" at bounding box center [1096, 220] width 45 height 15
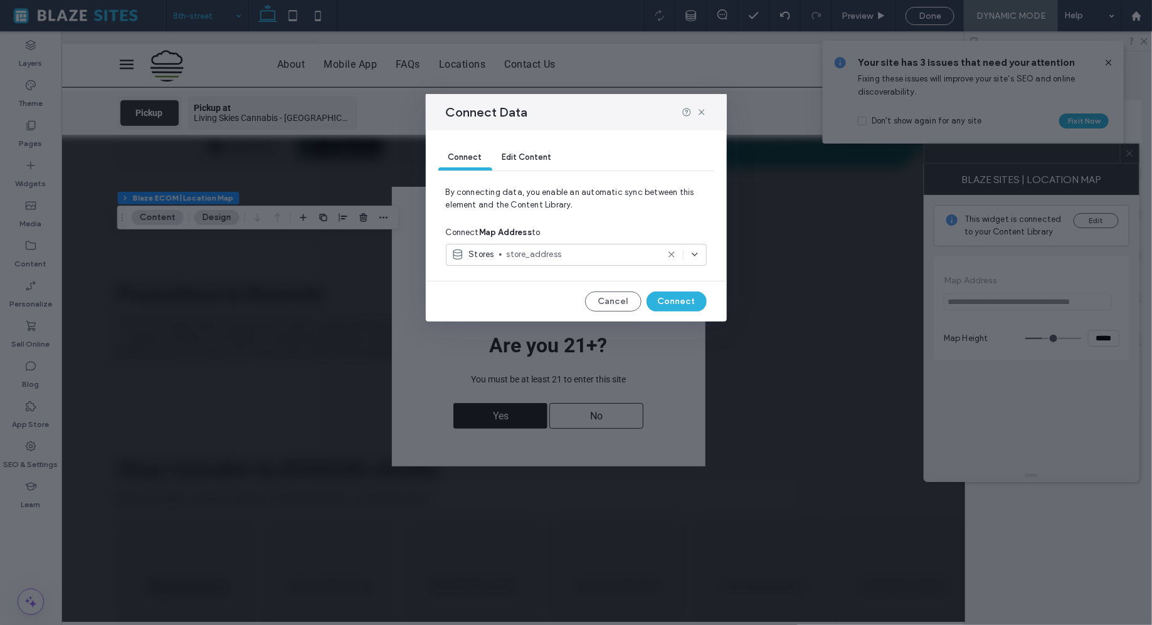
click at [672, 257] on icon at bounding box center [672, 255] width 10 height 10
click at [676, 295] on button "Connect" at bounding box center [677, 302] width 60 height 20
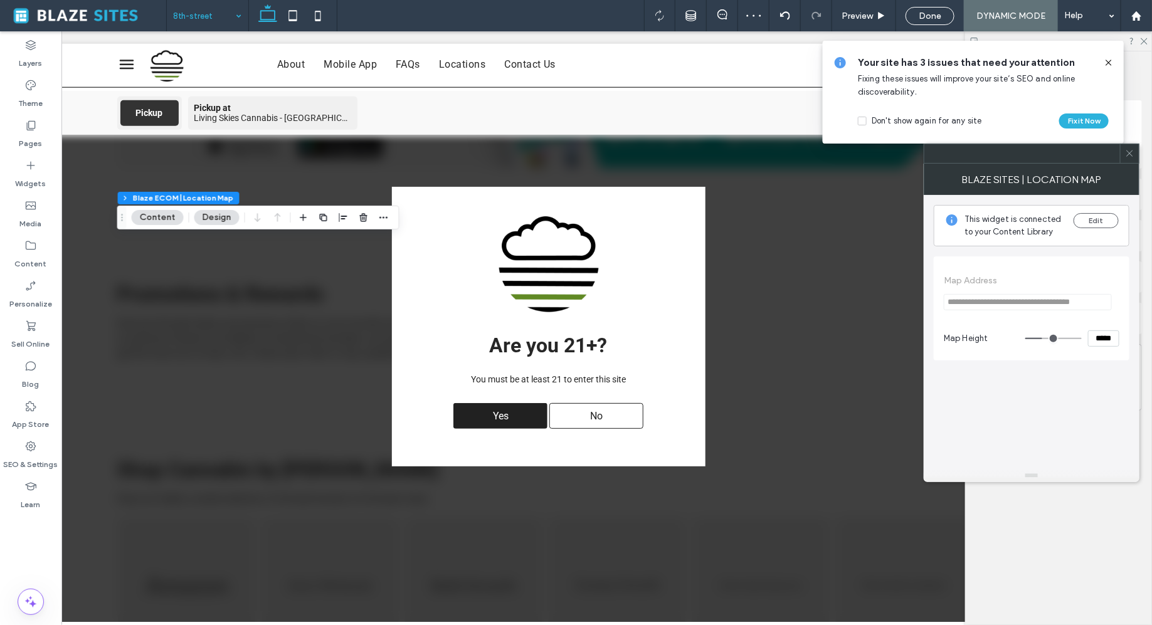
click at [1006, 392] on div "**********" at bounding box center [1032, 332] width 196 height 275
click at [1090, 223] on button "Edit" at bounding box center [1096, 220] width 45 height 15
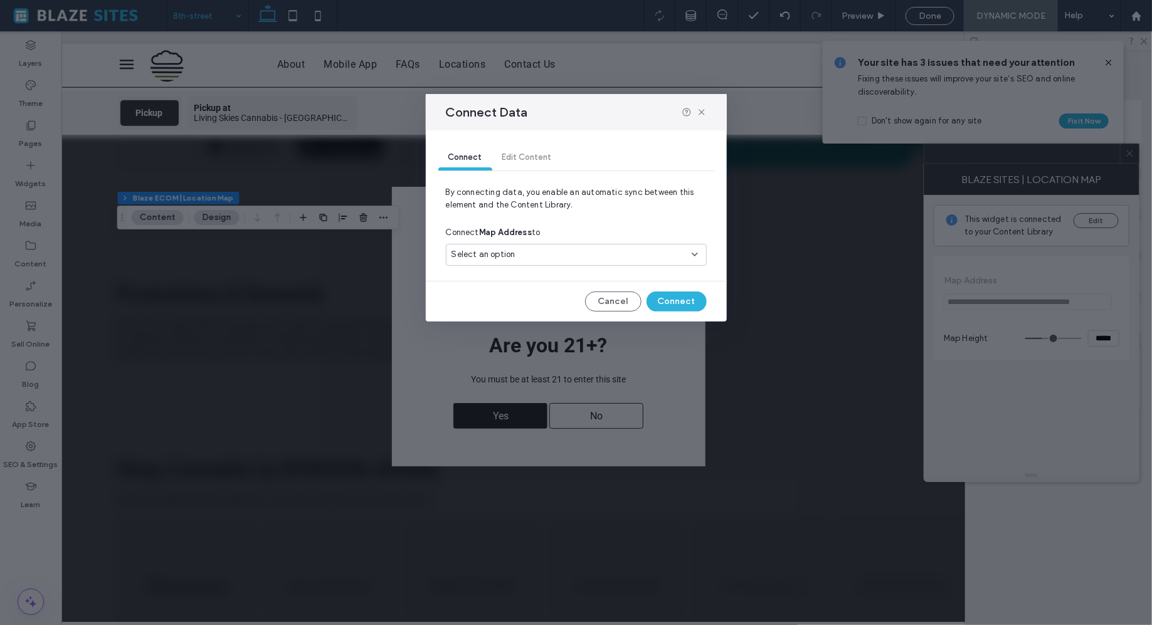
click at [546, 161] on div "Connect Edit Content" at bounding box center [576, 158] width 276 height 25
click at [533, 157] on div "Connect Edit Content" at bounding box center [576, 158] width 276 height 25
click at [682, 298] on button "Connect" at bounding box center [677, 302] width 60 height 20
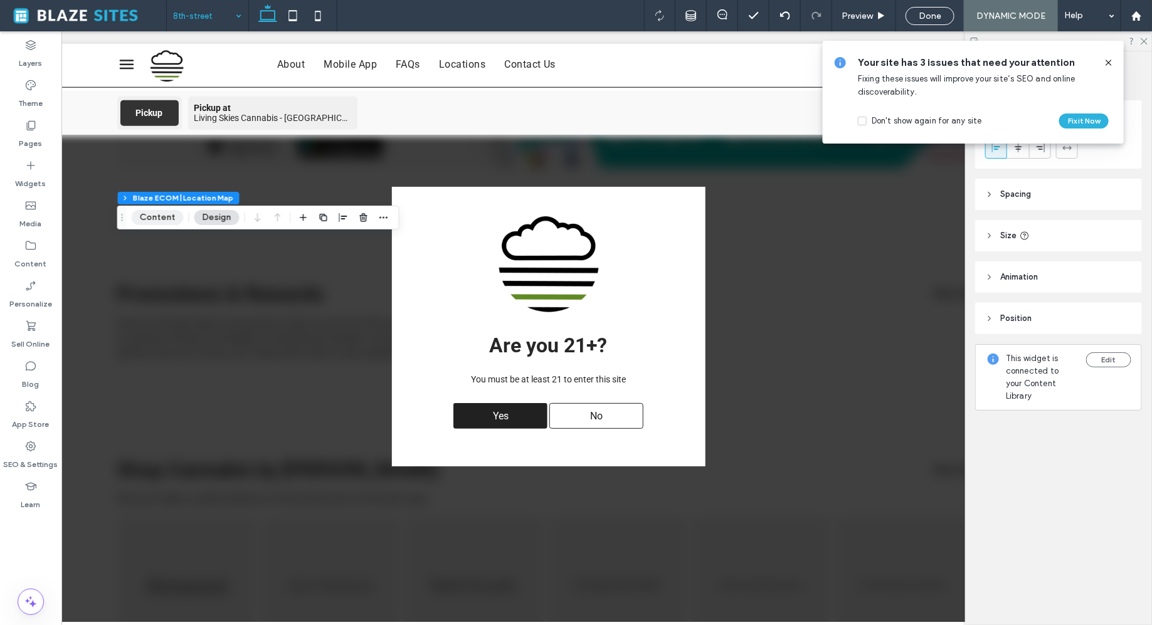
click at [158, 216] on button "Content" at bounding box center [158, 217] width 52 height 15
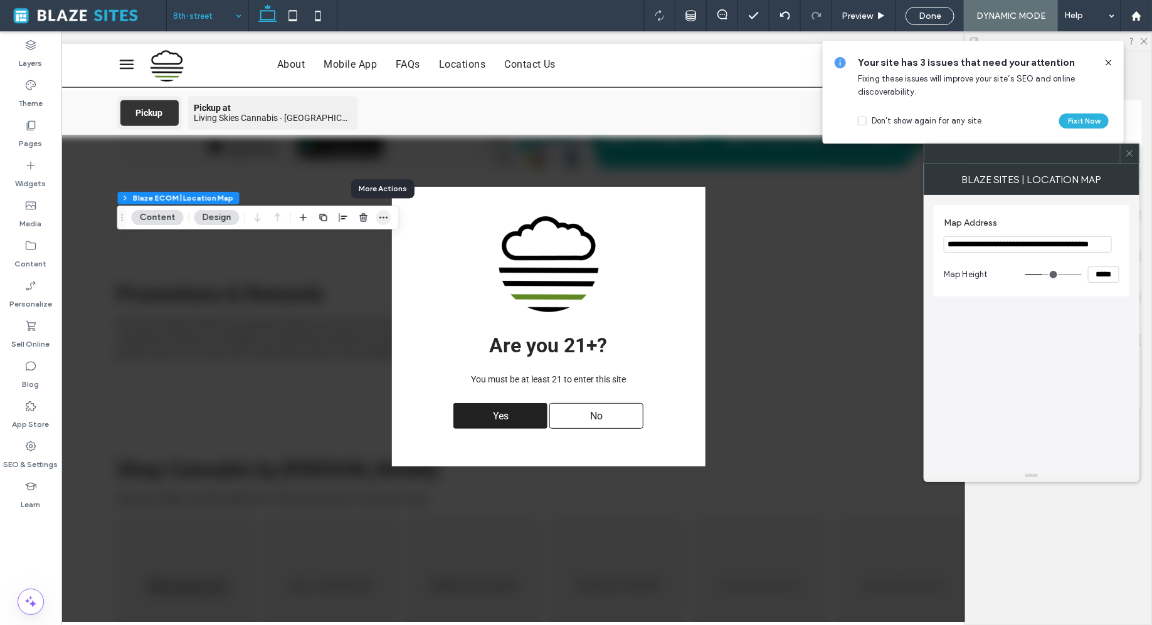
click at [380, 223] on span "button" at bounding box center [383, 217] width 15 height 15
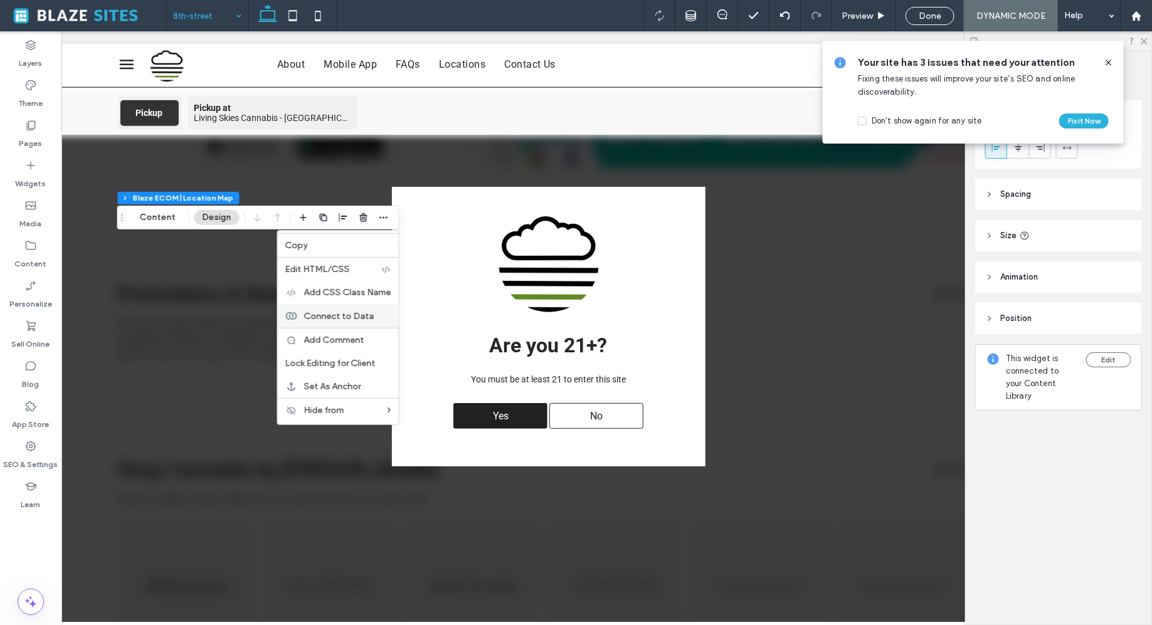
click at [351, 320] on span "Connect to Data" at bounding box center [339, 315] width 70 height 11
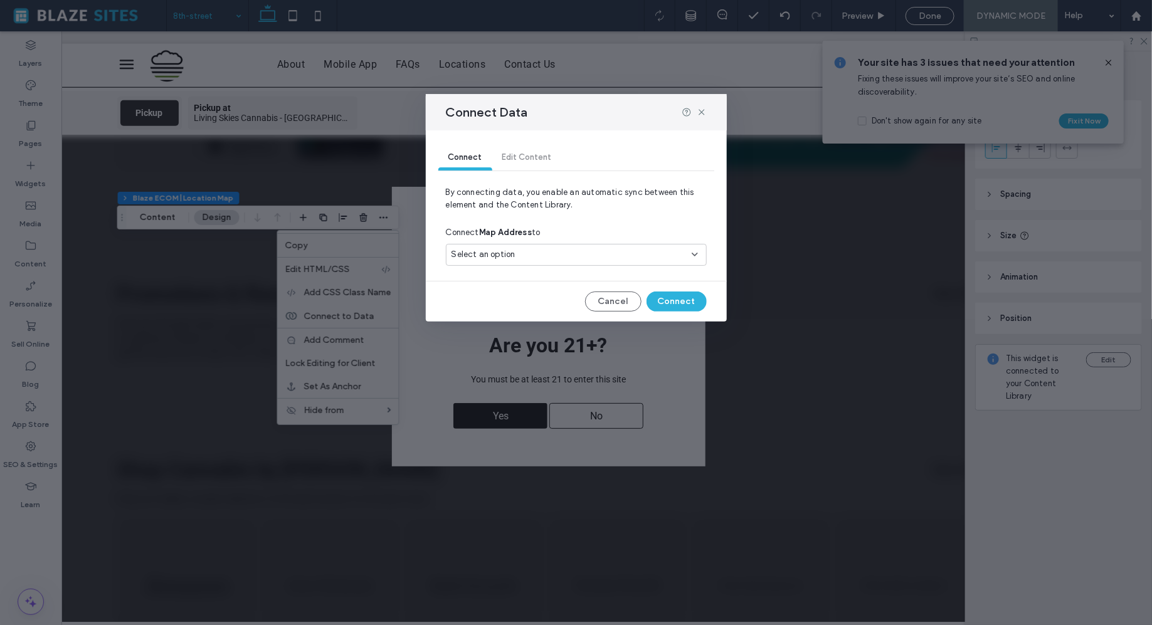
click at [549, 254] on div "Select an option" at bounding box center [569, 254] width 235 height 13
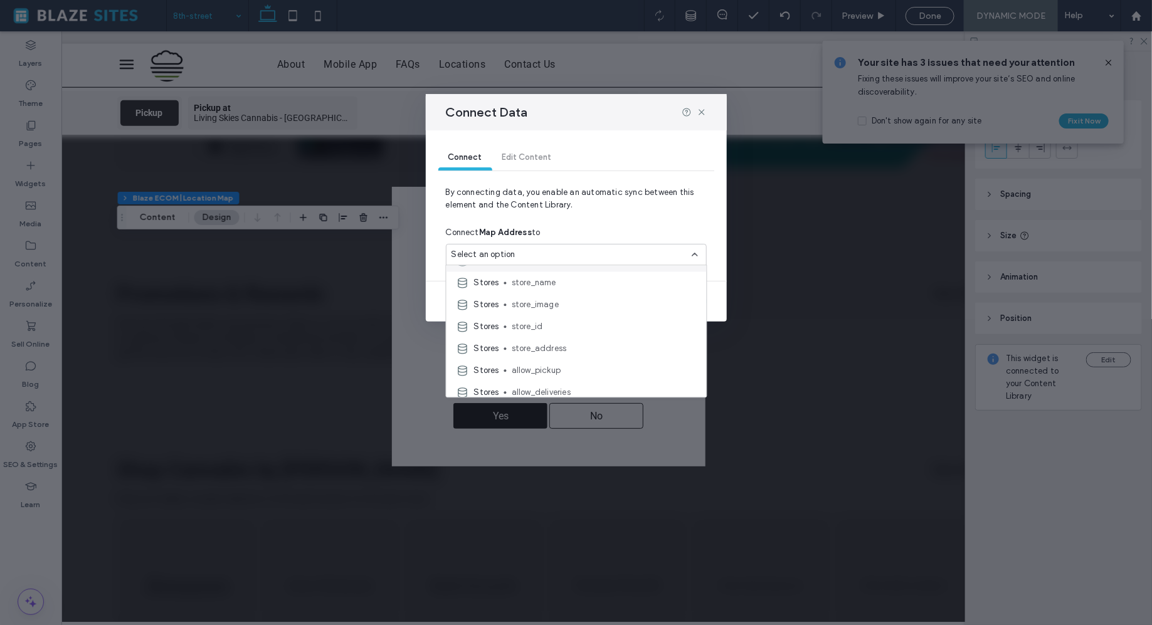
scroll to position [83, 0]
click at [536, 345] on span "store_address" at bounding box center [604, 347] width 185 height 13
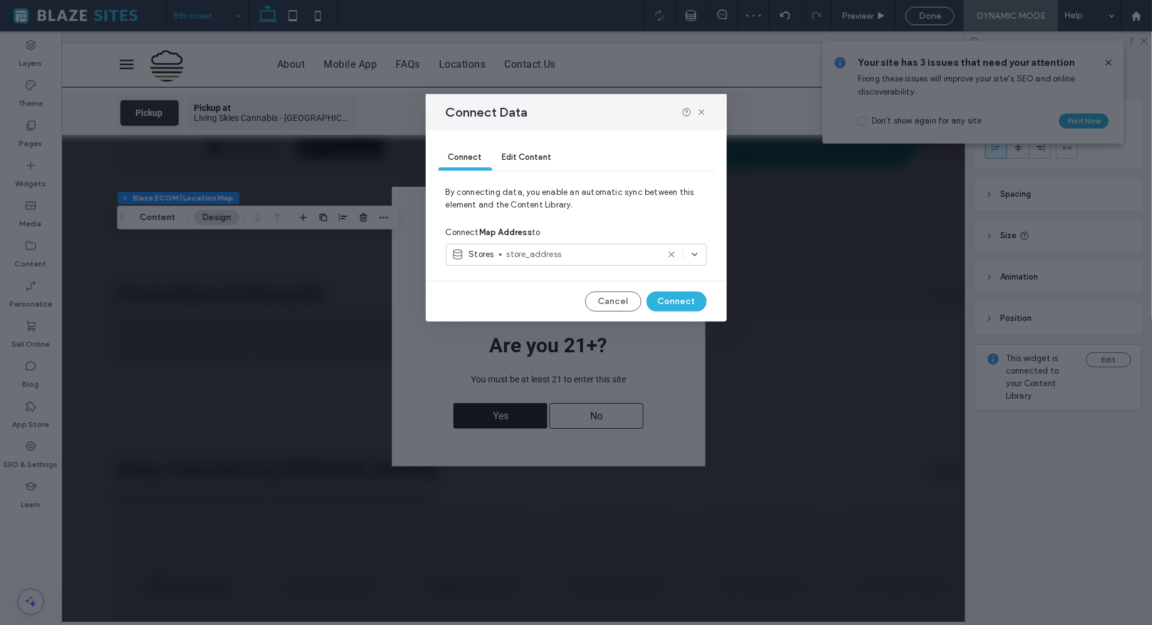
click at [672, 256] on icon at bounding box center [672, 255] width 10 height 10
click at [696, 256] on icon at bounding box center [695, 255] width 10 height 10
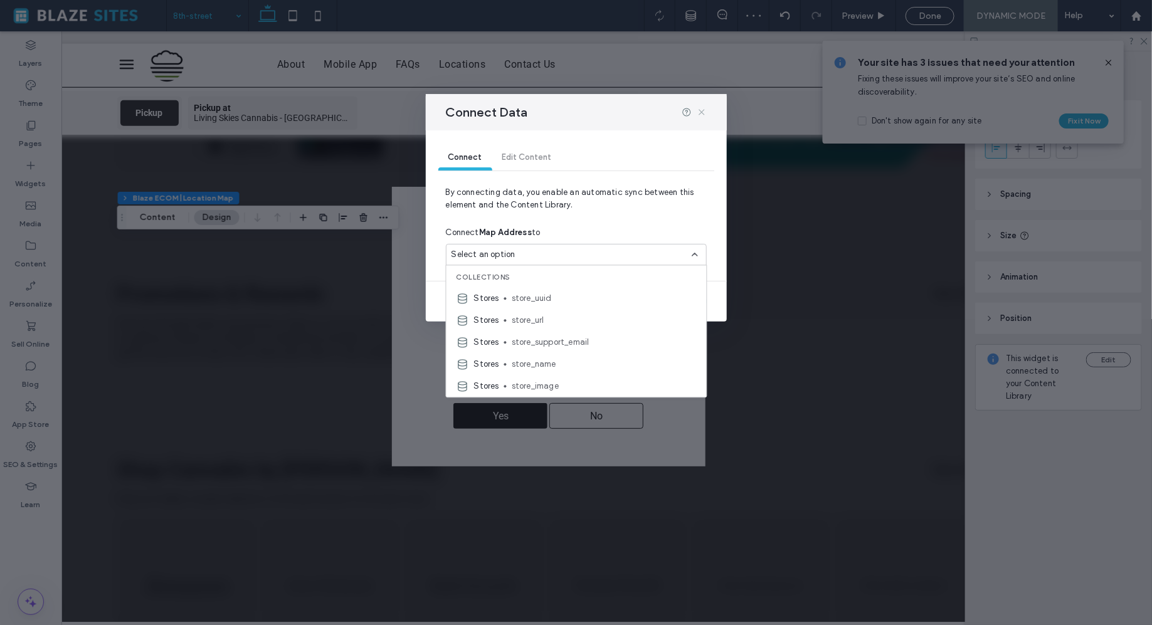
click at [700, 112] on icon at bounding box center [702, 112] width 10 height 10
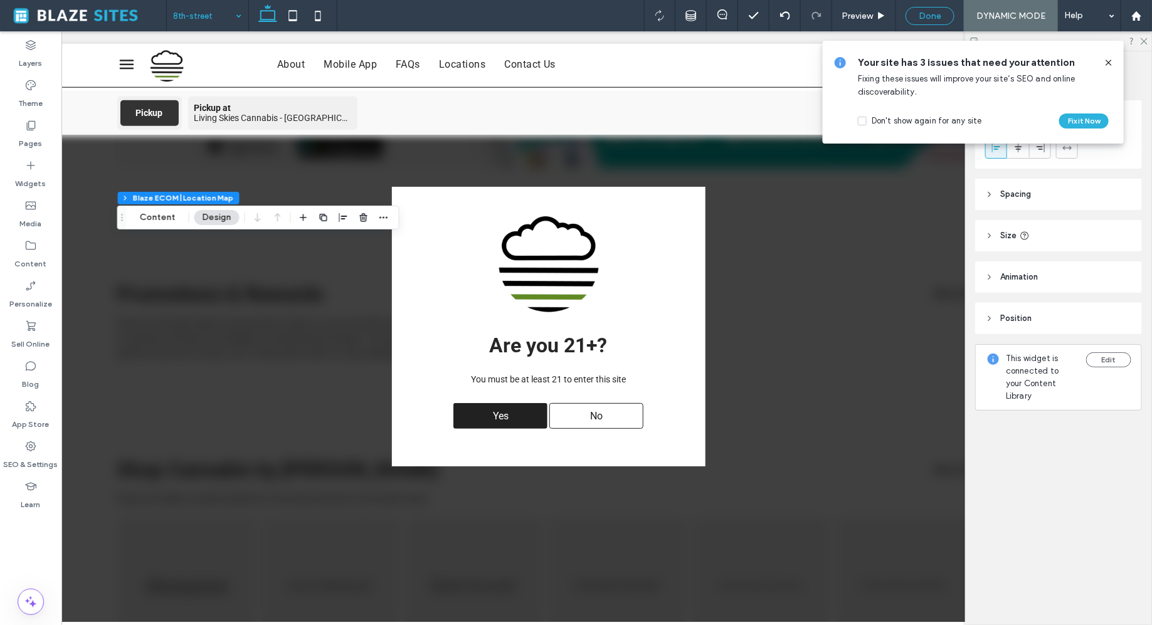
click at [923, 16] on span "Done" at bounding box center [930, 16] width 23 height 11
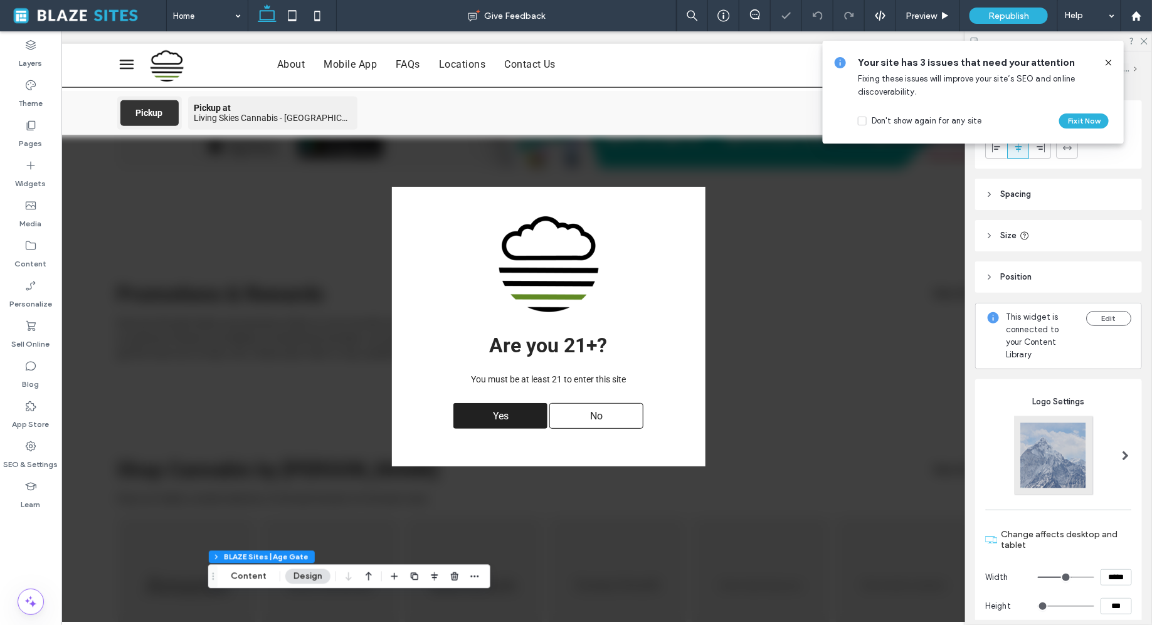
type input "*"
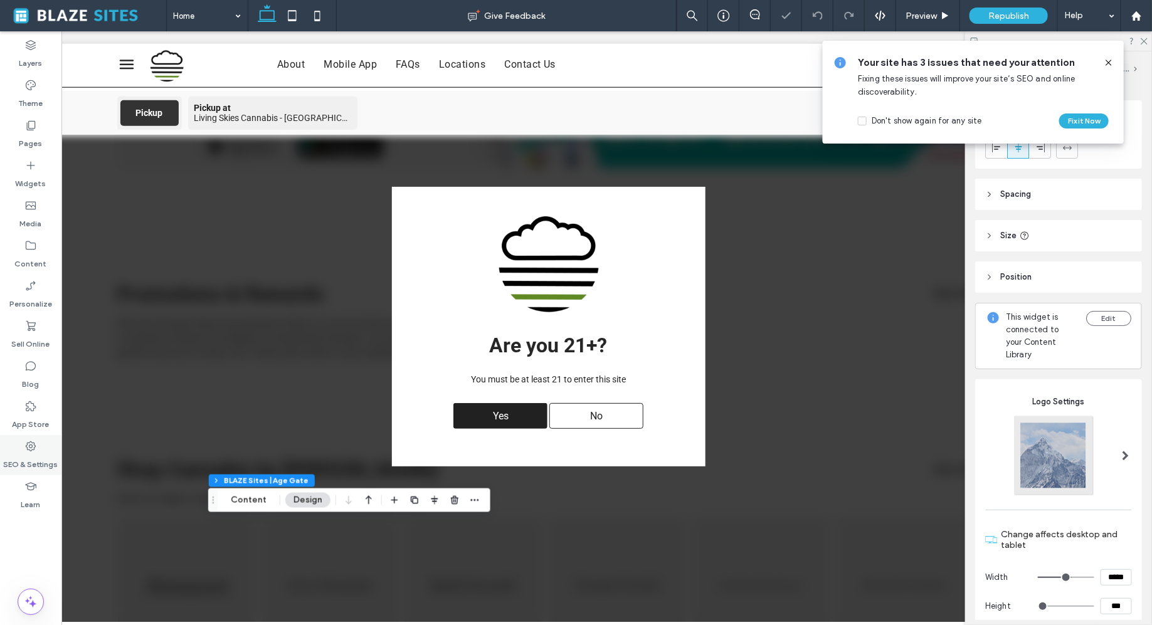
click at [35, 451] on icon at bounding box center [30, 446] width 13 height 13
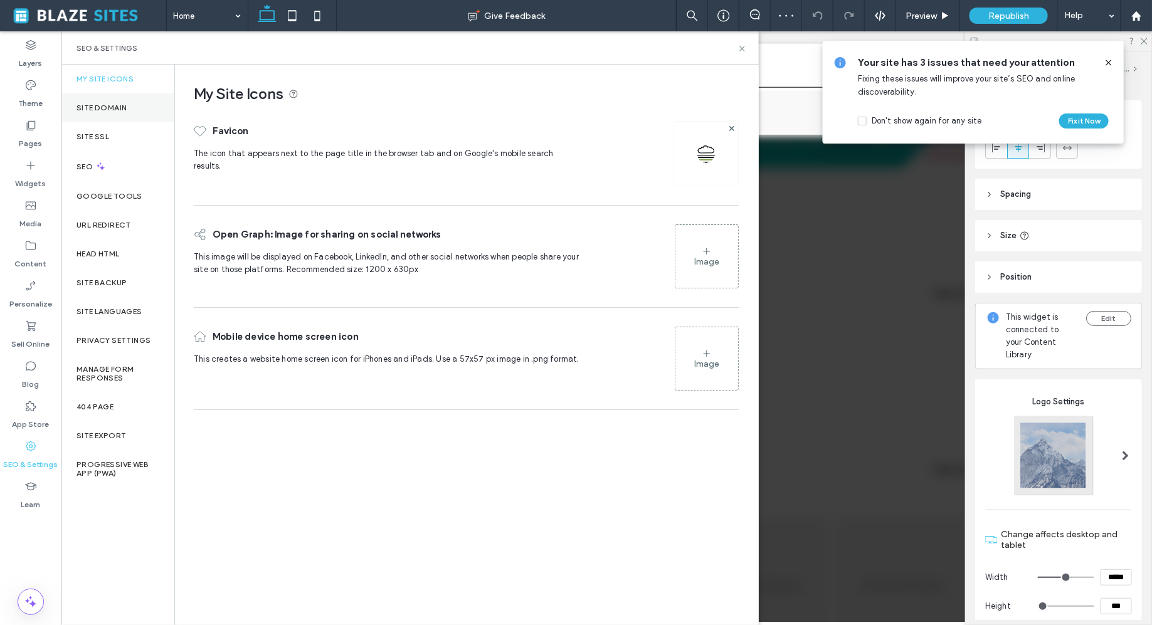
click at [125, 112] on div "Site Domain" at bounding box center [117, 107] width 113 height 29
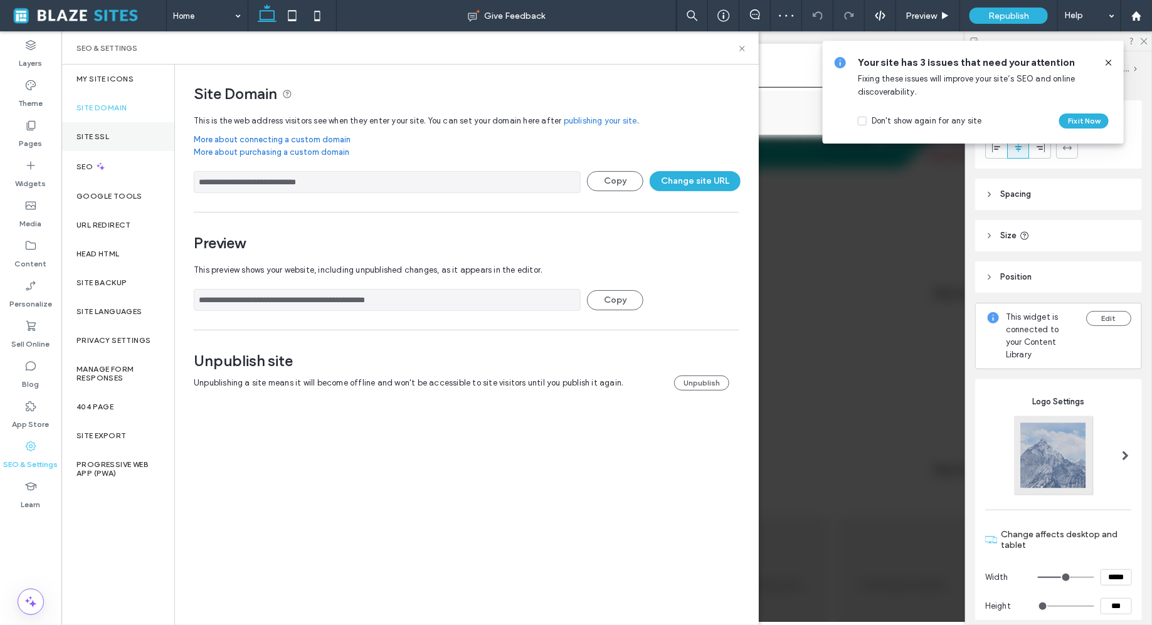
click at [124, 135] on div "Site SSL" at bounding box center [117, 136] width 113 height 29
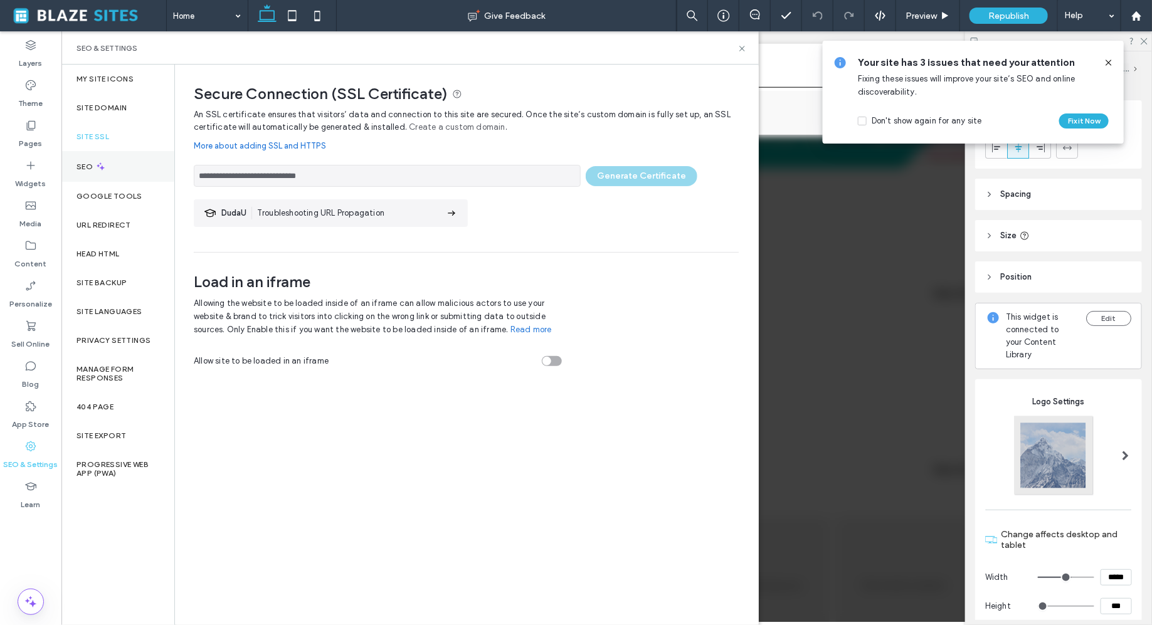
click at [123, 160] on div "SEO" at bounding box center [117, 166] width 113 height 31
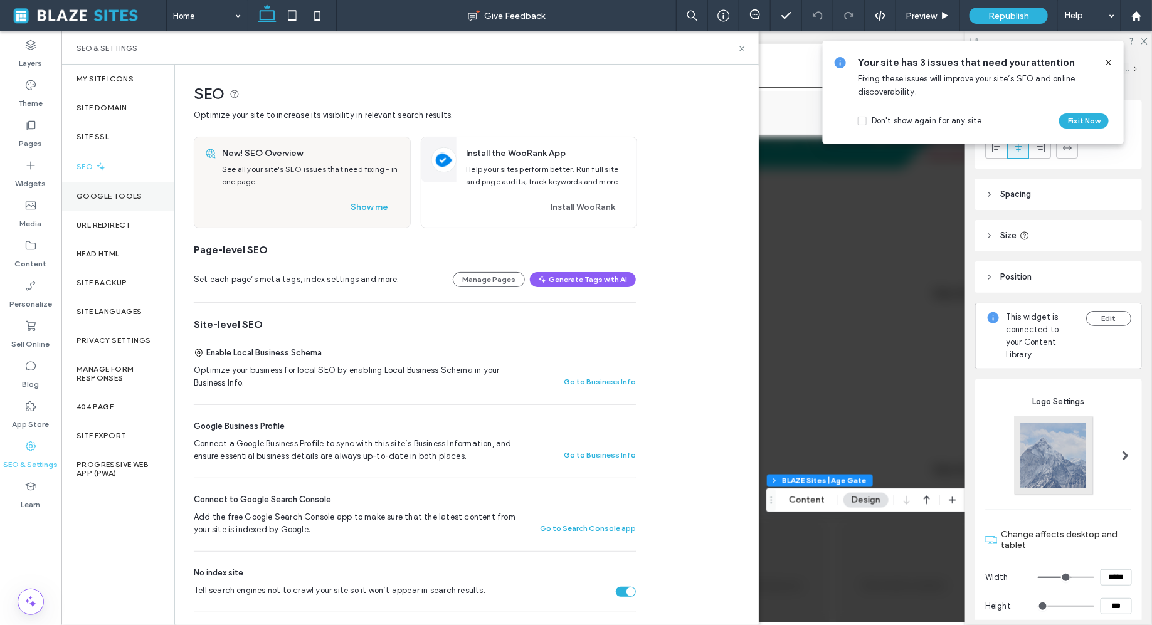
click at [125, 187] on div "Google Tools" at bounding box center [117, 196] width 113 height 29
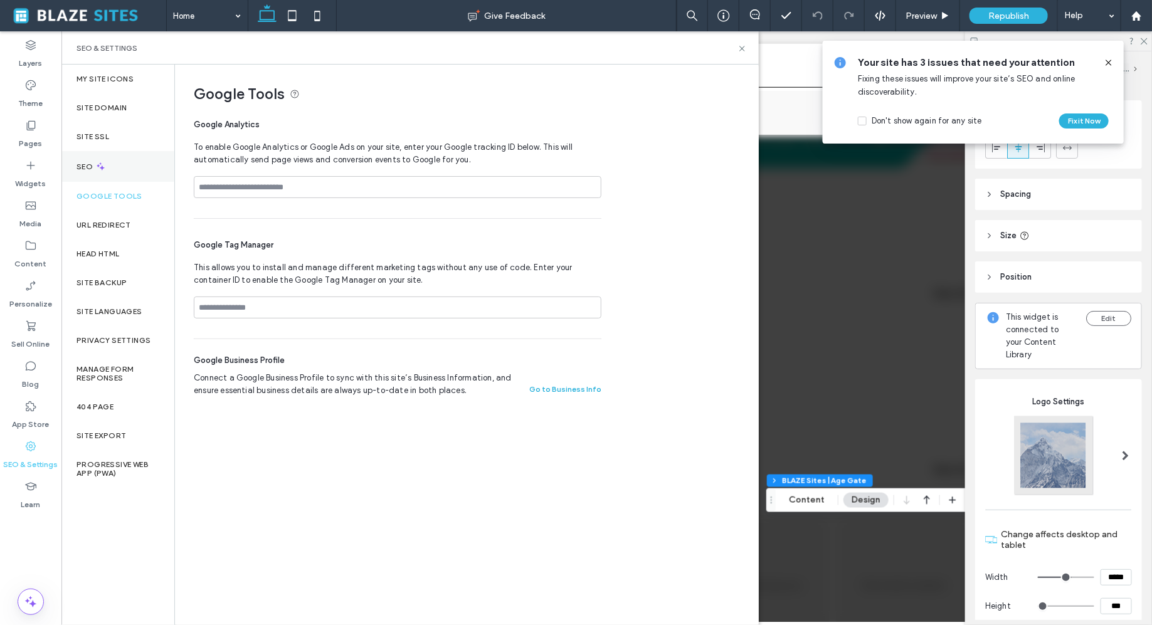
click at [129, 167] on div "SEO" at bounding box center [117, 166] width 113 height 31
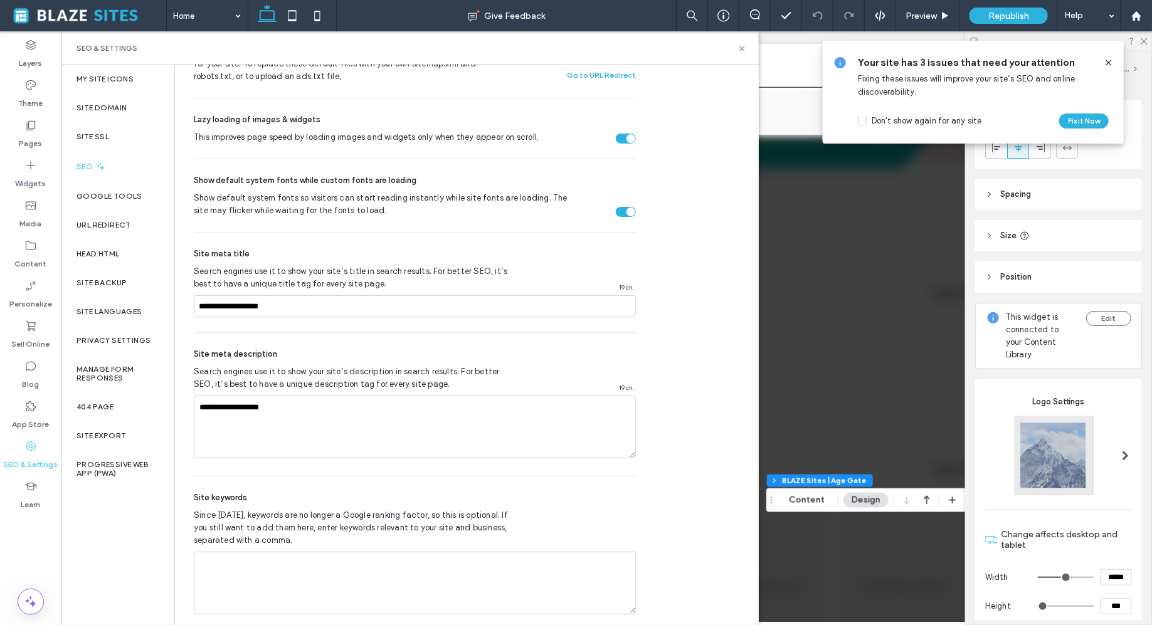
scroll to position [613, 0]
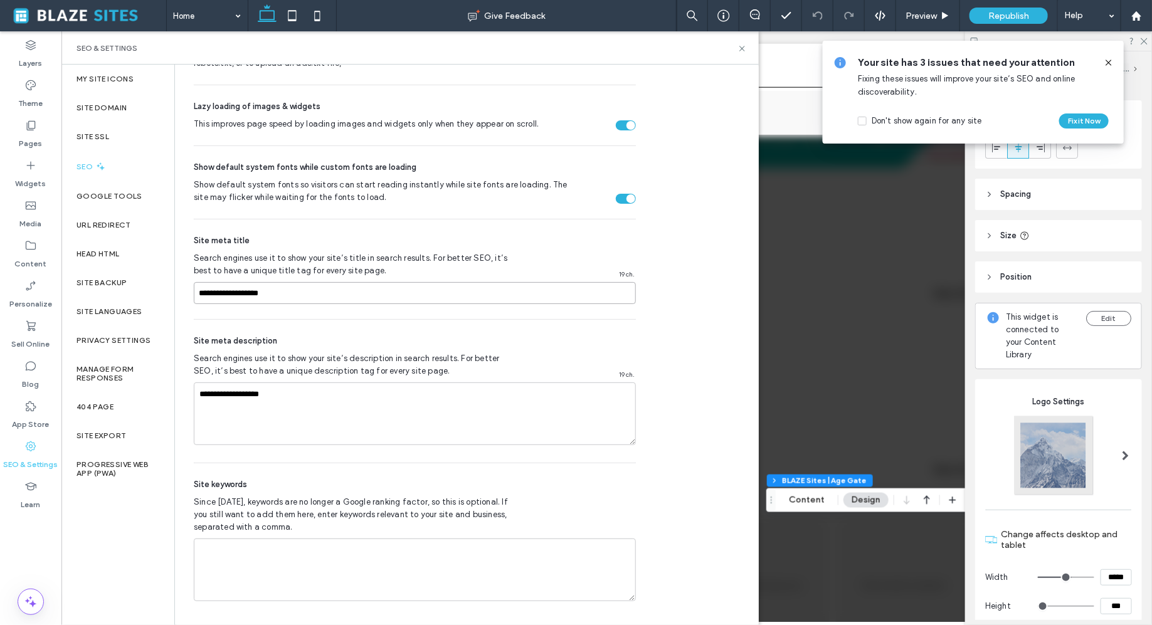
click at [199, 294] on input "**********" at bounding box center [415, 293] width 442 height 22
drag, startPoint x: 240, startPoint y: 295, endPoint x: 143, endPoint y: 294, distance: 97.2
click at [143, 294] on div "My Site Icons Site Domain Site SSL SEO Google Tools URL Redirect Head HTML Site…" at bounding box center [409, 345] width 697 height 561
type input "**********"
click at [197, 396] on textarea "**********" at bounding box center [415, 414] width 442 height 63
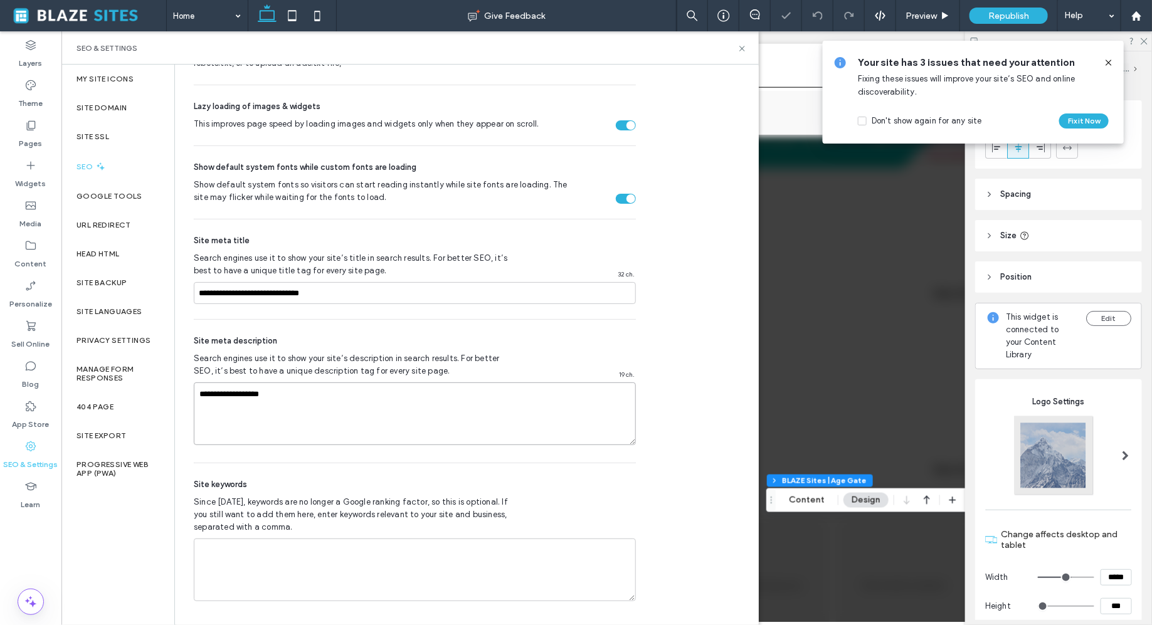
paste textarea "**********"
type textarea "**********"
click at [743, 50] on icon at bounding box center [742, 48] width 9 height 9
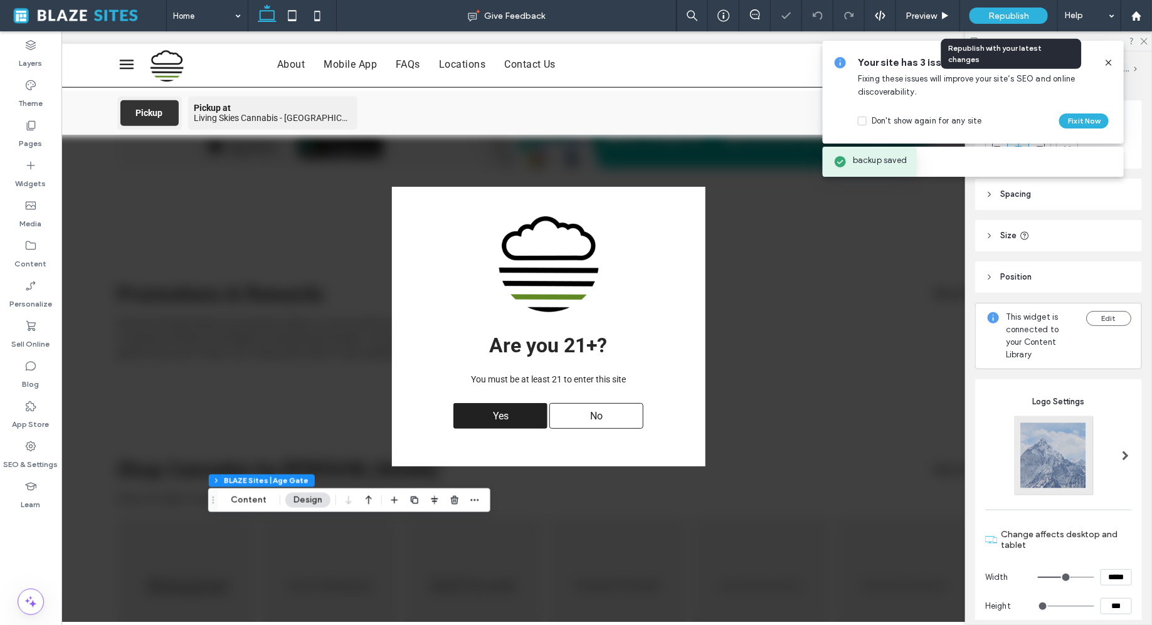
click at [1001, 11] on span "Republish" at bounding box center [1008, 16] width 41 height 11
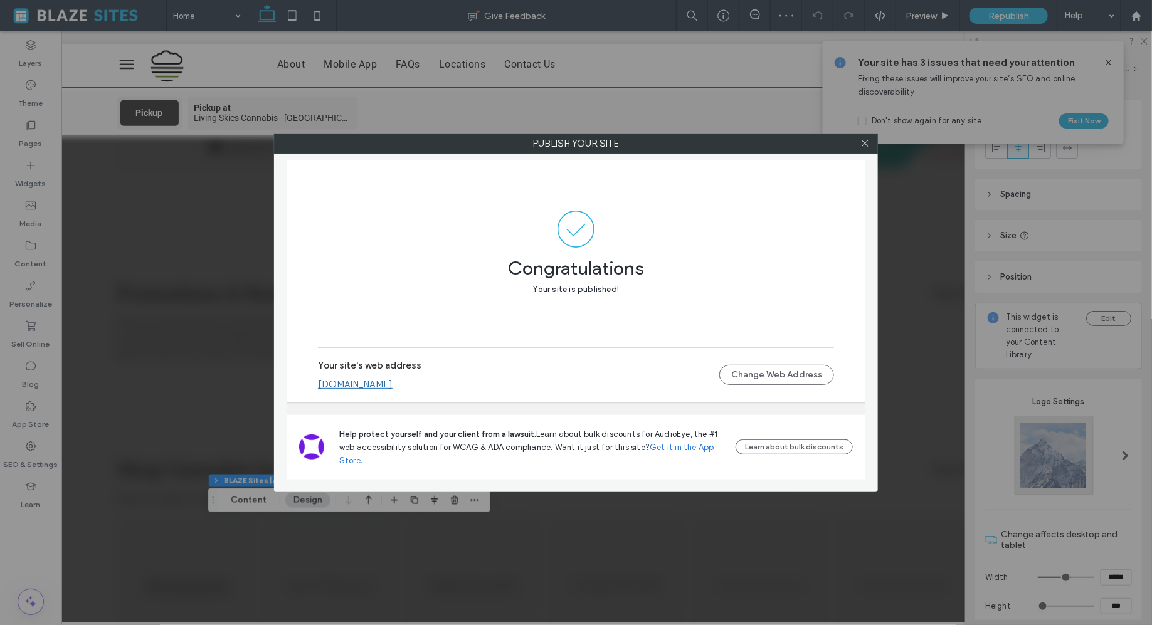
click at [393, 384] on link "livingskies.multiscreensite.com" at bounding box center [355, 384] width 75 height 11
click at [859, 139] on div at bounding box center [864, 143] width 19 height 19
click at [860, 140] on icon at bounding box center [864, 143] width 9 height 9
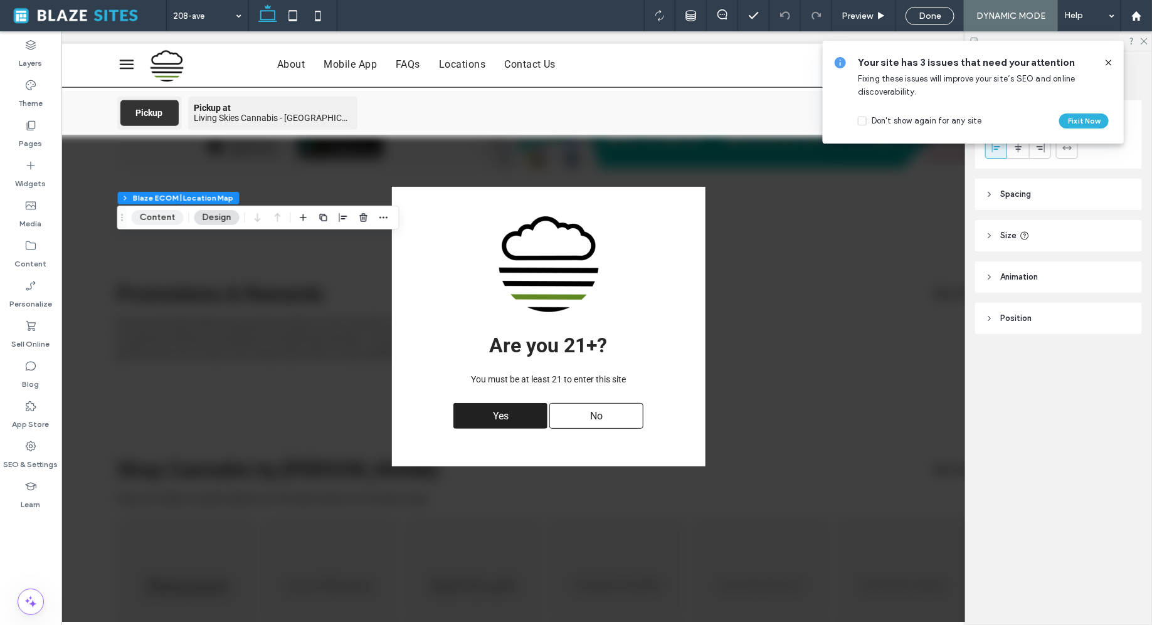
click at [167, 225] on button "Content" at bounding box center [158, 217] width 52 height 15
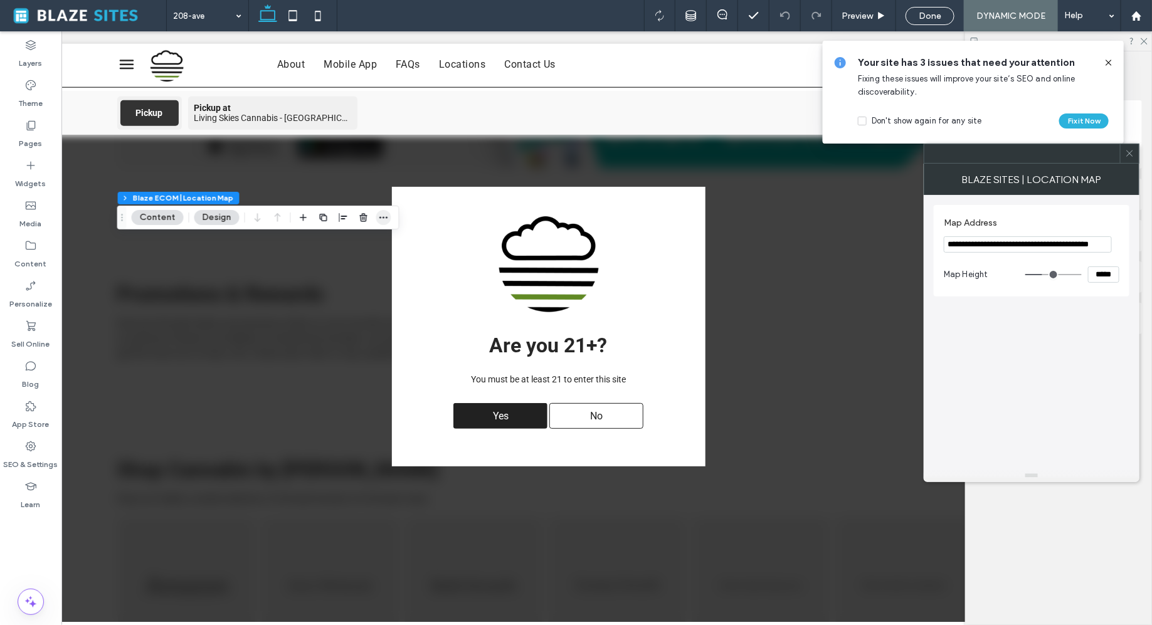
click at [379, 214] on icon "button" at bounding box center [384, 218] width 10 height 10
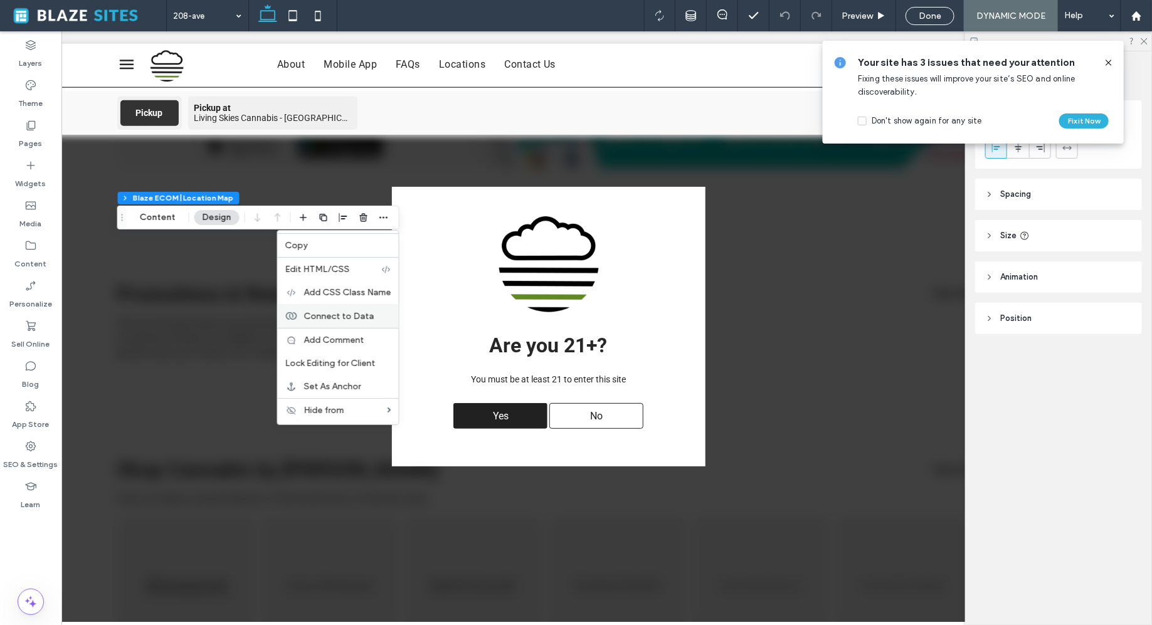
click at [347, 319] on span "Connect to Data" at bounding box center [339, 315] width 70 height 11
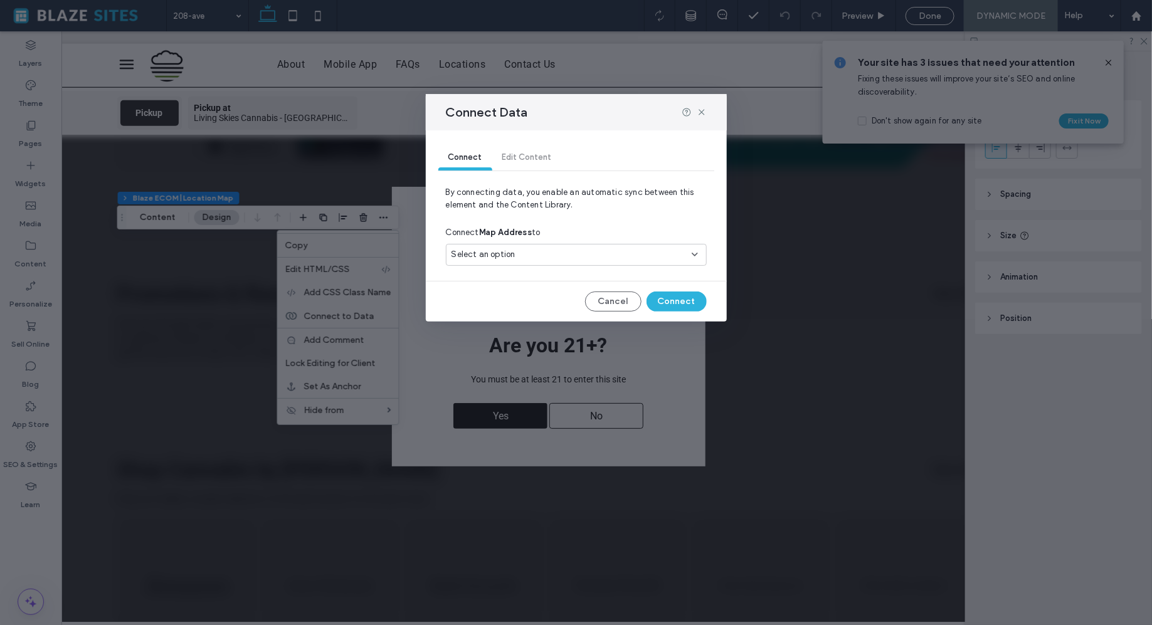
click at [526, 249] on div "Select an option" at bounding box center [569, 254] width 235 height 13
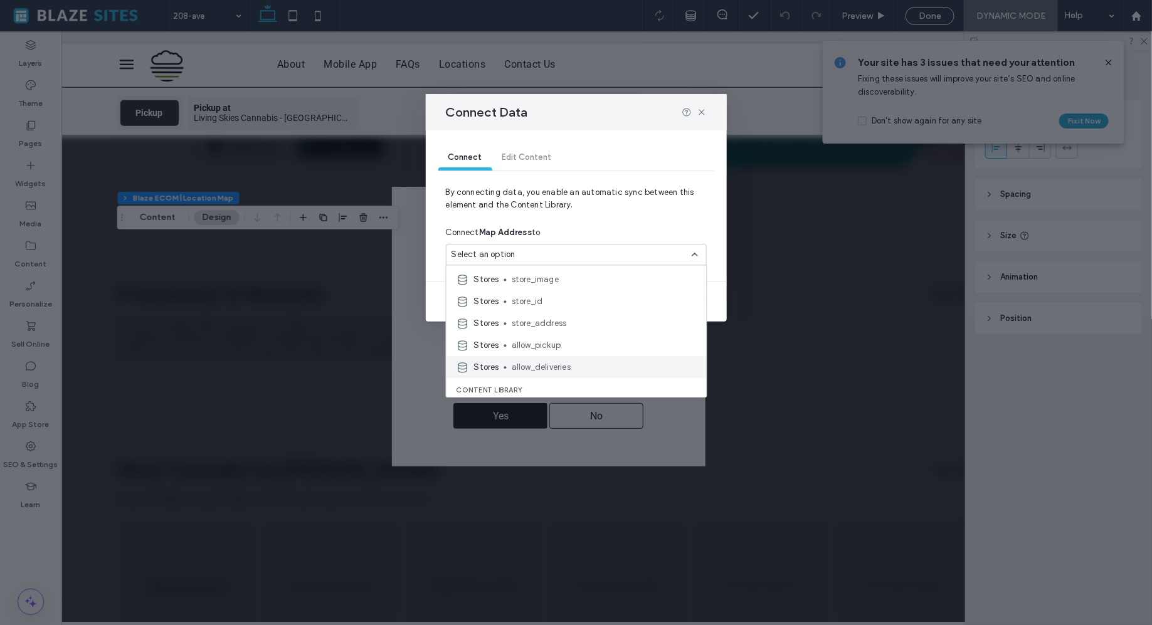
scroll to position [100, 0]
click at [558, 329] on span "store_address" at bounding box center [604, 330] width 185 height 13
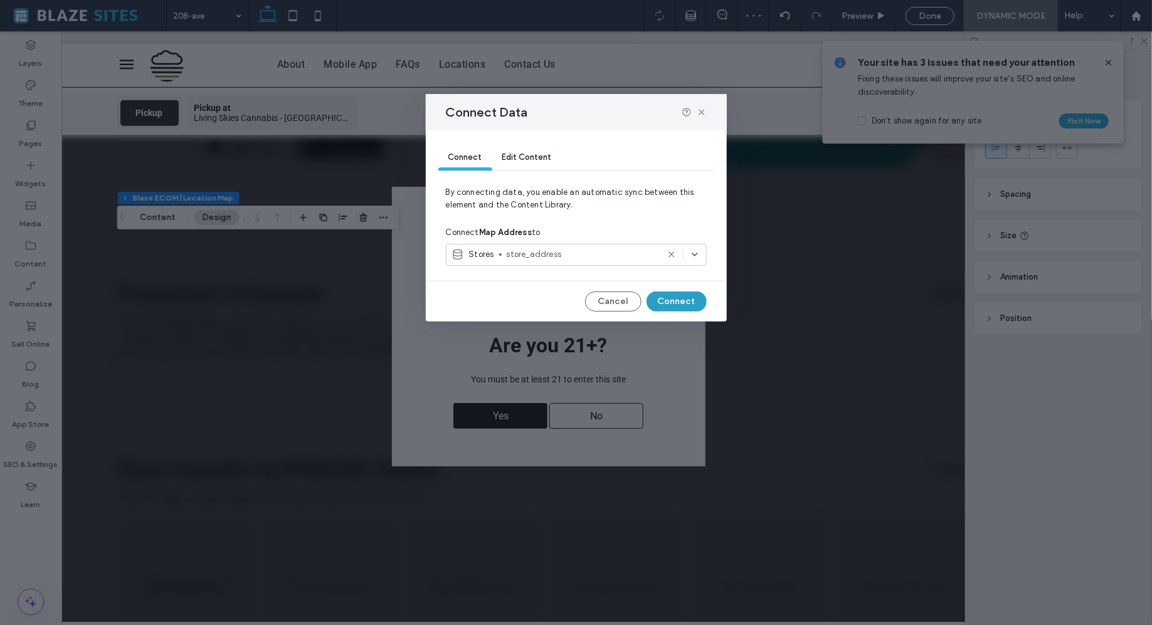
click at [661, 306] on button "Connect" at bounding box center [677, 302] width 60 height 20
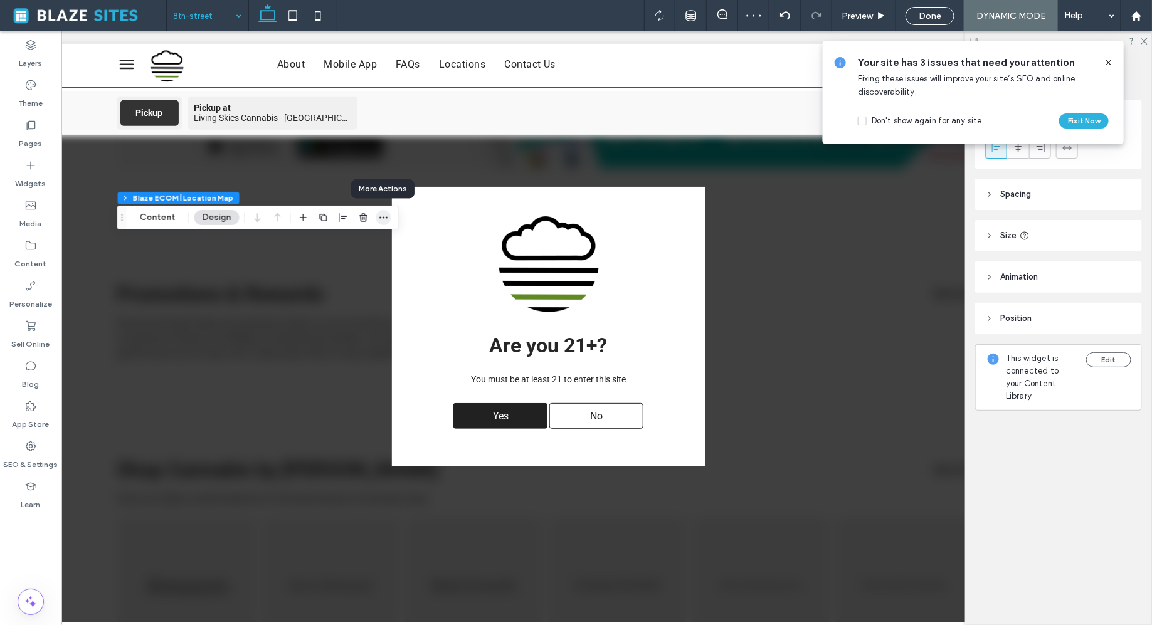
click at [381, 221] on icon "button" at bounding box center [384, 218] width 10 height 10
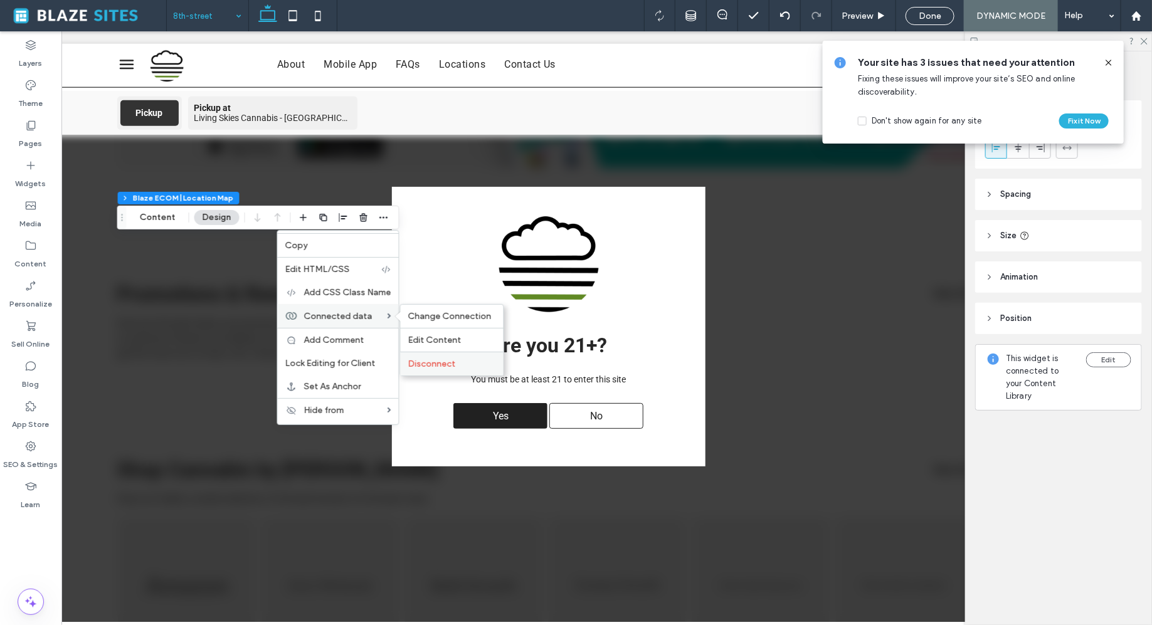
click at [437, 366] on span "Disconnect" at bounding box center [432, 364] width 48 height 11
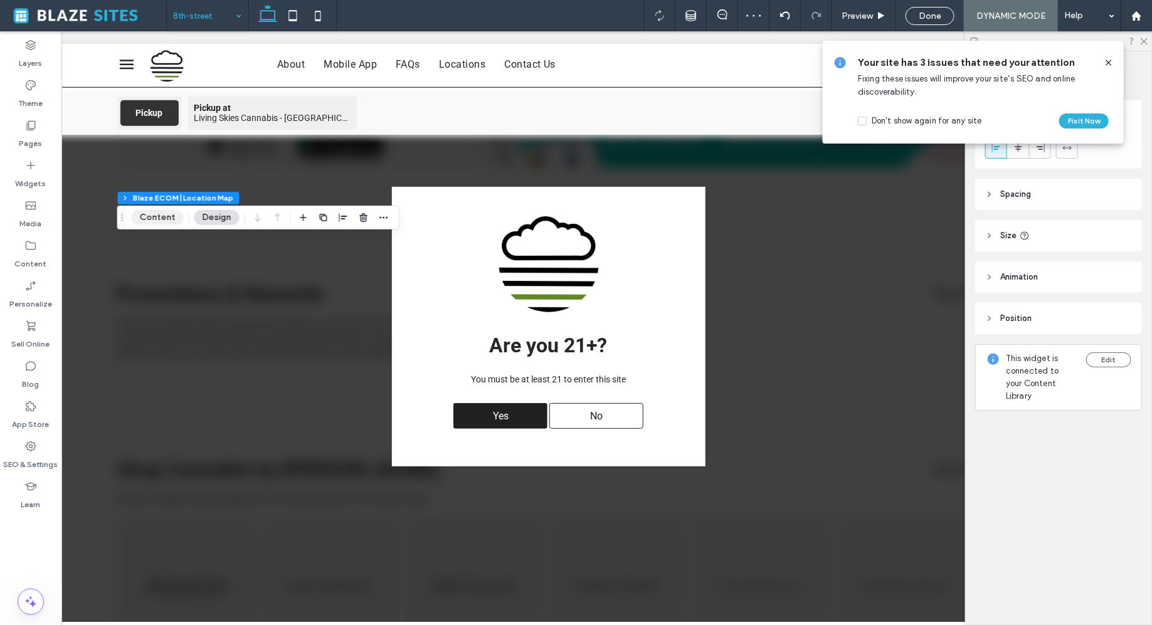
click at [166, 221] on button "Content" at bounding box center [158, 217] width 52 height 15
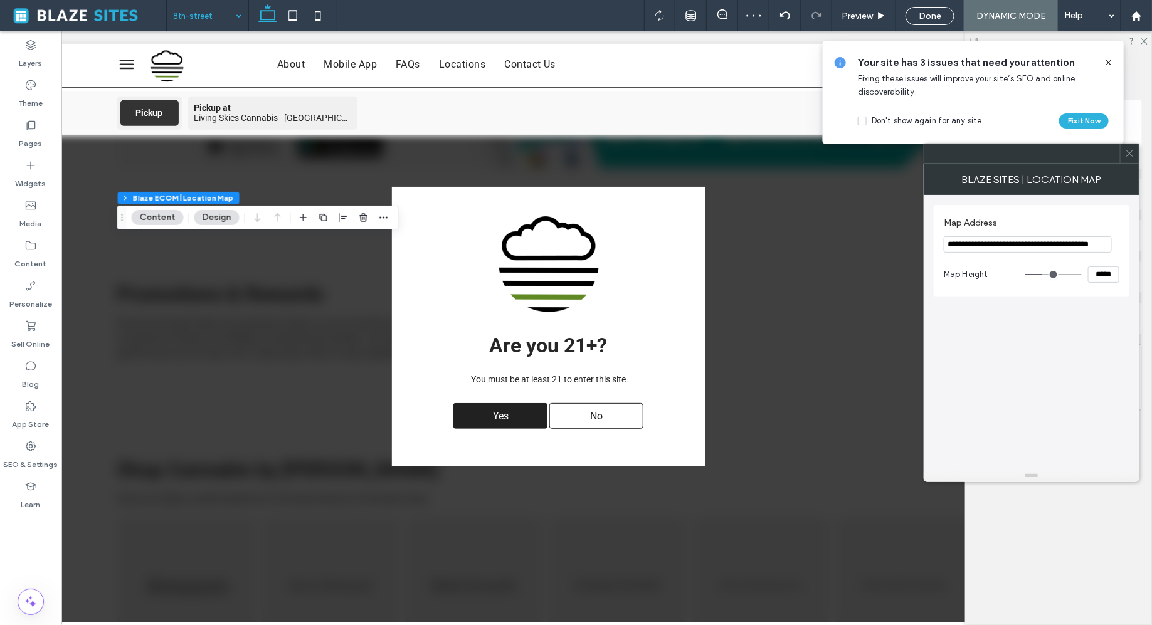
click at [1135, 157] on div at bounding box center [1129, 153] width 19 height 19
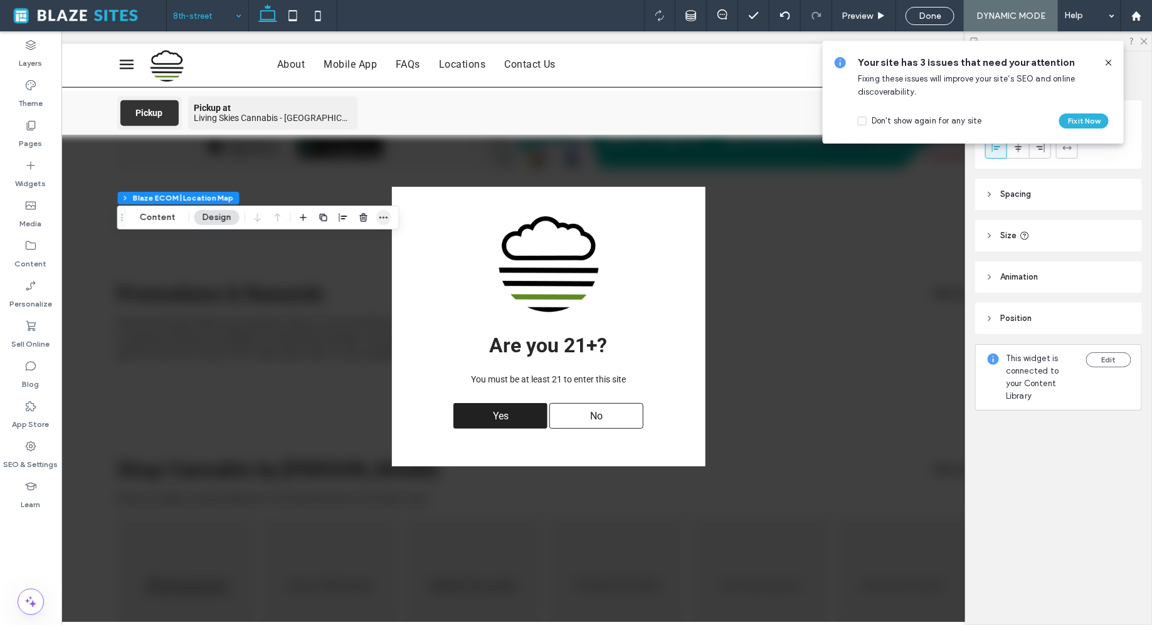
click at [378, 224] on span "button" at bounding box center [383, 217] width 15 height 15
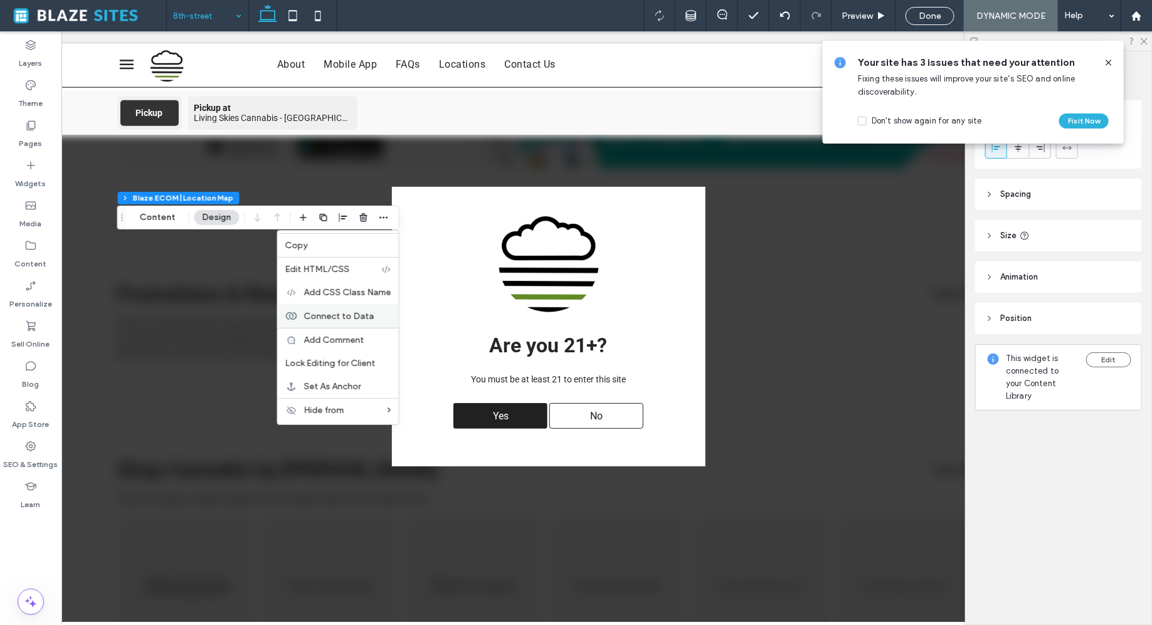
click at [341, 320] on span "Connect to Data" at bounding box center [339, 315] width 70 height 11
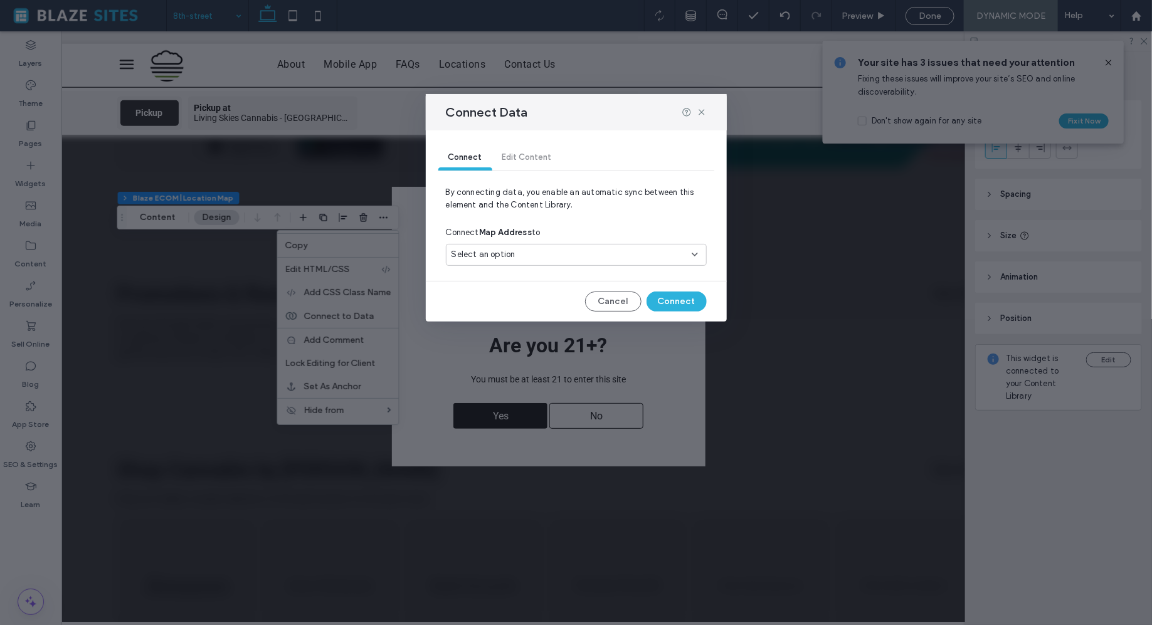
click at [544, 250] on div "Select an option" at bounding box center [569, 254] width 235 height 13
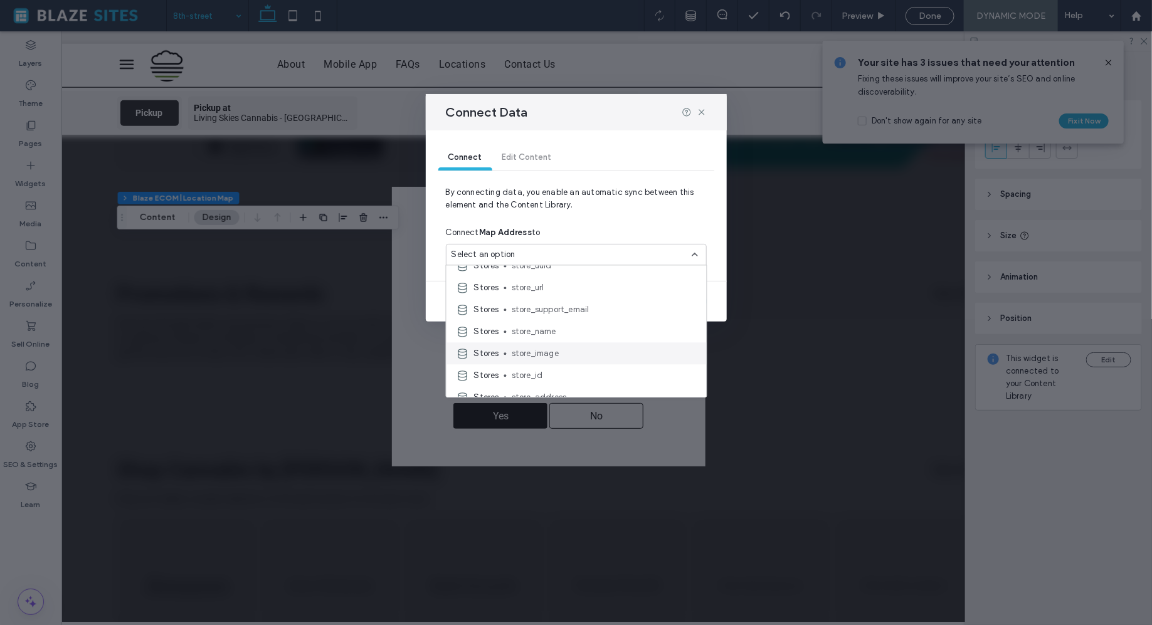
scroll to position [45, 0]
click at [522, 385] on span "store_address" at bounding box center [604, 385] width 185 height 13
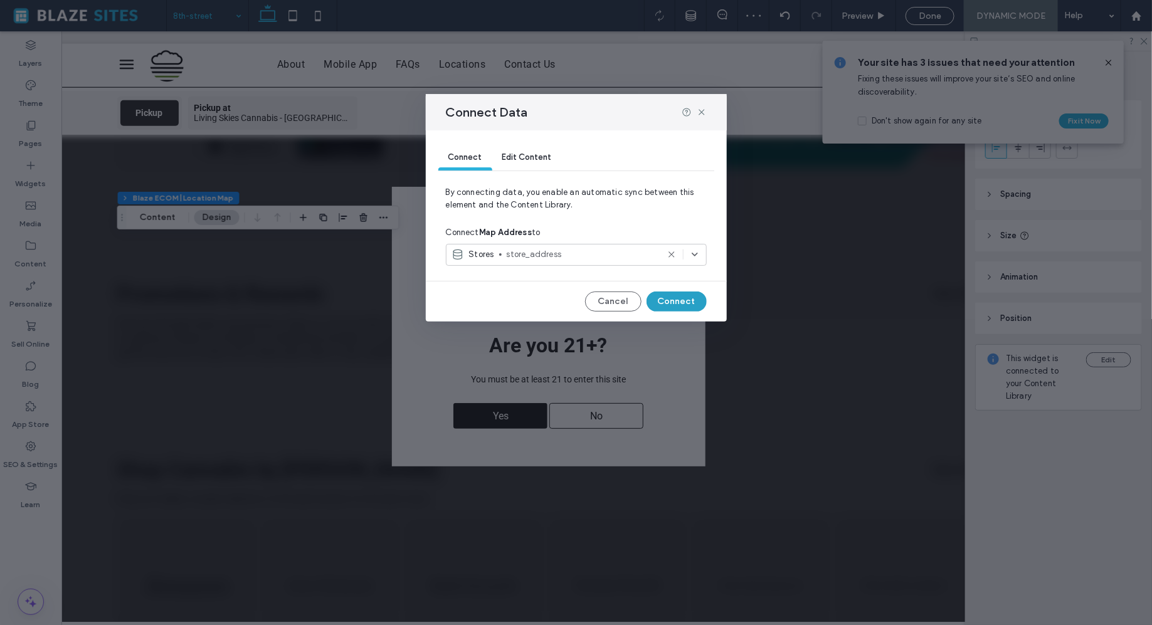
click at [662, 299] on button "Connect" at bounding box center [677, 302] width 60 height 20
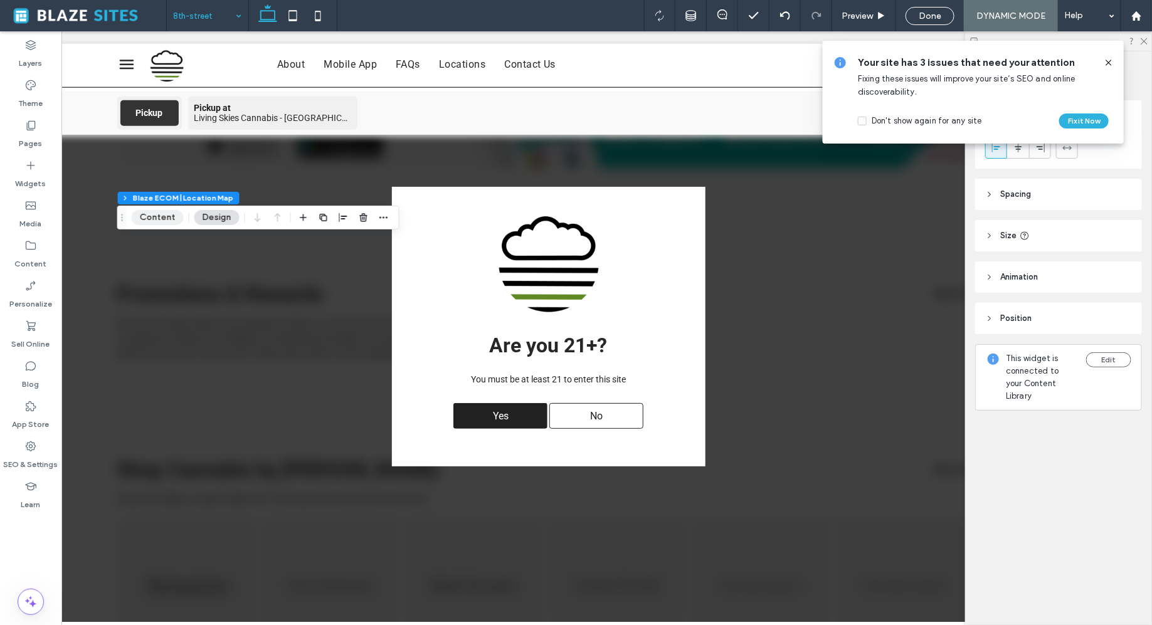
click at [154, 213] on button "Content" at bounding box center [158, 217] width 52 height 15
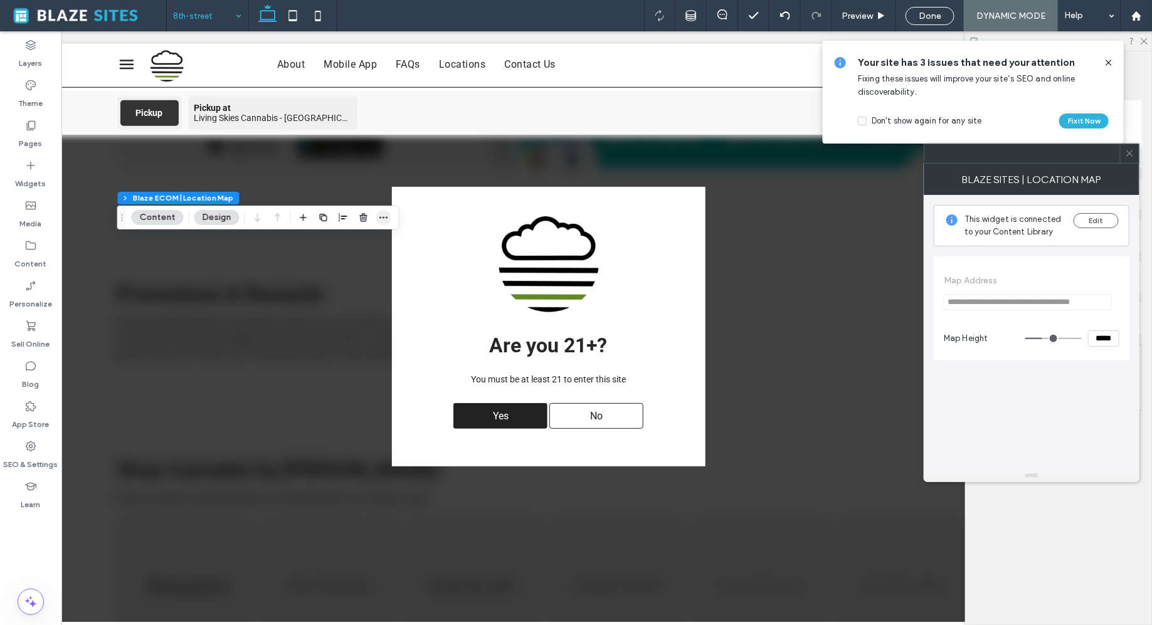
click at [386, 221] on icon "button" at bounding box center [384, 218] width 10 height 10
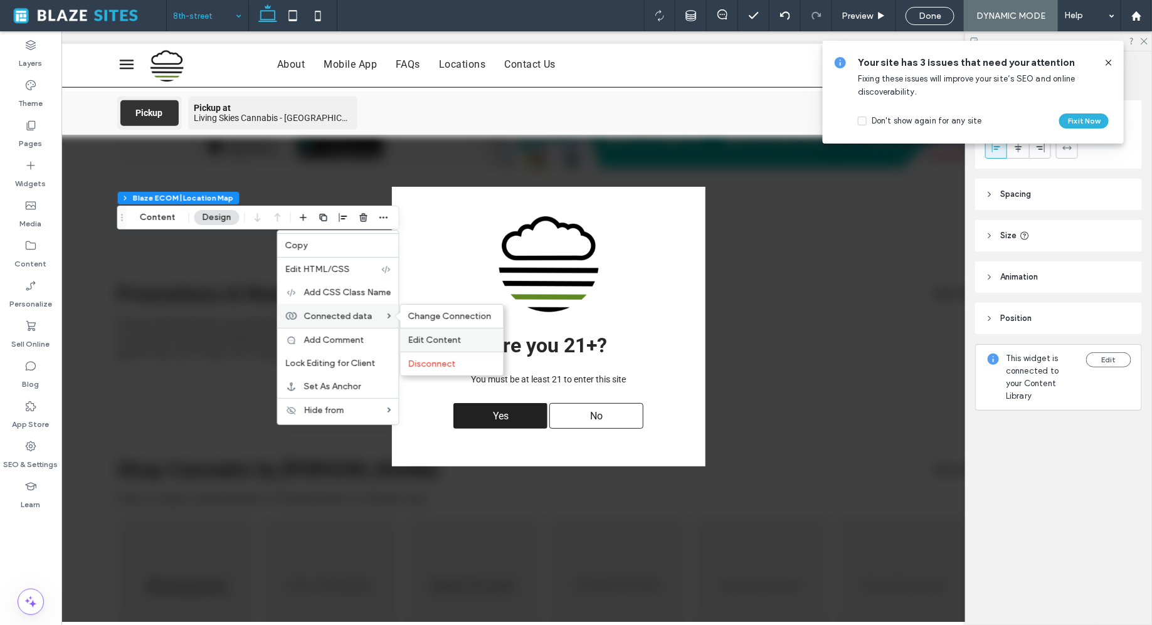
click at [421, 337] on span "Edit Content" at bounding box center [434, 340] width 53 height 11
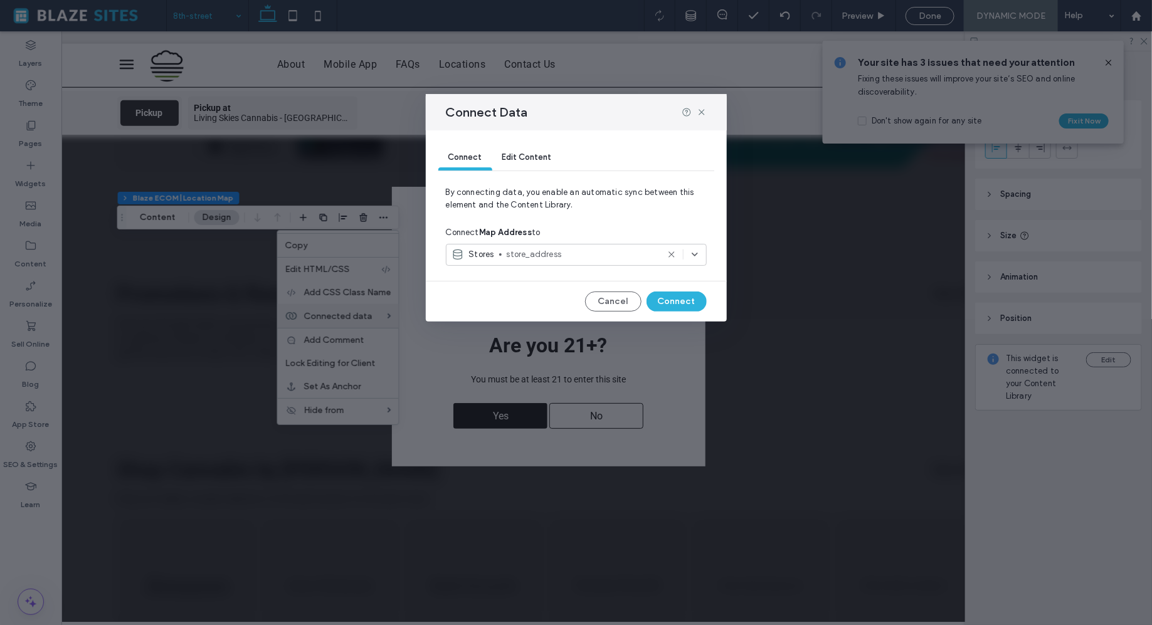
click at [674, 253] on icon at bounding box center [672, 255] width 10 height 10
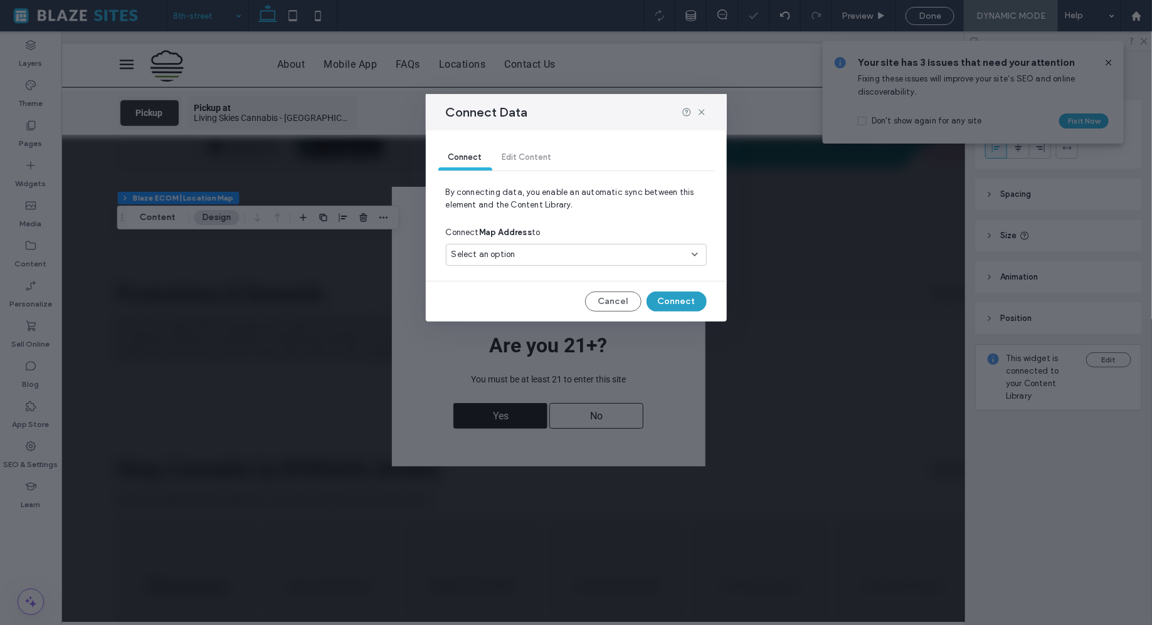
click at [674, 299] on button "Connect" at bounding box center [677, 302] width 60 height 20
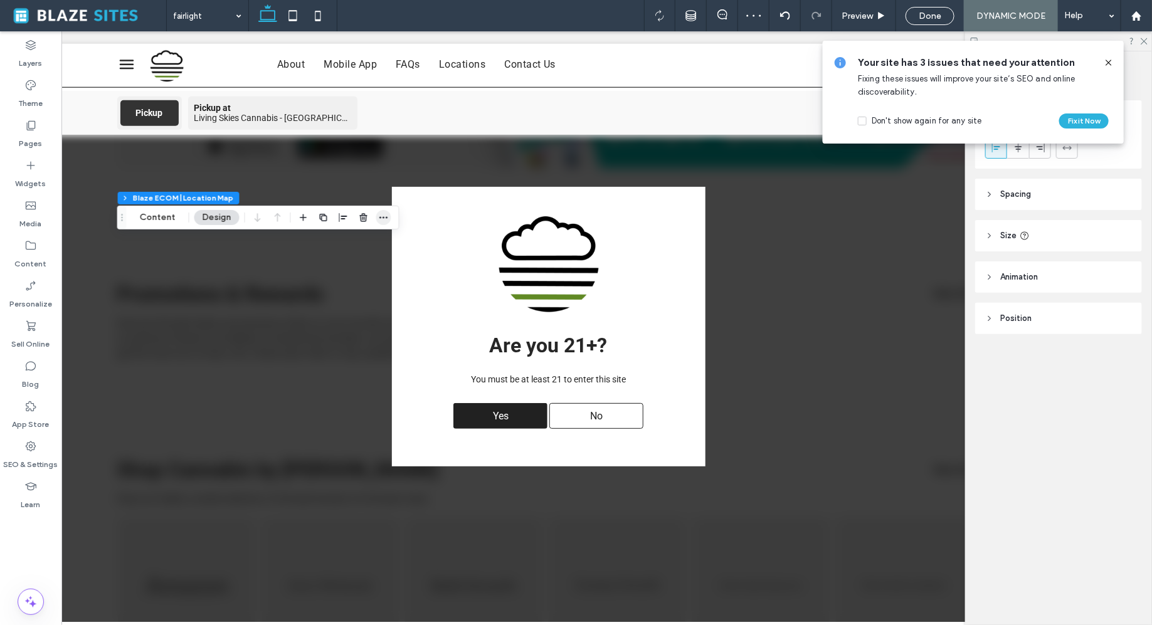
click at [384, 217] on use "button" at bounding box center [383, 217] width 8 height 2
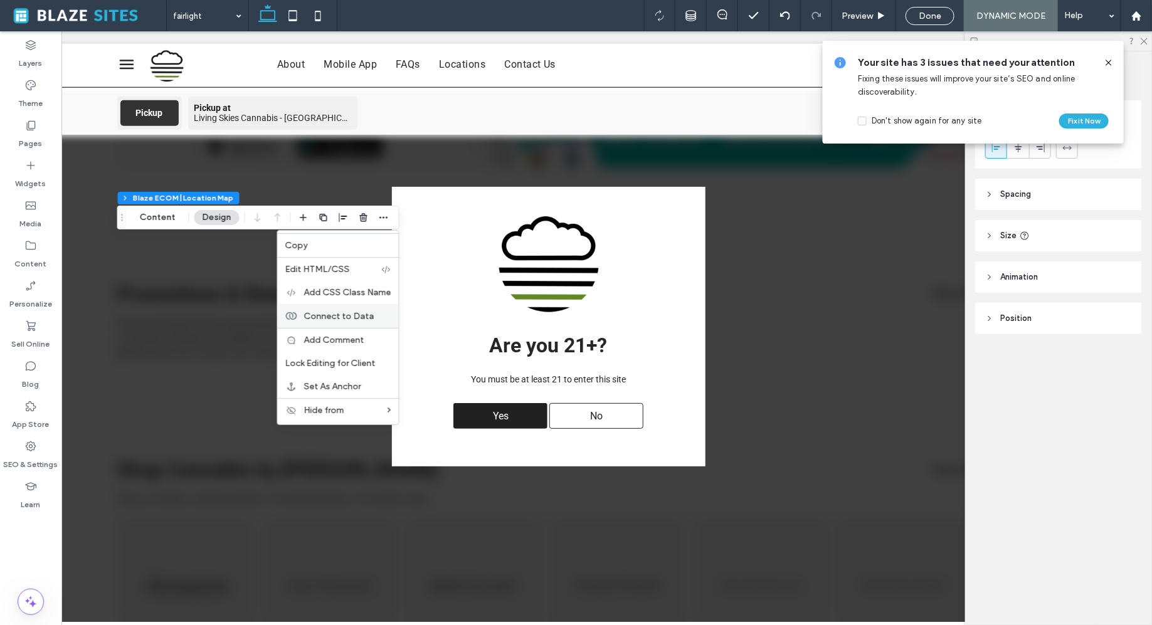
click at [341, 317] on span "Connect to Data" at bounding box center [339, 315] width 70 height 11
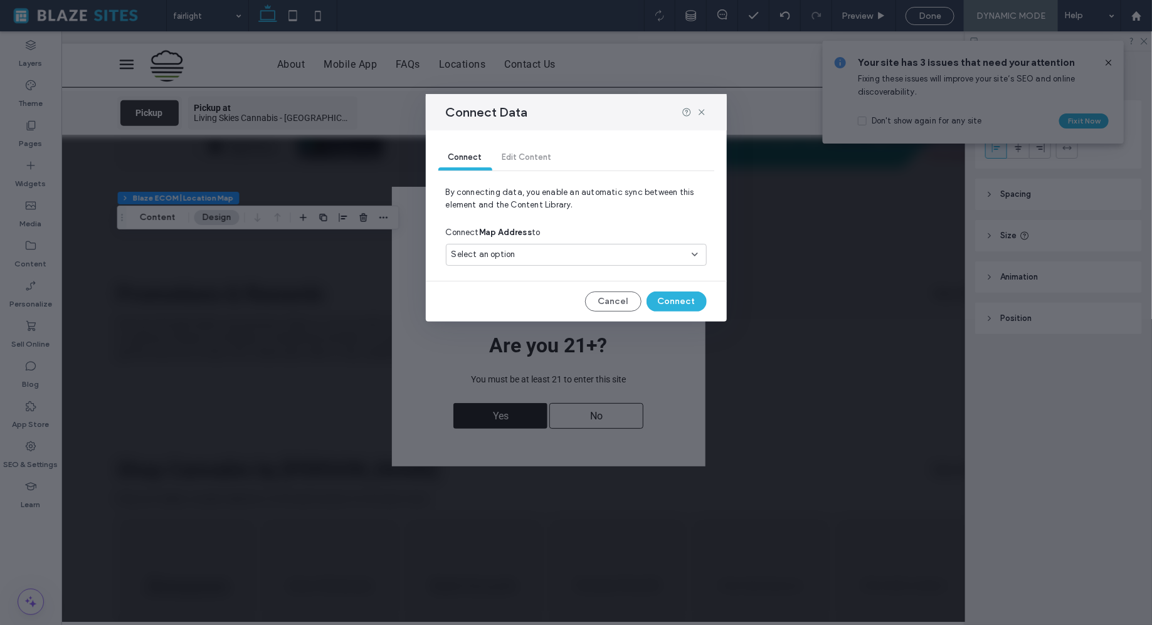
click at [601, 260] on div "Select an option" at bounding box center [569, 254] width 235 height 13
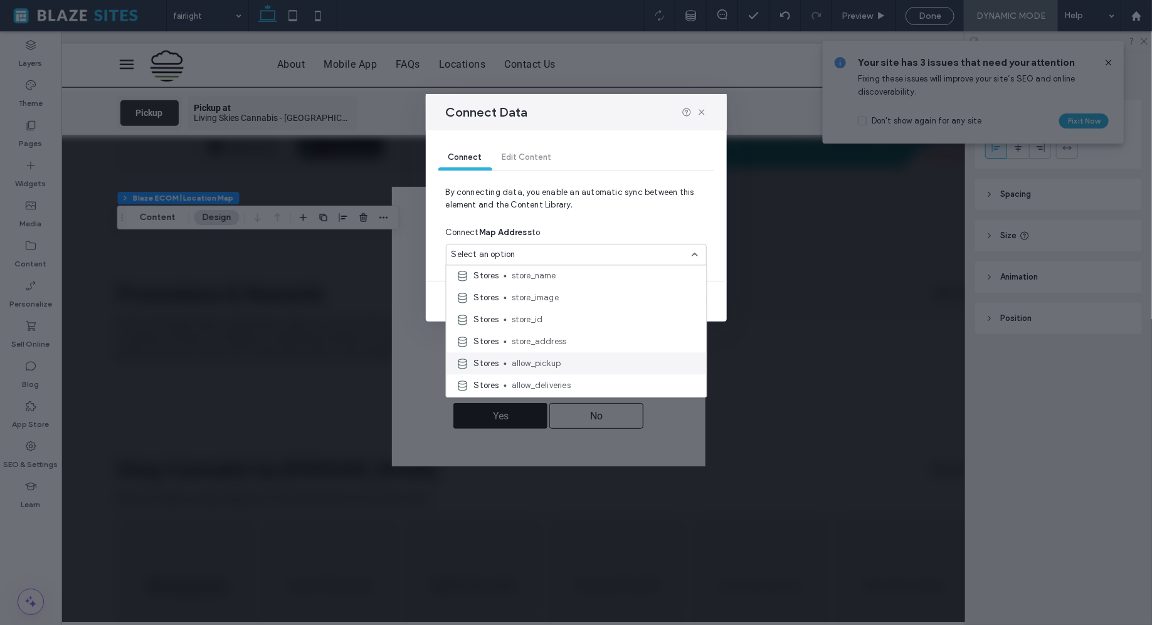
scroll to position [90, 0]
click at [558, 339] on span "store_address" at bounding box center [604, 340] width 185 height 13
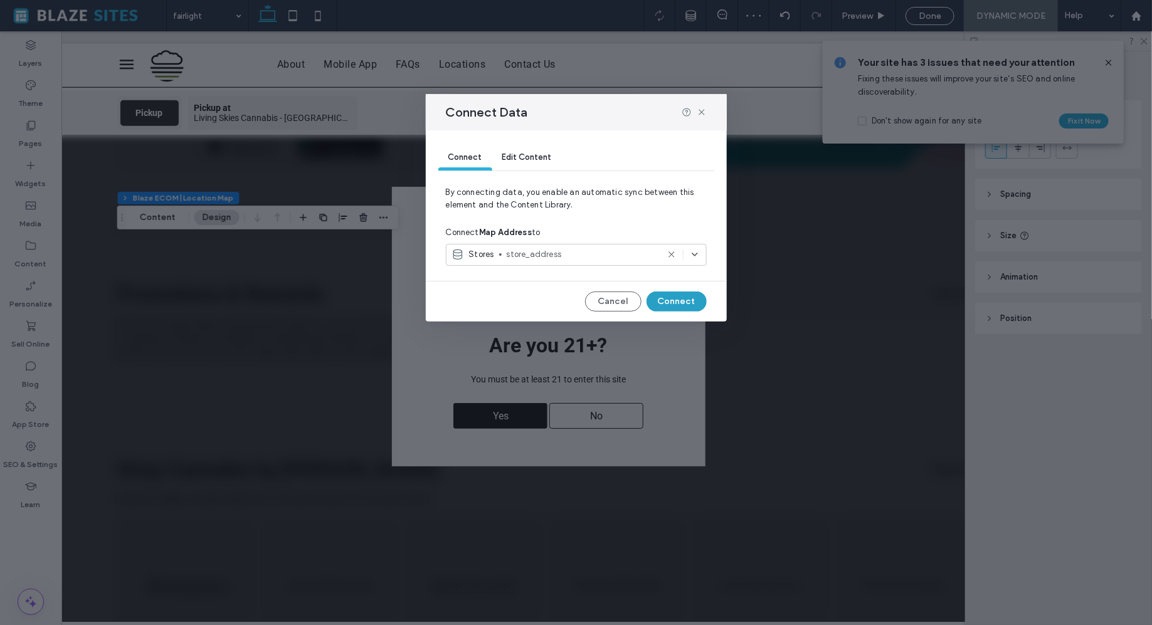
click at [663, 300] on button "Connect" at bounding box center [677, 302] width 60 height 20
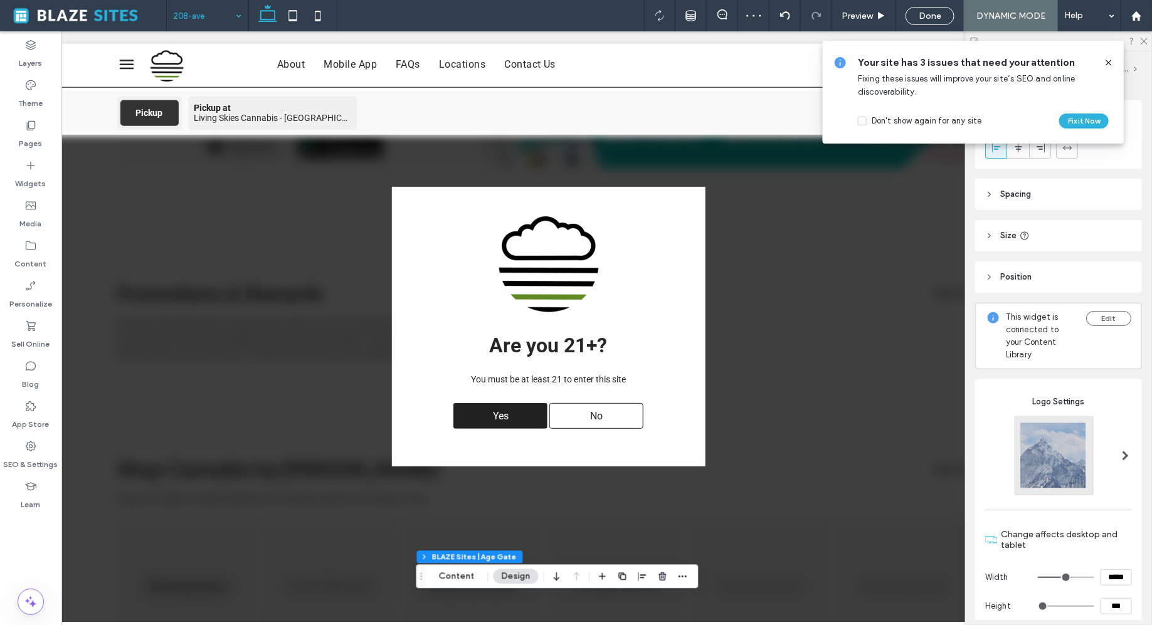
click at [226, 13] on input at bounding box center [204, 15] width 63 height 31
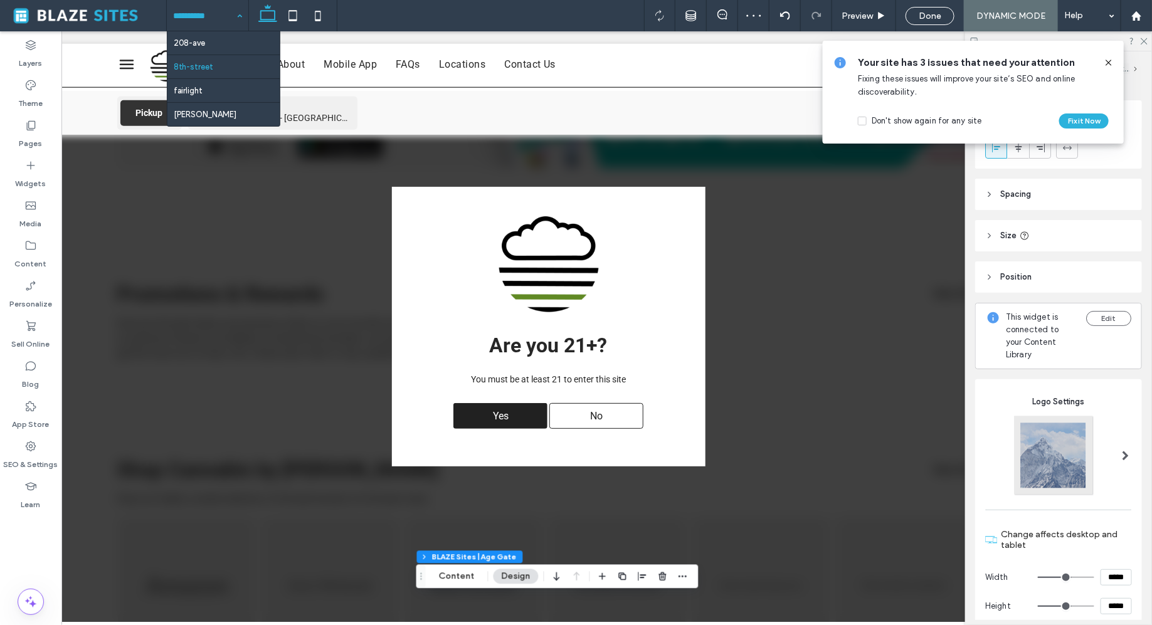
click at [220, 10] on input at bounding box center [204, 15] width 63 height 31
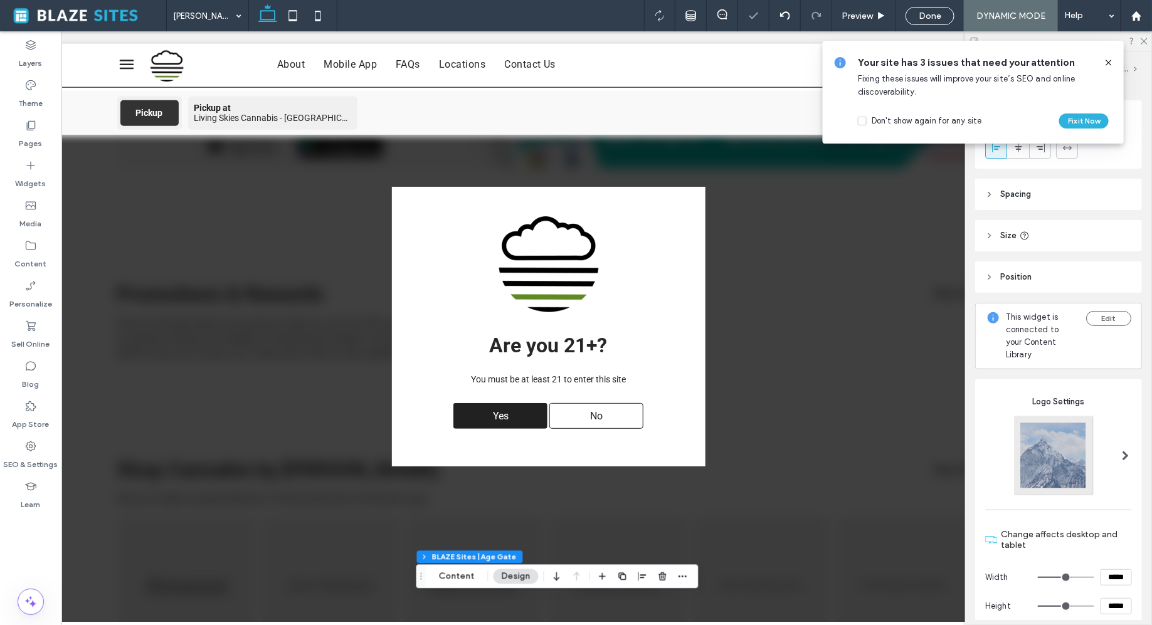
type input "*"
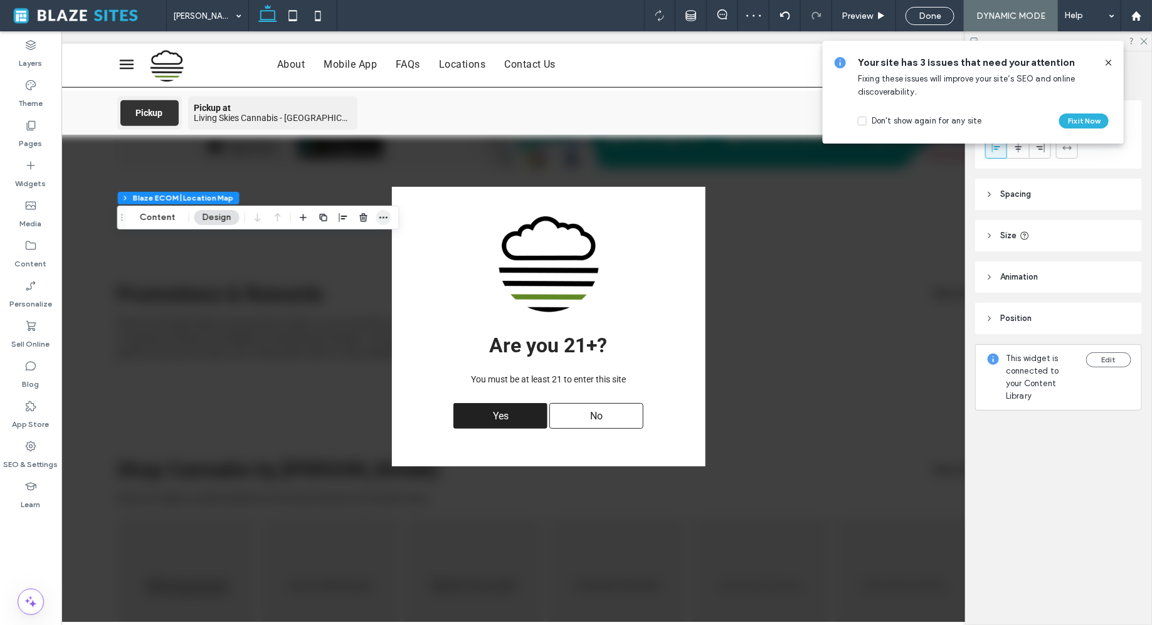
click at [381, 219] on icon "button" at bounding box center [384, 218] width 10 height 10
click at [166, 215] on button "Content" at bounding box center [158, 217] width 52 height 15
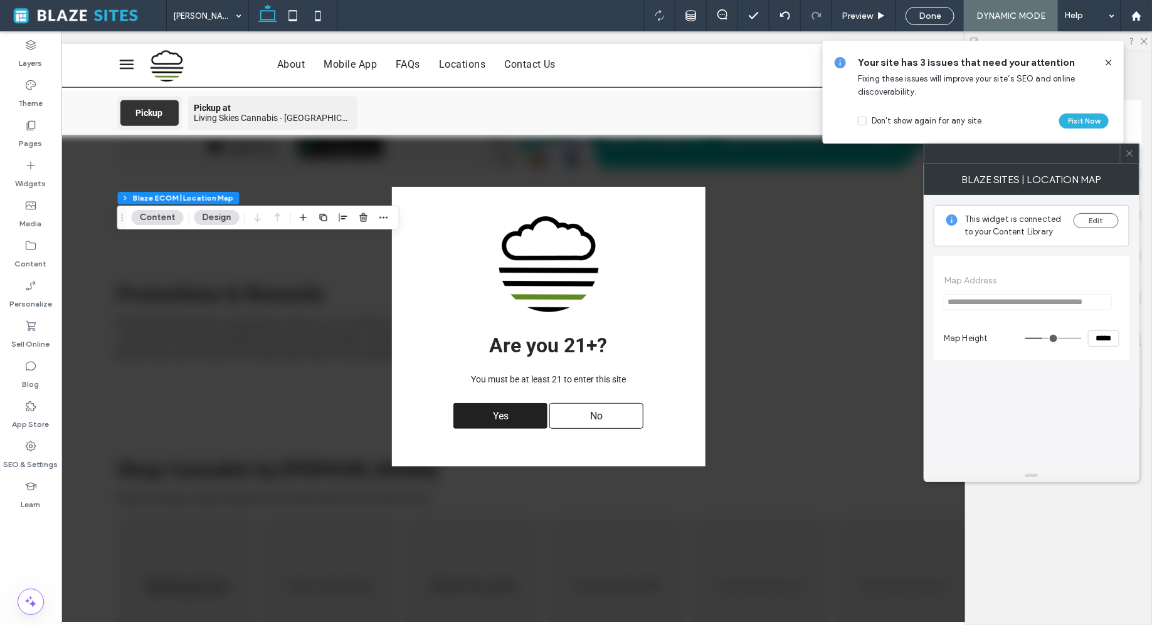
click at [1127, 156] on use at bounding box center [1129, 154] width 6 height 6
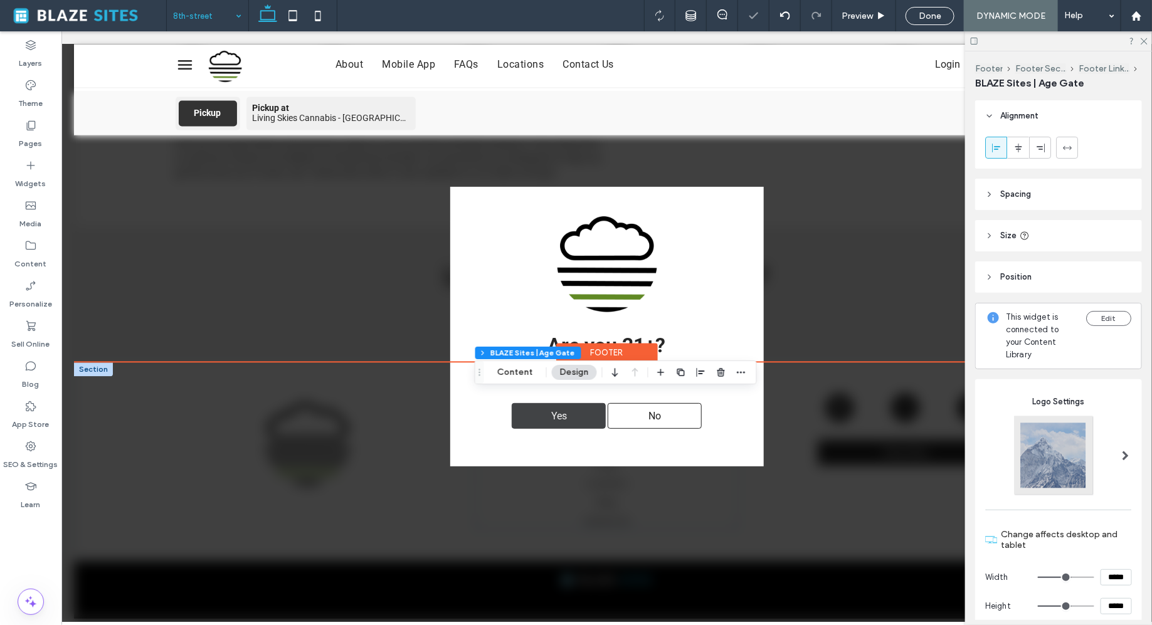
click at [574, 409] on div "Yes" at bounding box center [558, 416] width 94 height 26
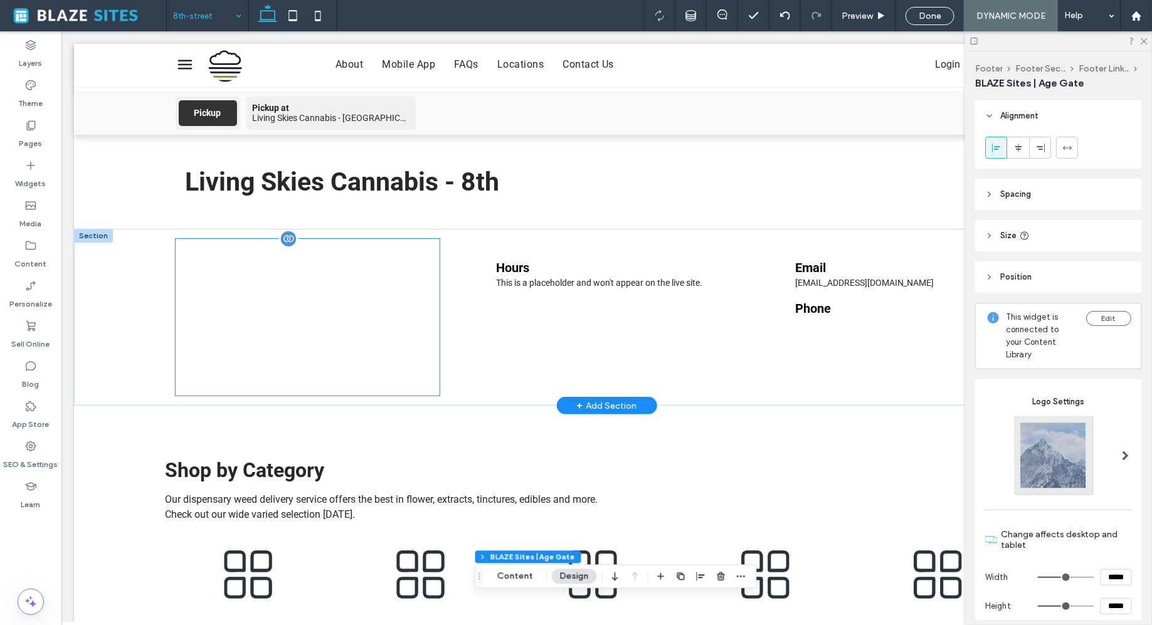
click at [378, 350] on div at bounding box center [307, 316] width 265 height 157
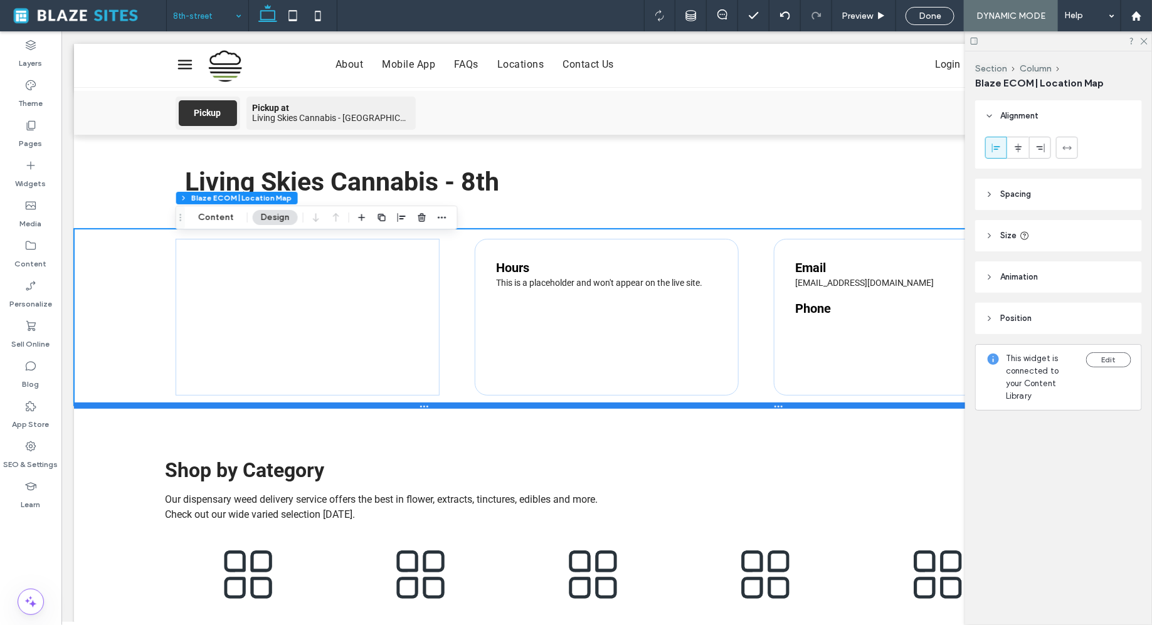
click at [474, 403] on div at bounding box center [606, 405] width 1066 height 6
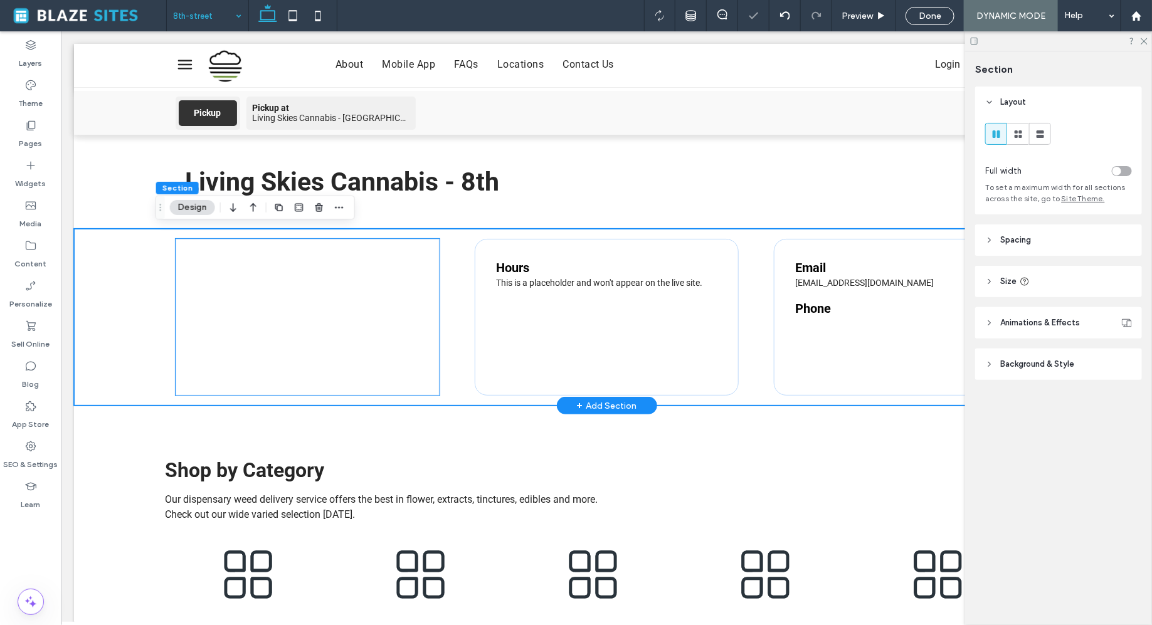
click at [401, 364] on div at bounding box center [307, 316] width 265 height 157
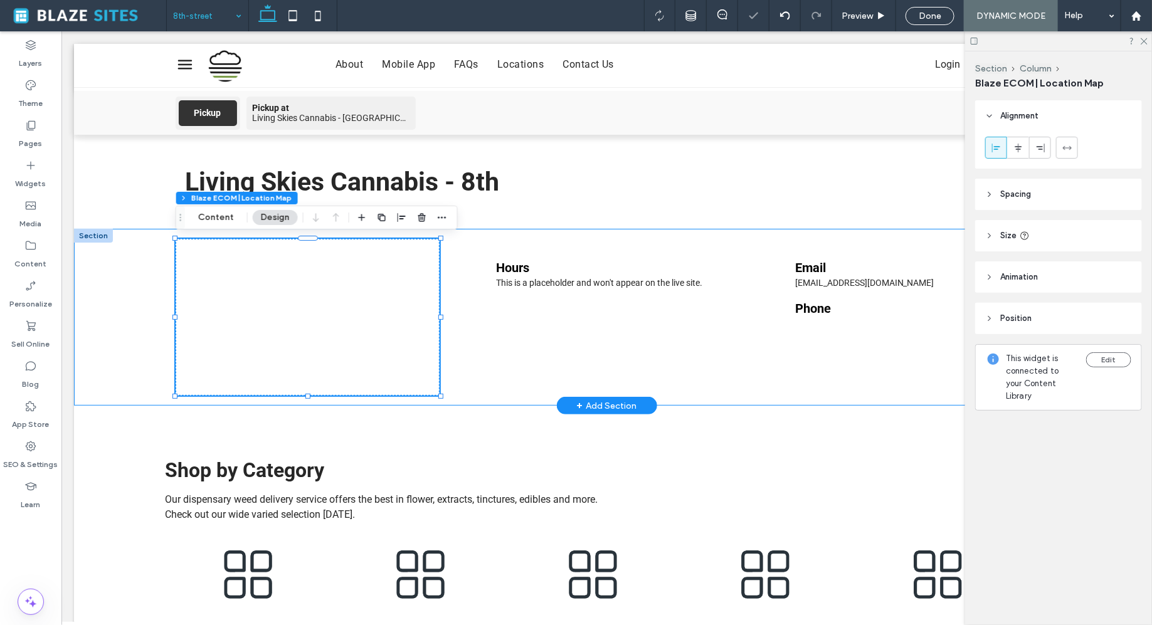
click at [124, 353] on div "© Mapbox © OpenStreetMap Improve this map Hours This is a placeholder and won't…" at bounding box center [606, 316] width 1066 height 177
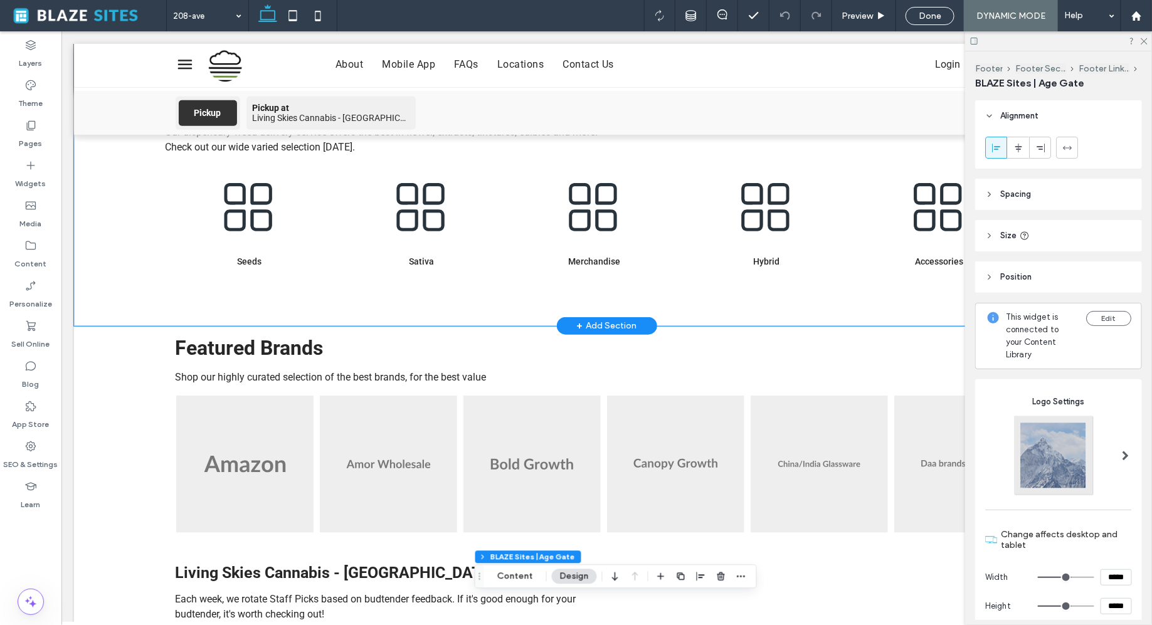
scroll to position [458, 0]
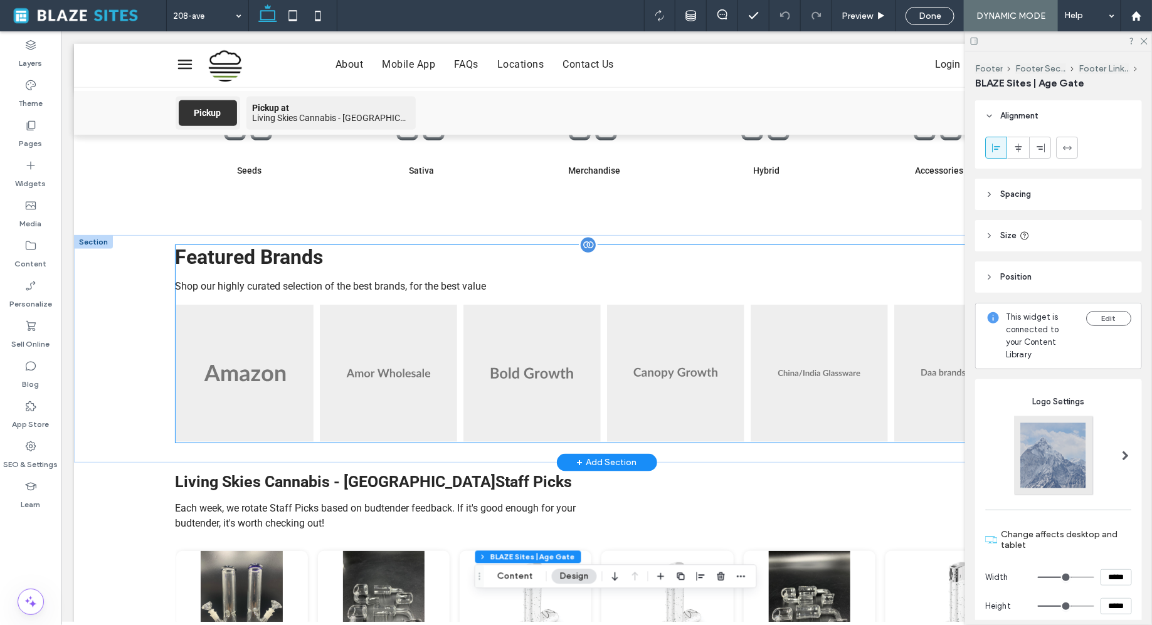
click at [356, 286] on span "Shop our highly curated selection of the best brands, for the best value" at bounding box center [330, 286] width 311 height 12
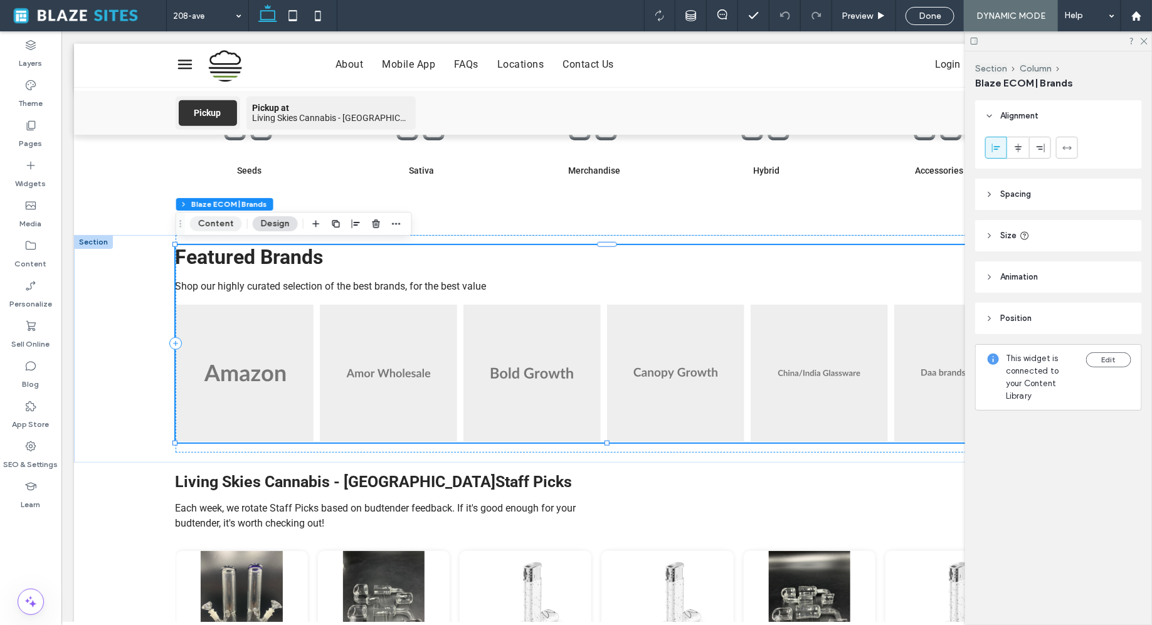
click at [229, 226] on button "Content" at bounding box center [216, 223] width 52 height 15
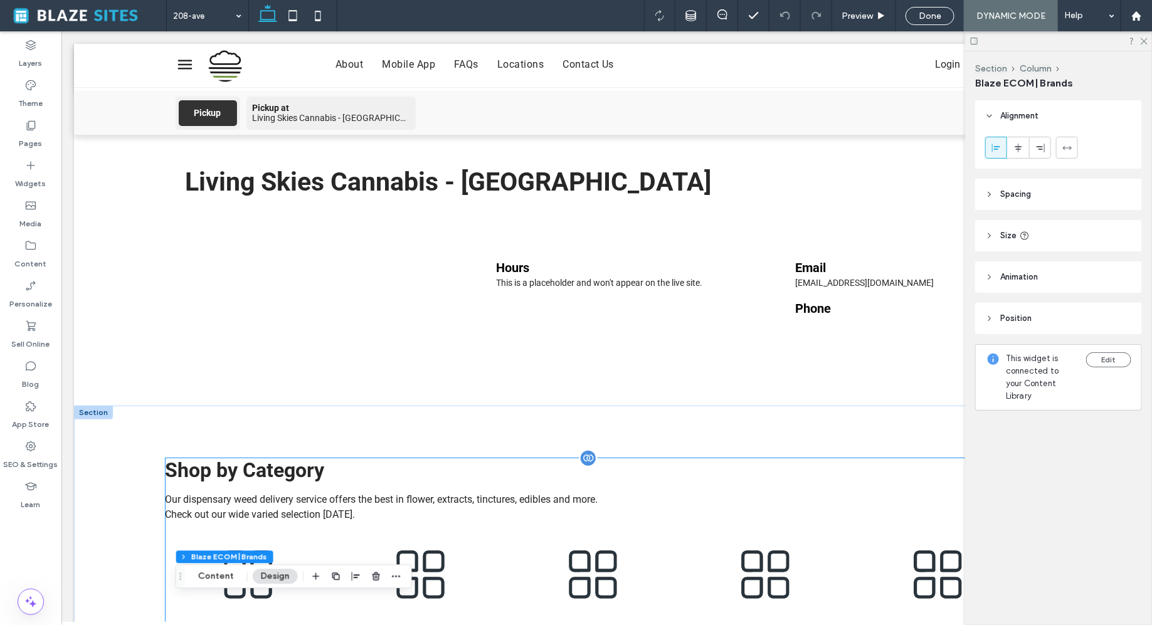
click at [537, 524] on div "Shop by Category Our dispensary weed delivery service offers the best in flower…" at bounding box center [606, 549] width 883 height 183
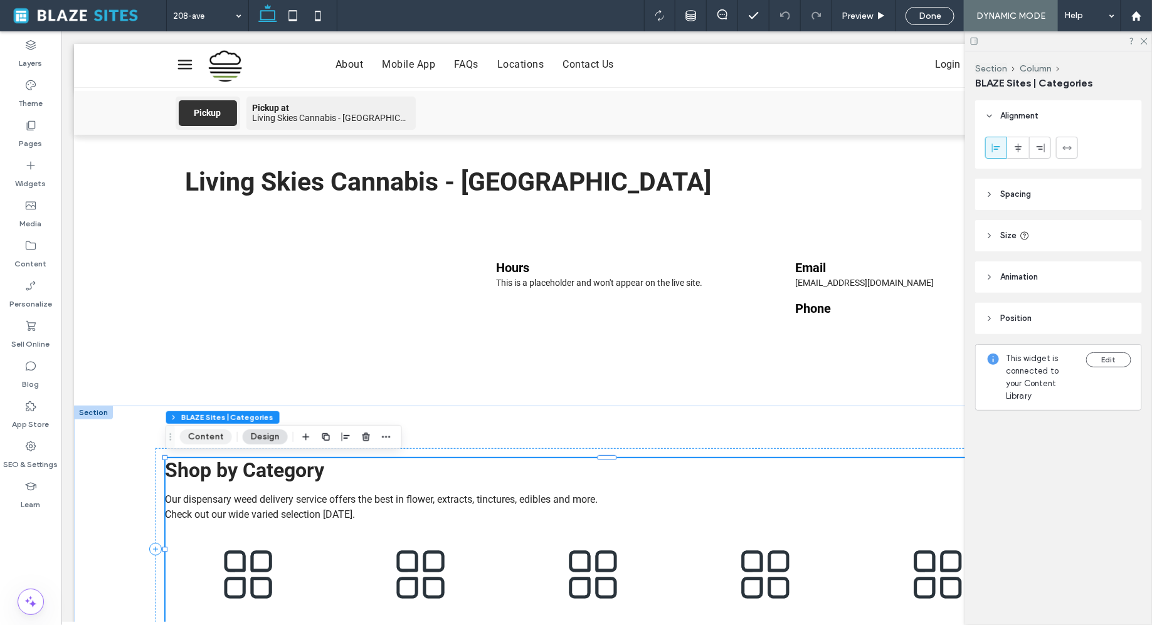
click at [219, 432] on button "Content" at bounding box center [206, 437] width 52 height 15
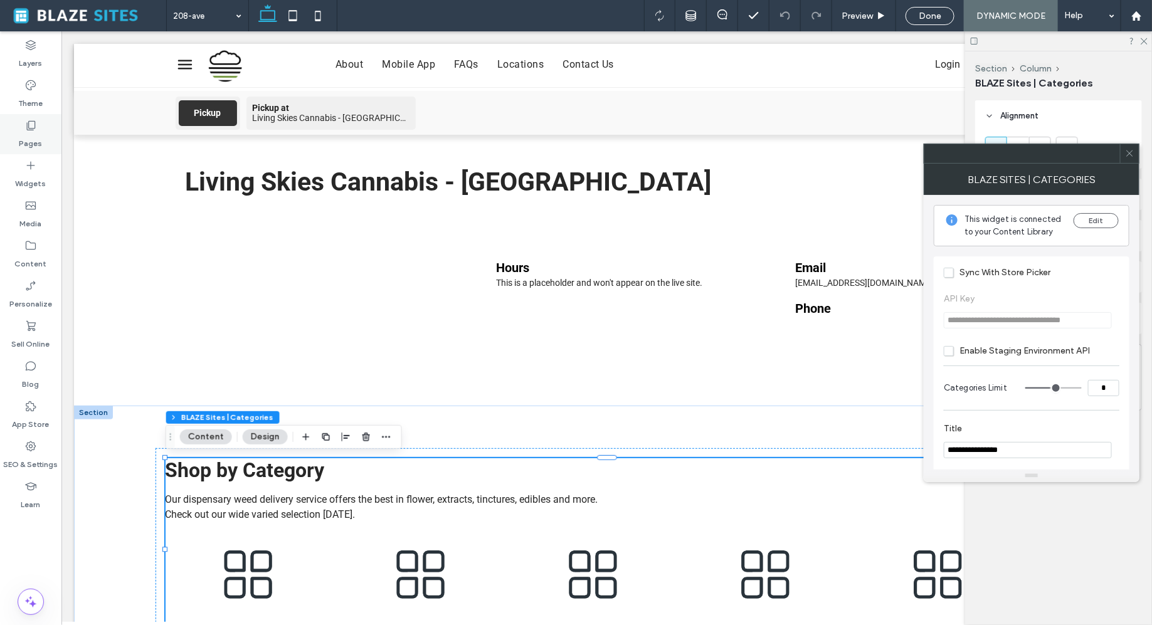
click at [36, 124] on icon at bounding box center [30, 125] width 13 height 13
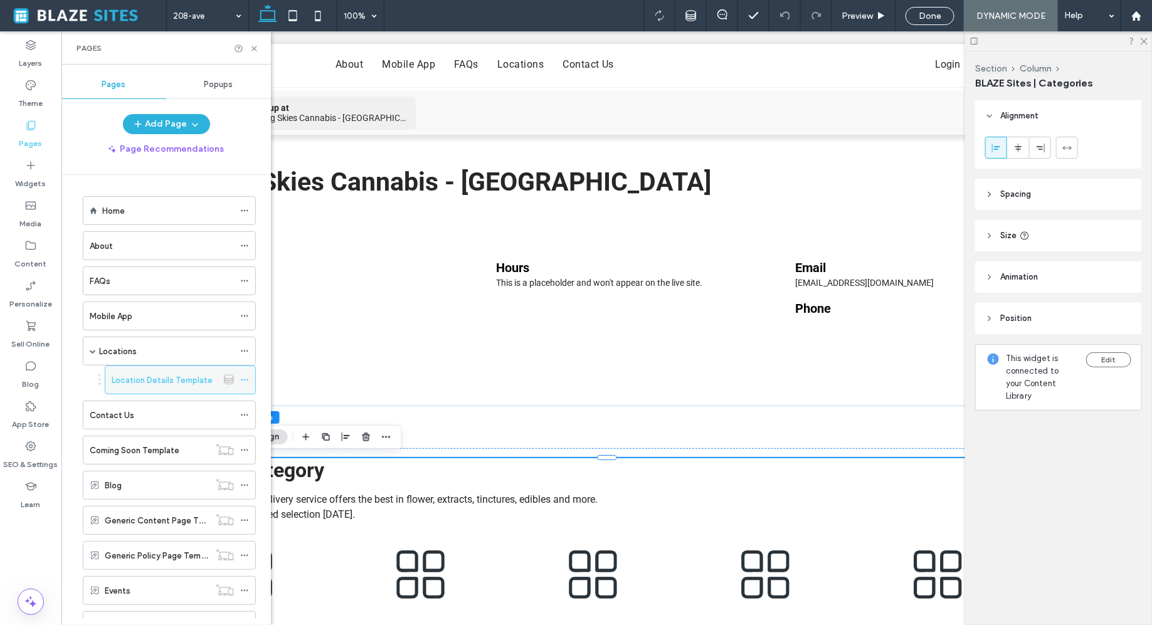
click at [147, 381] on label "Location Details Template" at bounding box center [162, 380] width 101 height 22
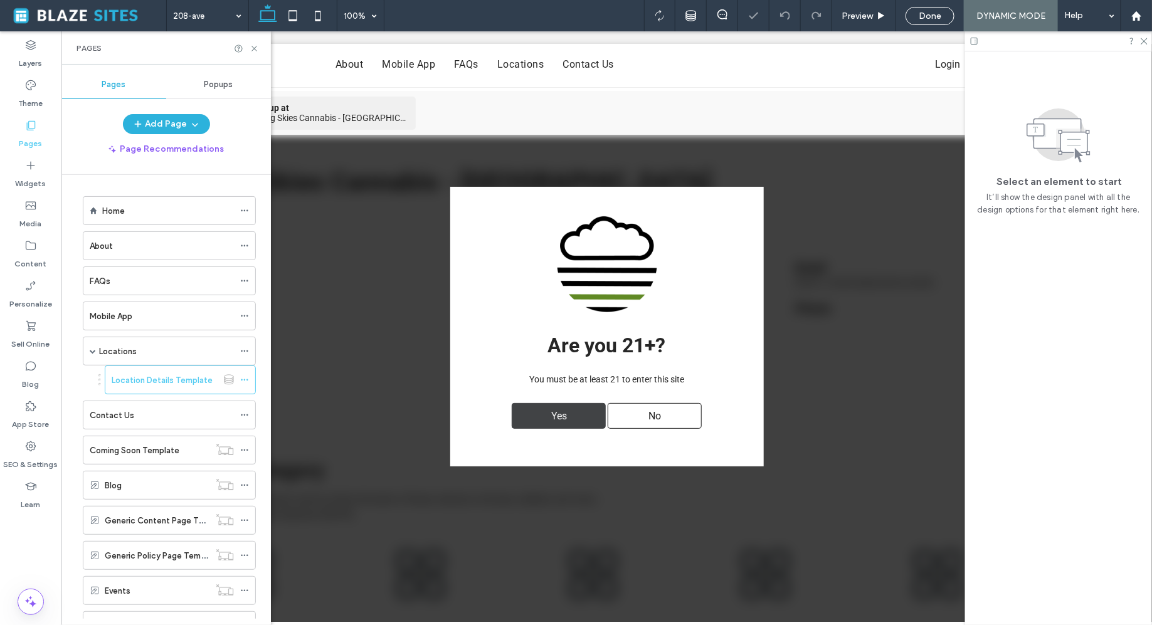
click at [535, 420] on div "Yes" at bounding box center [558, 416] width 94 height 26
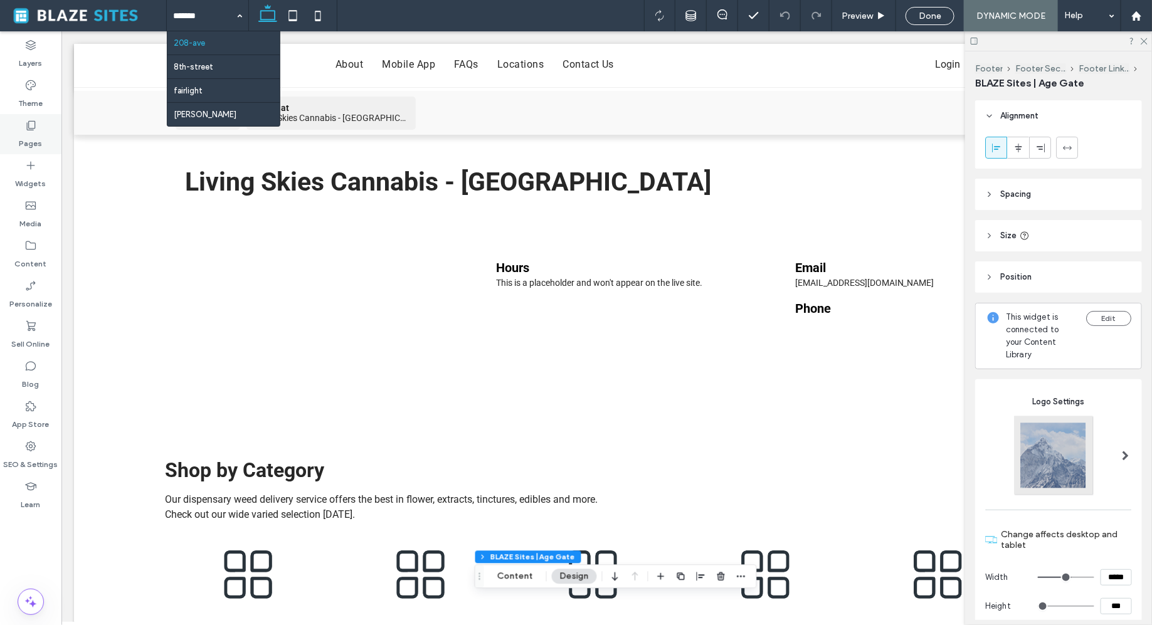
click at [29, 138] on label "Pages" at bounding box center [30, 141] width 23 height 18
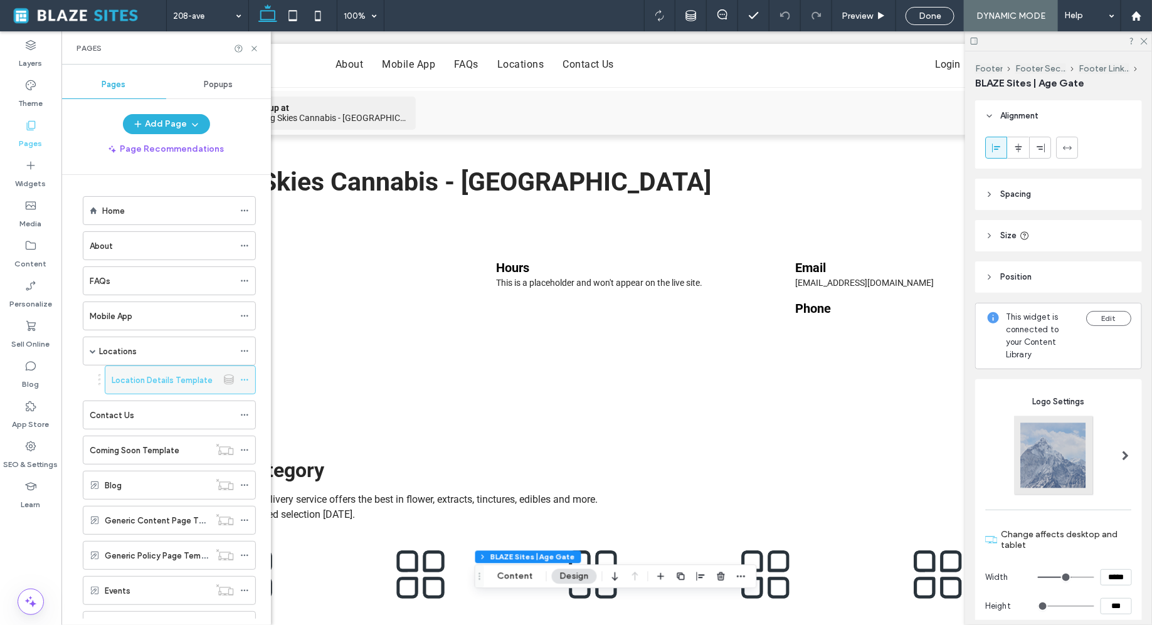
click at [153, 384] on div "Location Details Template" at bounding box center [165, 380] width 106 height 28
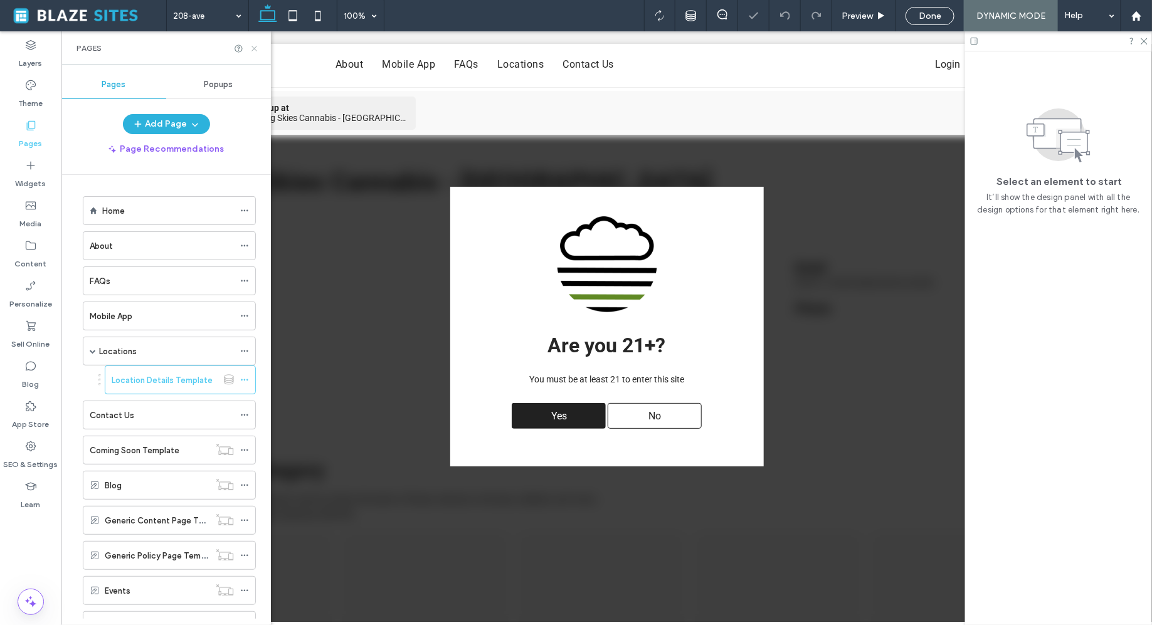
click at [257, 49] on icon at bounding box center [254, 48] width 9 height 9
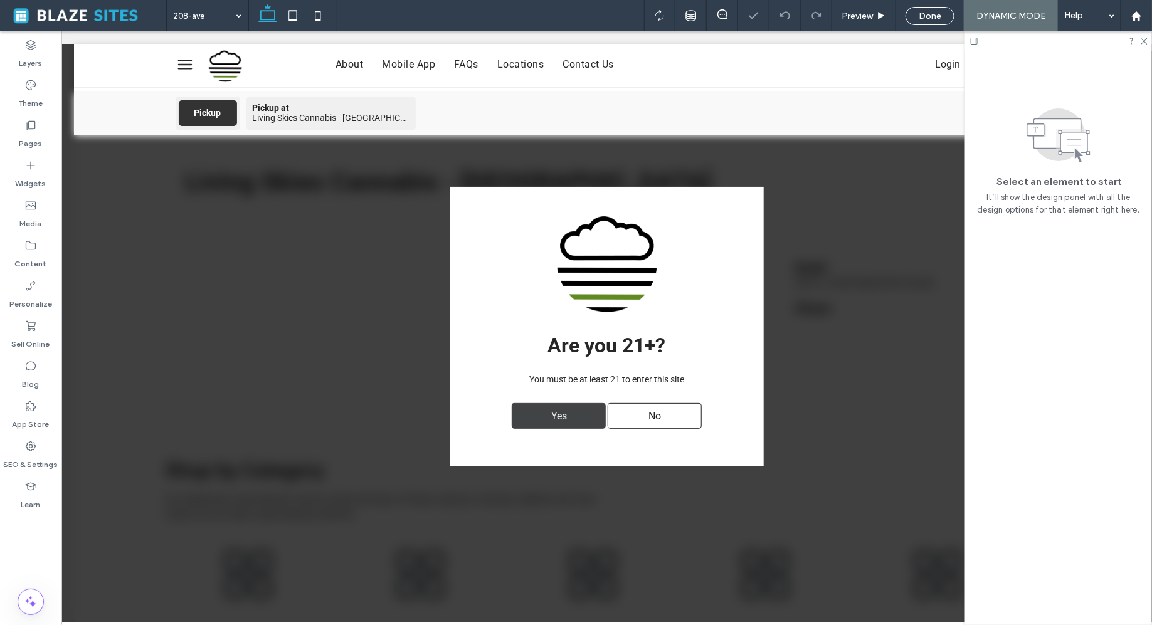
click at [544, 416] on div "Yes" at bounding box center [558, 416] width 94 height 26
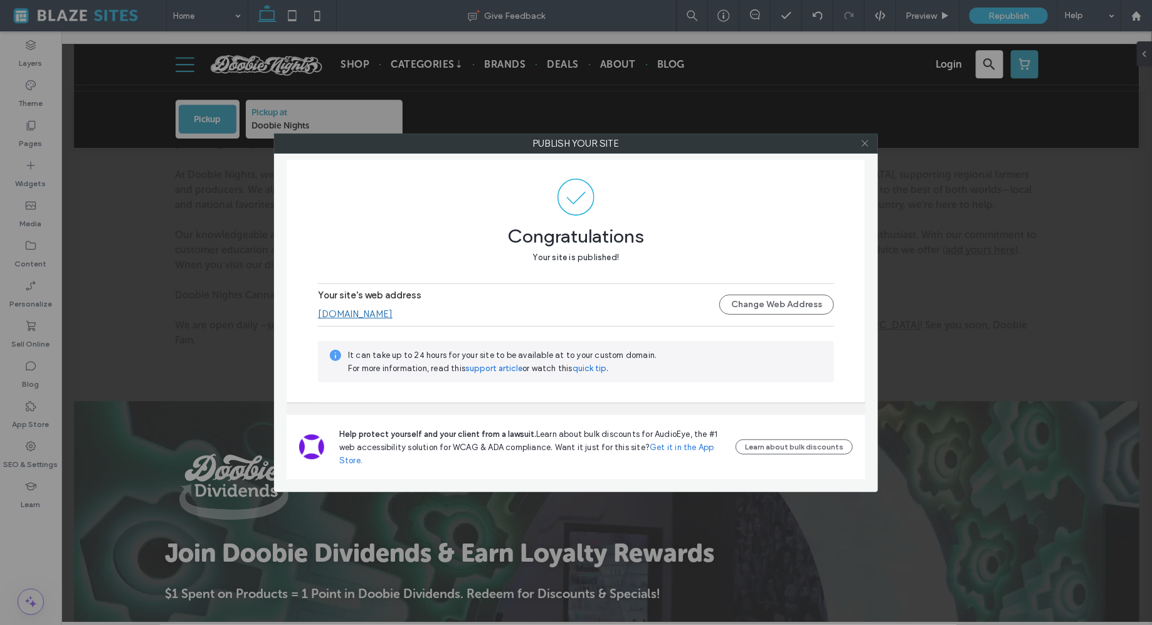
click at [866, 143] on use at bounding box center [865, 143] width 6 height 6
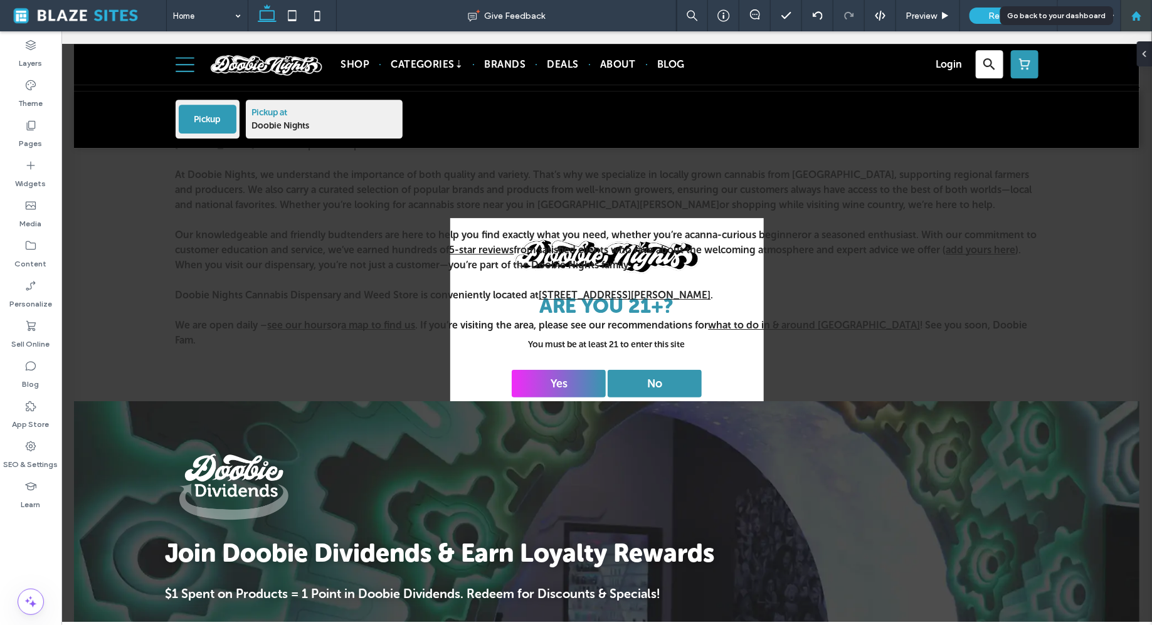
click at [1136, 19] on icon at bounding box center [1136, 16] width 11 height 11
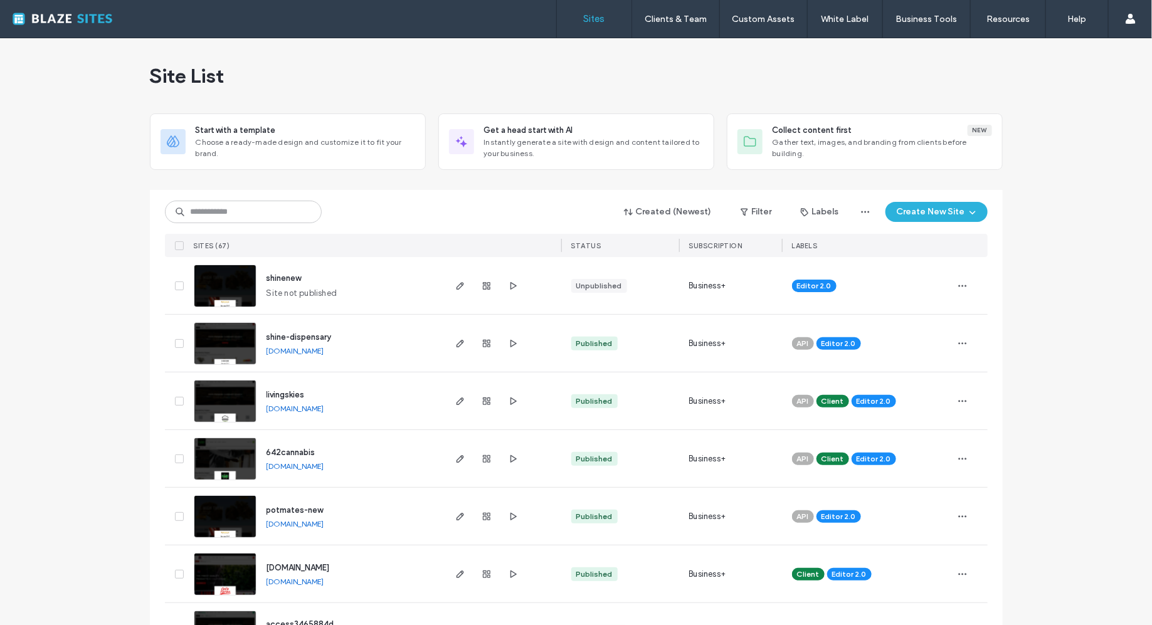
scroll to position [18, 0]
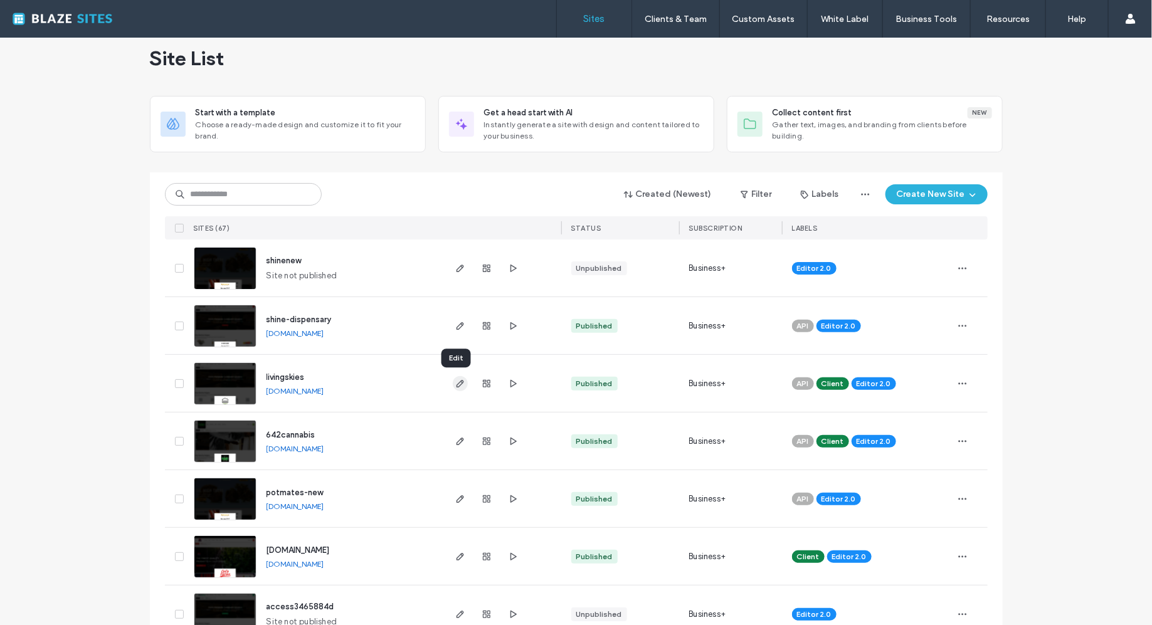
click at [456, 383] on use "button" at bounding box center [460, 384] width 8 height 8
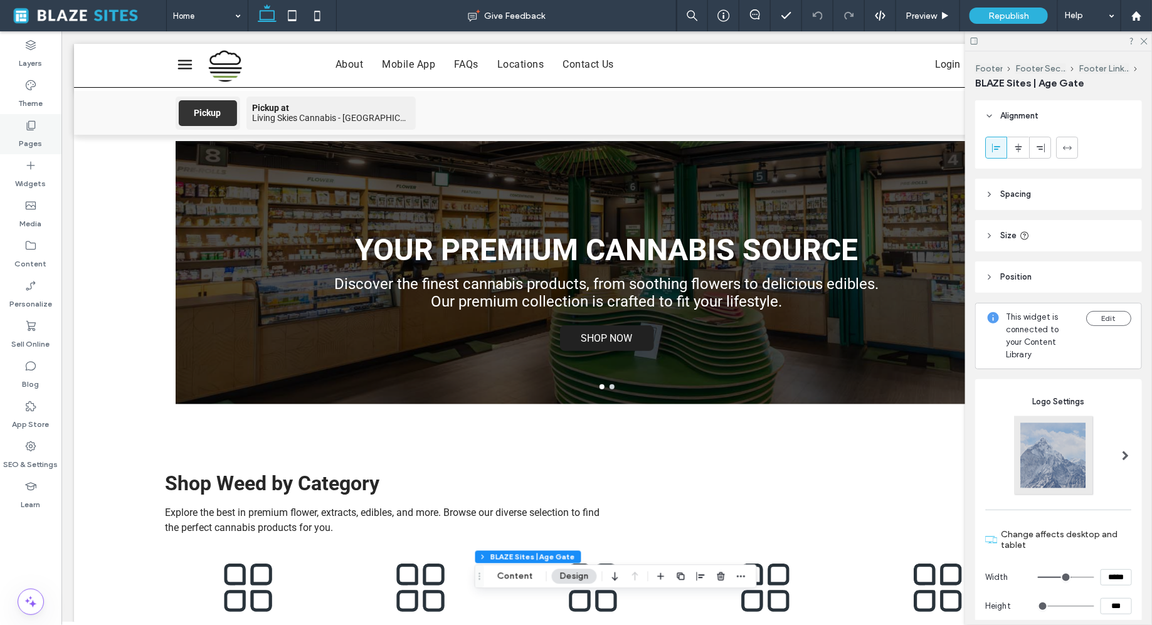
click at [36, 134] on label "Pages" at bounding box center [30, 141] width 23 height 18
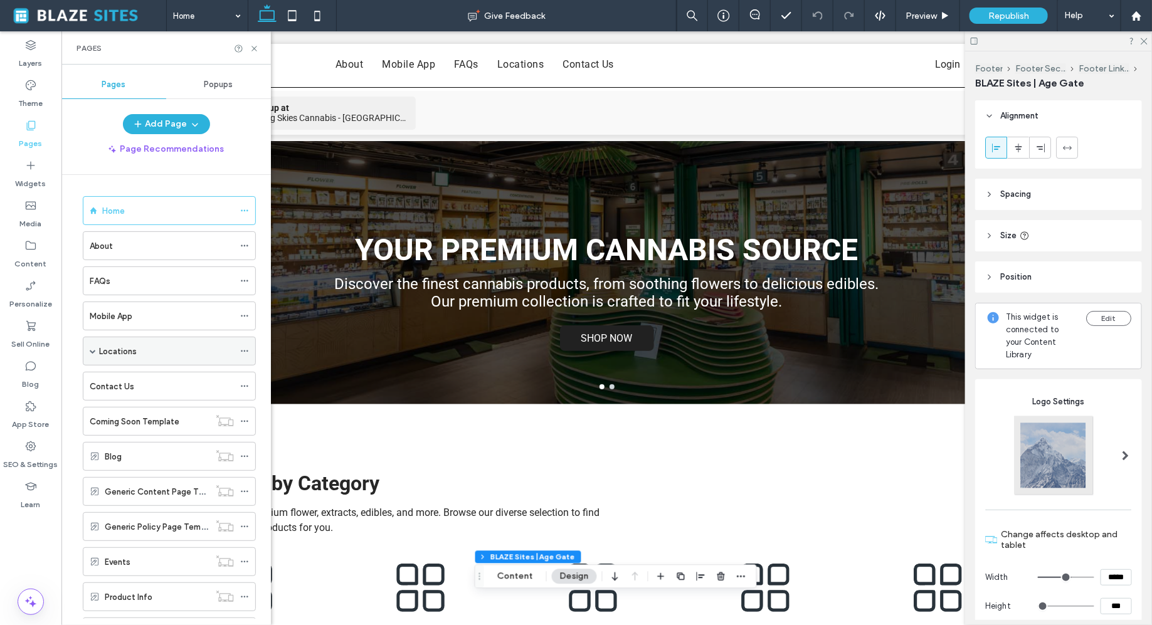
click at [112, 355] on div "Locations" at bounding box center [166, 351] width 135 height 28
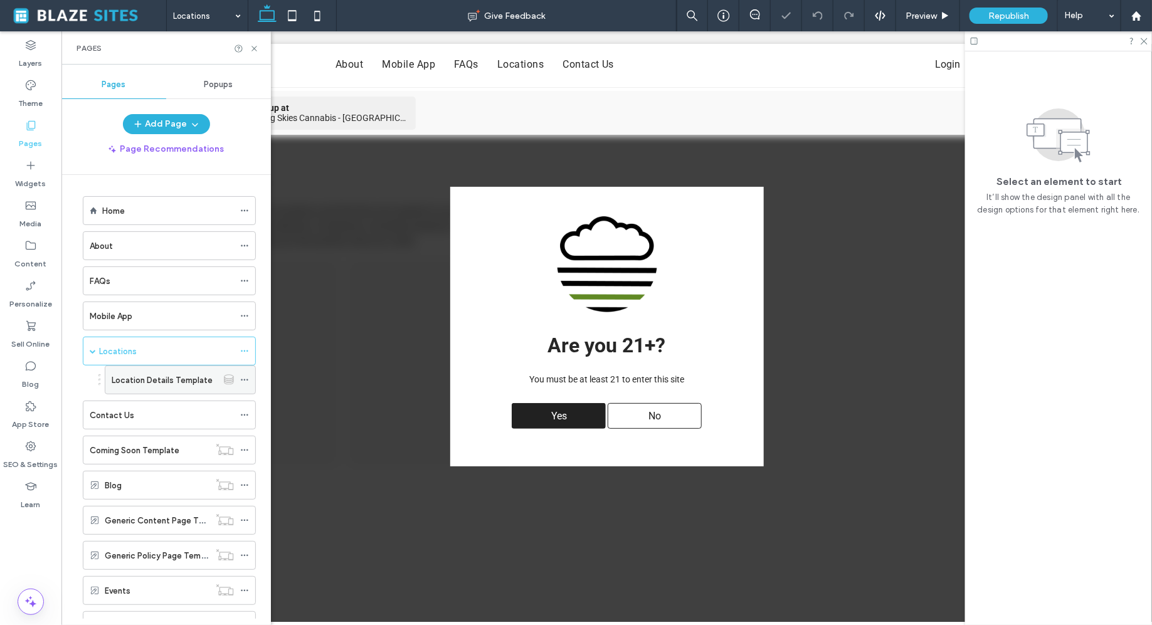
click at [145, 378] on label "Location Details Template" at bounding box center [162, 380] width 101 height 22
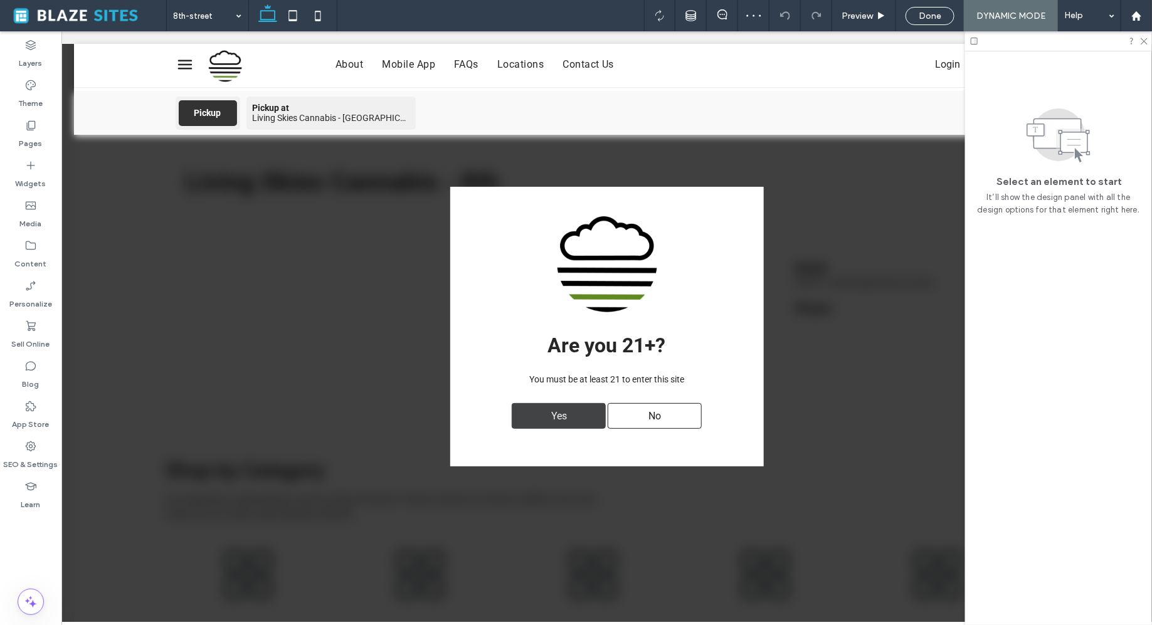
click at [536, 421] on div "Yes" at bounding box center [558, 416] width 94 height 26
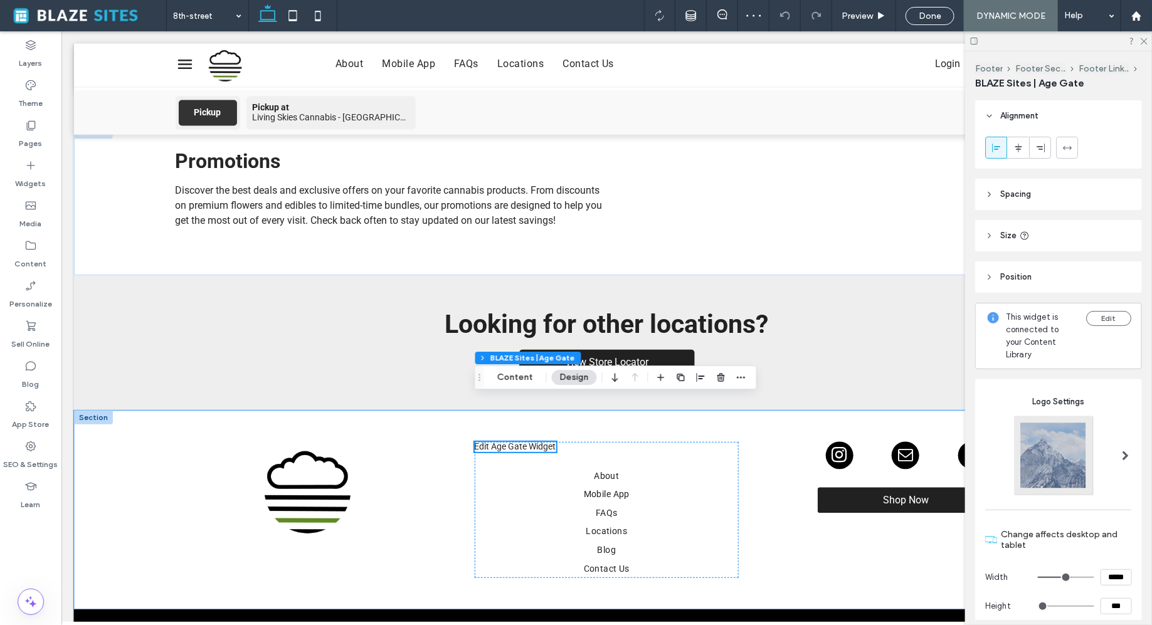
scroll to position [1188, 0]
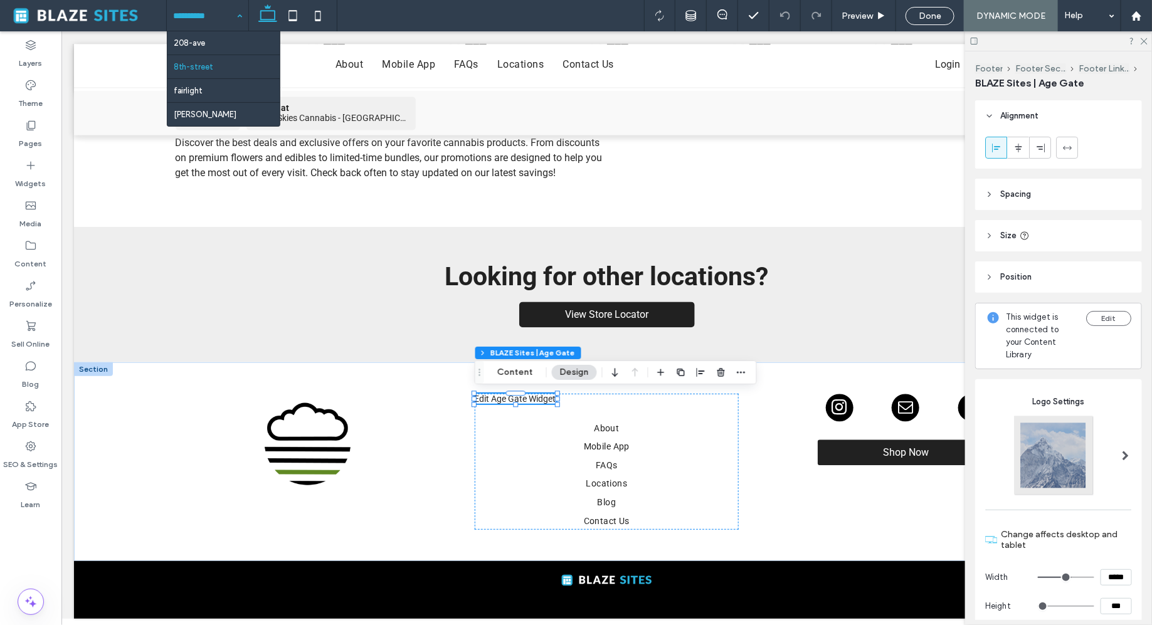
click at [235, 16] on div "[STREET_ADDRESS] fairlight [PERSON_NAME]" at bounding box center [208, 15] width 82 height 31
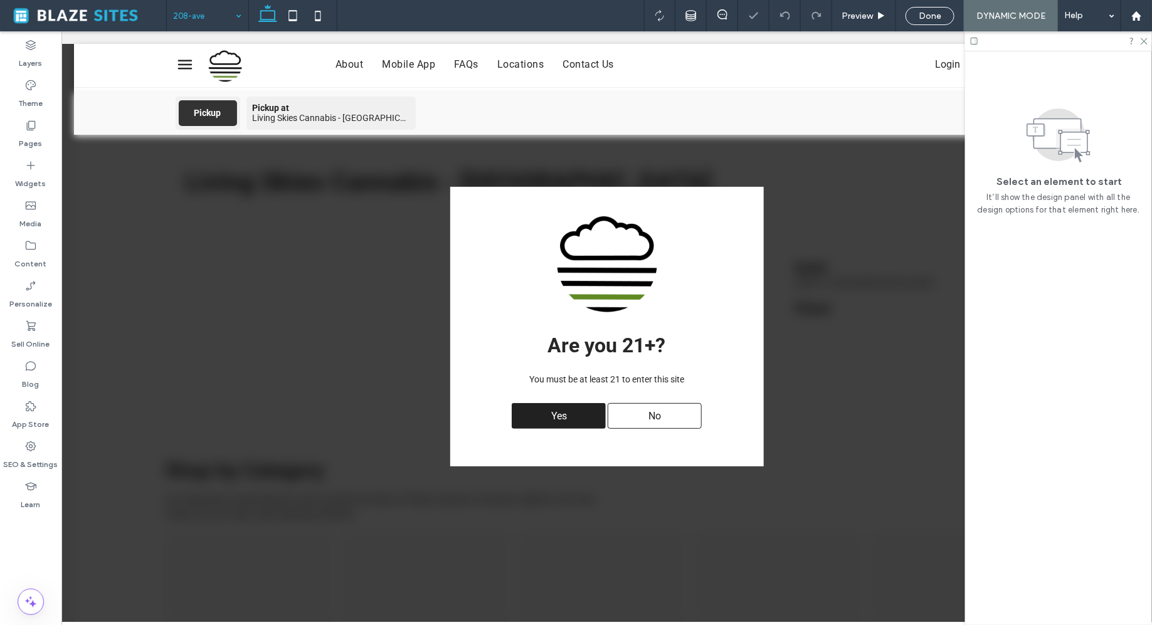
scroll to position [0, 0]
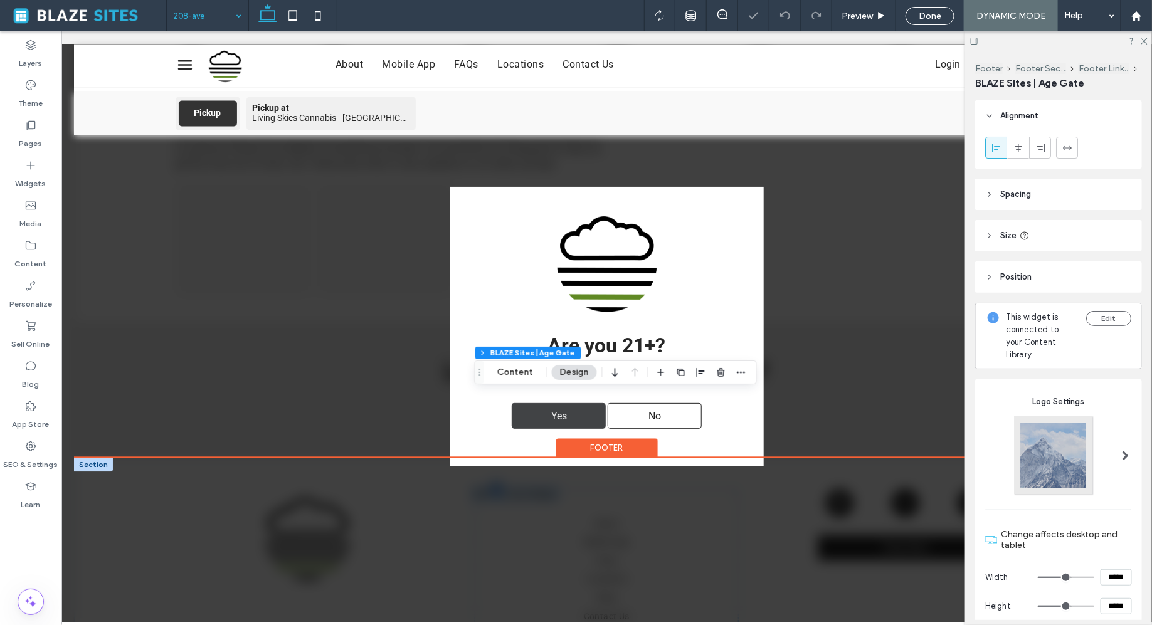
click at [551, 420] on span "Yes" at bounding box center [558, 415] width 24 height 24
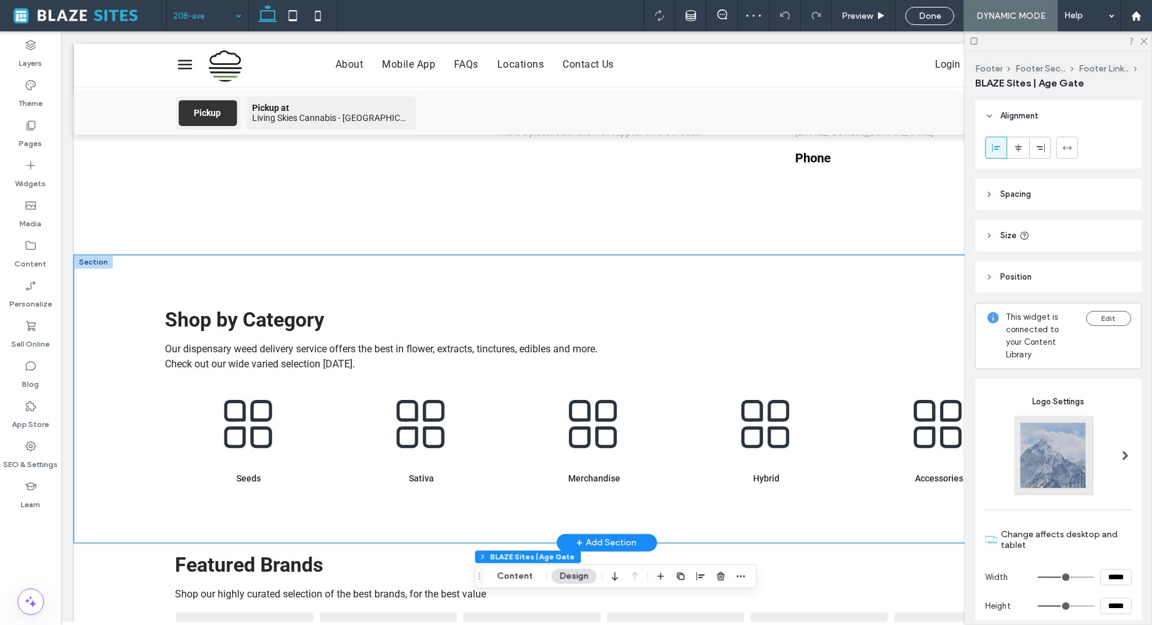
scroll to position [265, 0]
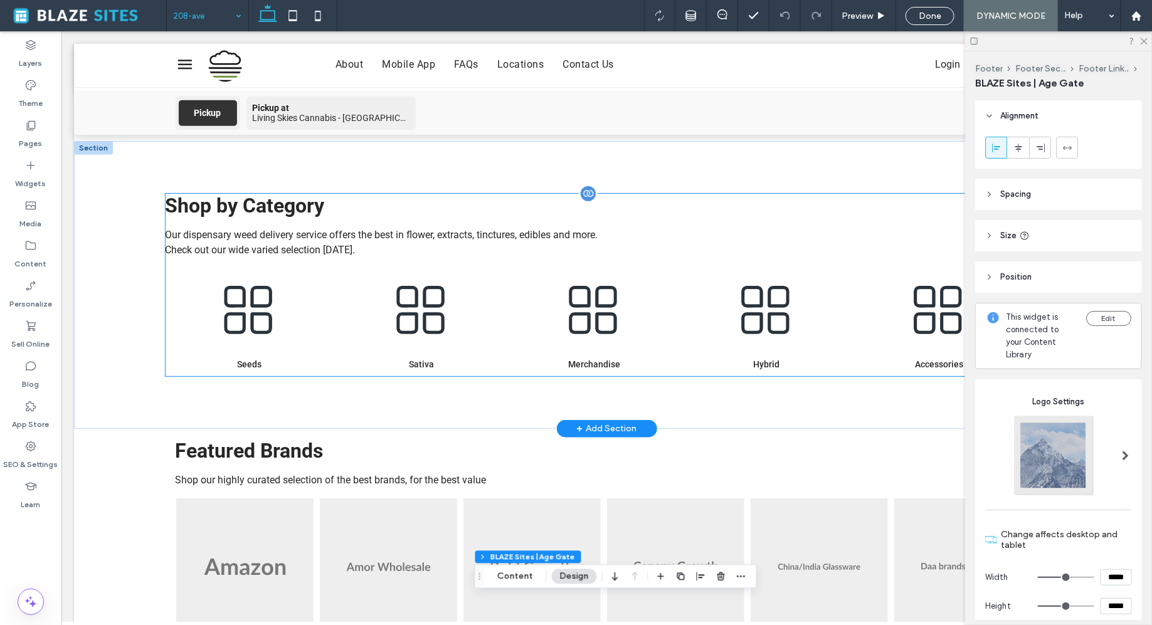
click at [512, 355] on link "Merchandise" at bounding box center [594, 318] width 166 height 101
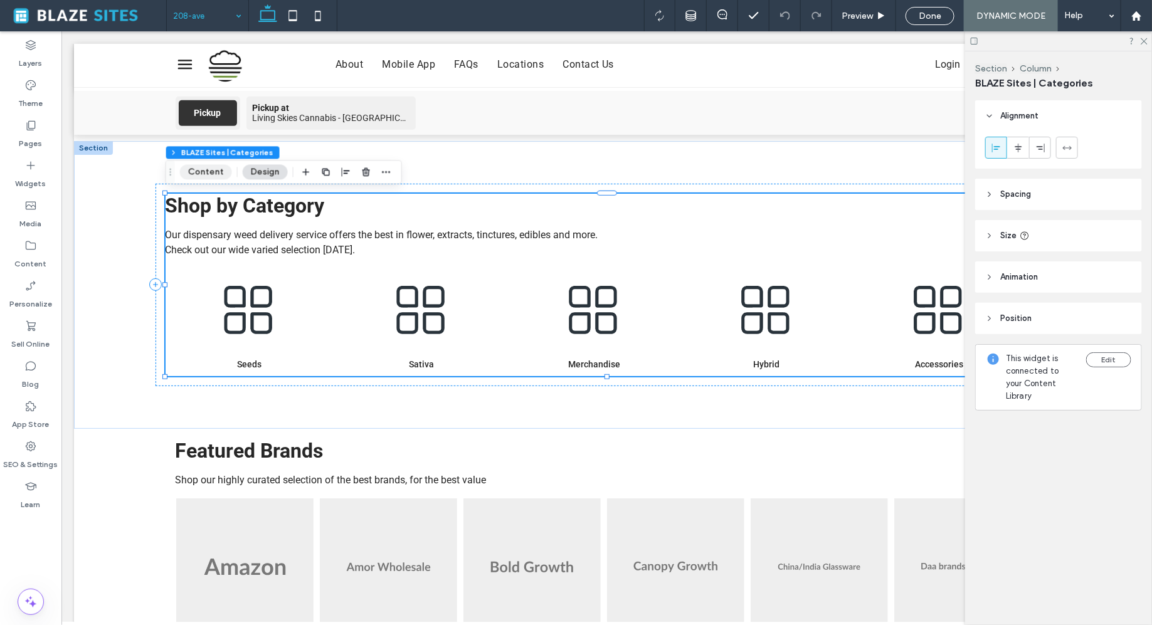
click at [220, 174] on button "Content" at bounding box center [206, 171] width 52 height 15
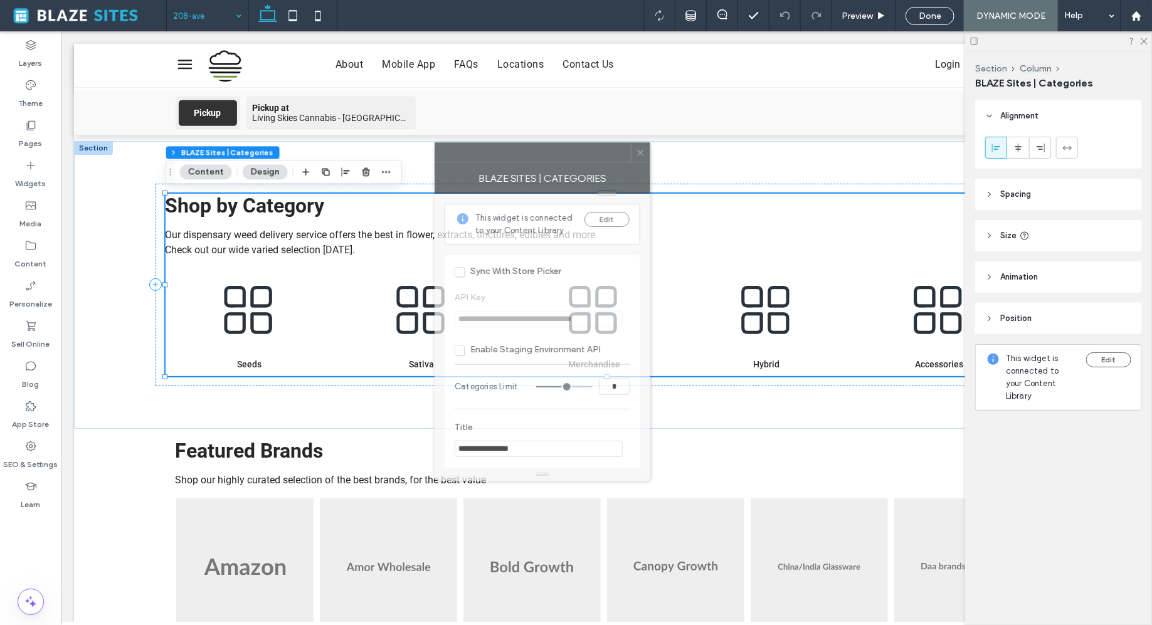
drag, startPoint x: 1024, startPoint y: 159, endPoint x: 534, endPoint y: 157, distance: 489.2
click at [534, 157] on div at bounding box center [533, 152] width 196 height 19
